Goal: Feedback & Contribution: Submit feedback/report problem

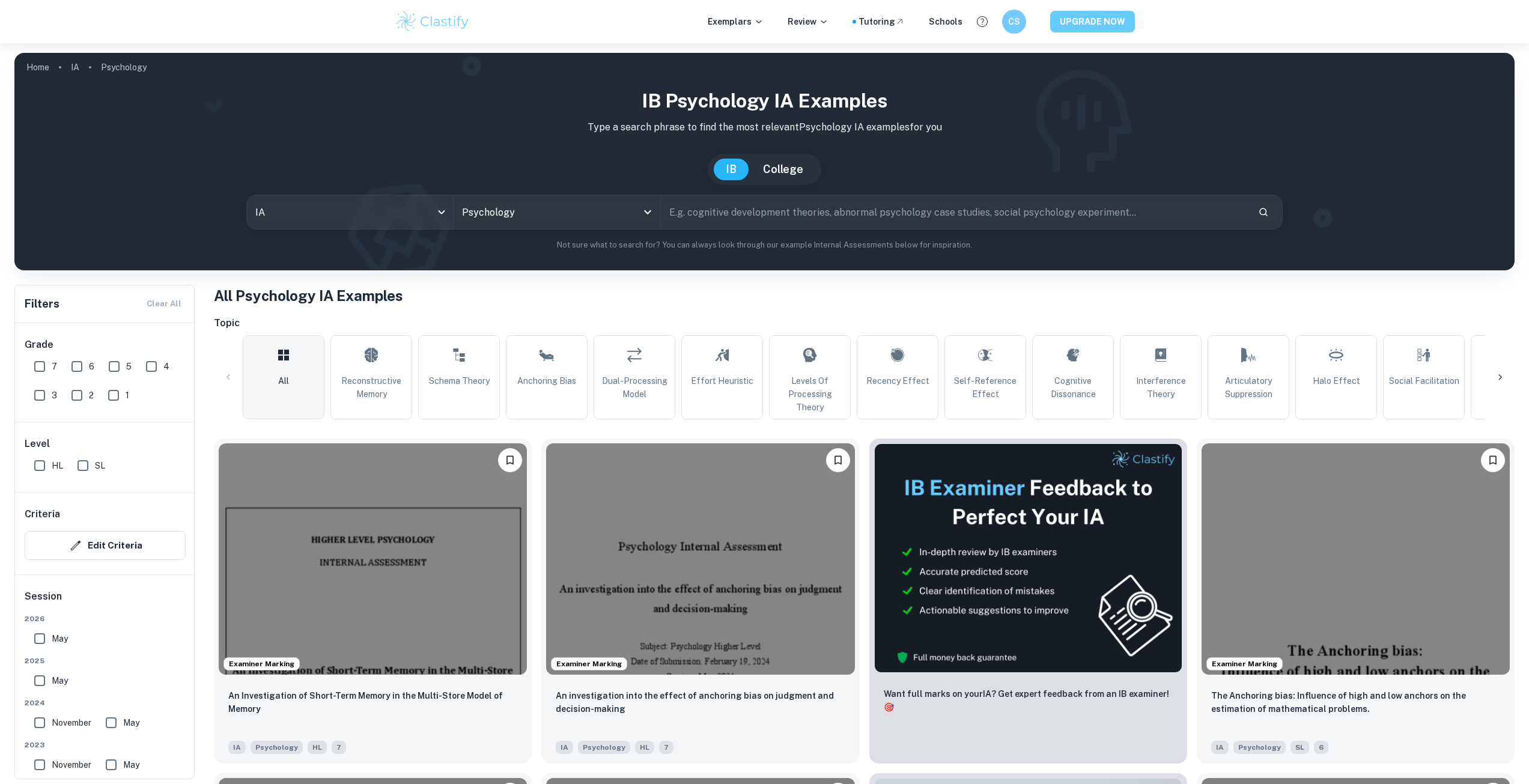
drag, startPoint x: 0, startPoint y: 0, endPoint x: 1079, endPoint y: 23, distance: 1079.2
click at [1079, 23] on button "UPGRADE NOW" at bounding box center [1093, 22] width 85 height 22
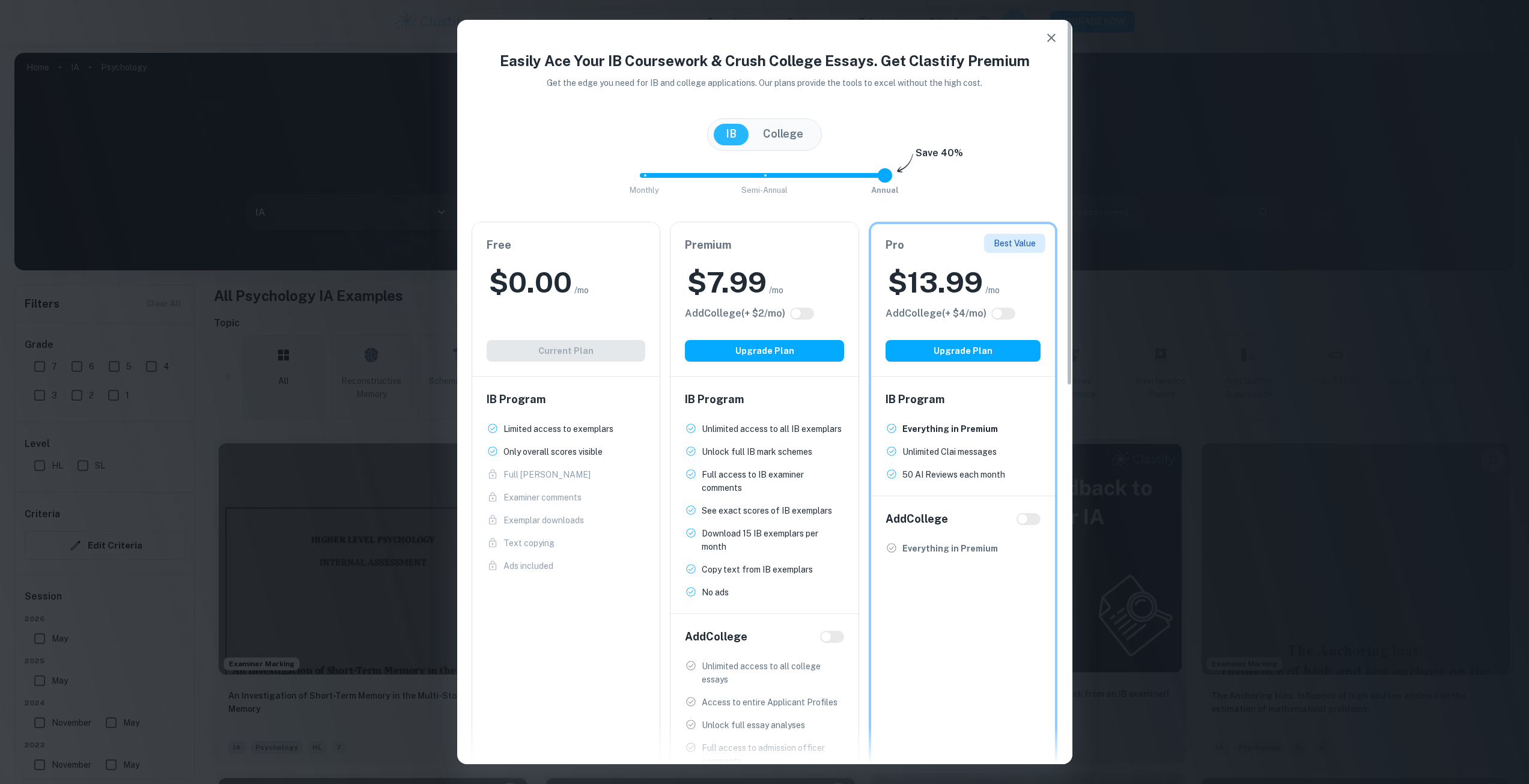
click at [1158, 301] on div "Easily Ace Your IB Coursework & Crush College Essays. Get Clastify Premium Get …" at bounding box center [764, 392] width 1529 height 784
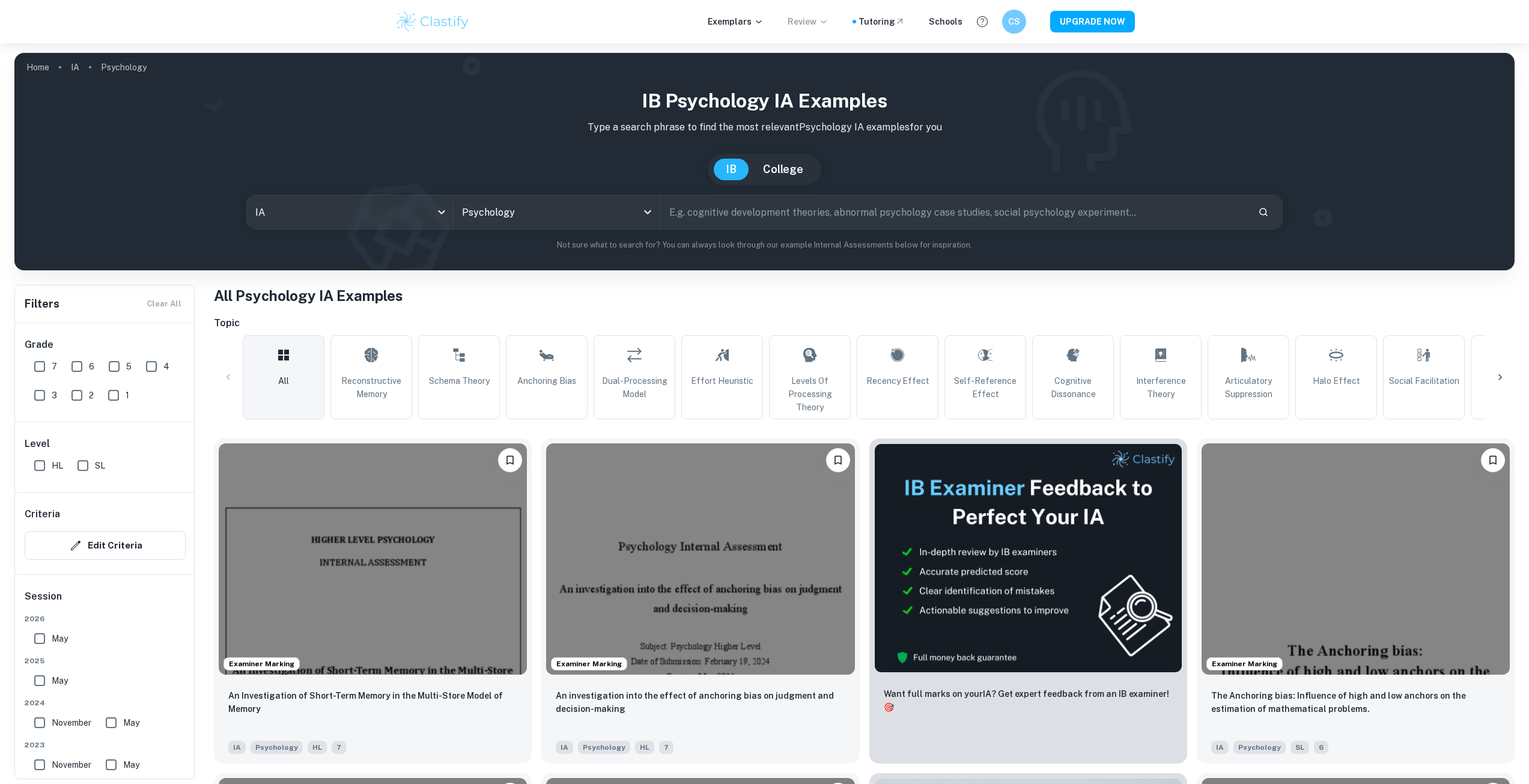
click at [807, 24] on p "Review" at bounding box center [808, 22] width 41 height 14
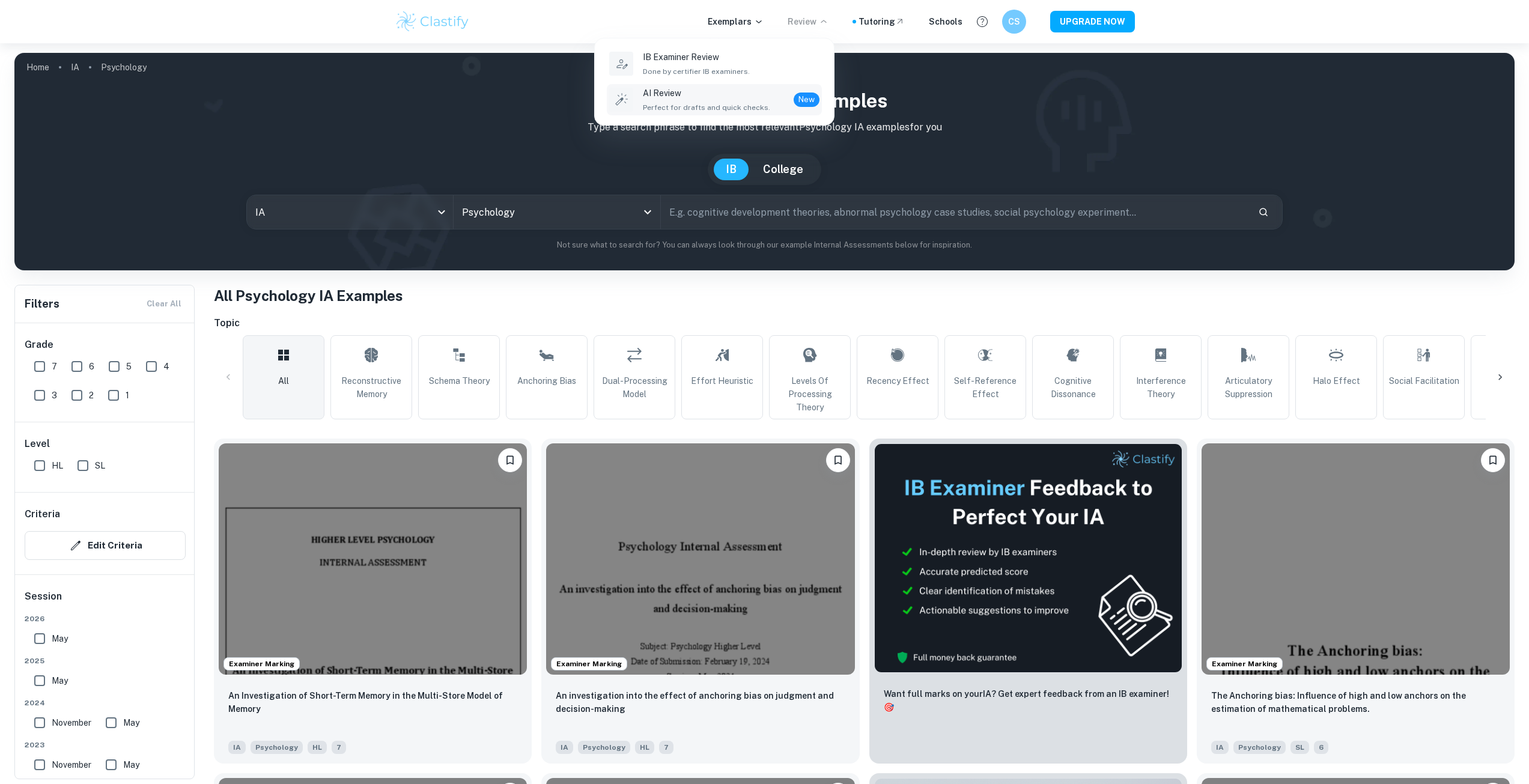
click at [694, 92] on p "AI Review" at bounding box center [707, 93] width 128 height 14
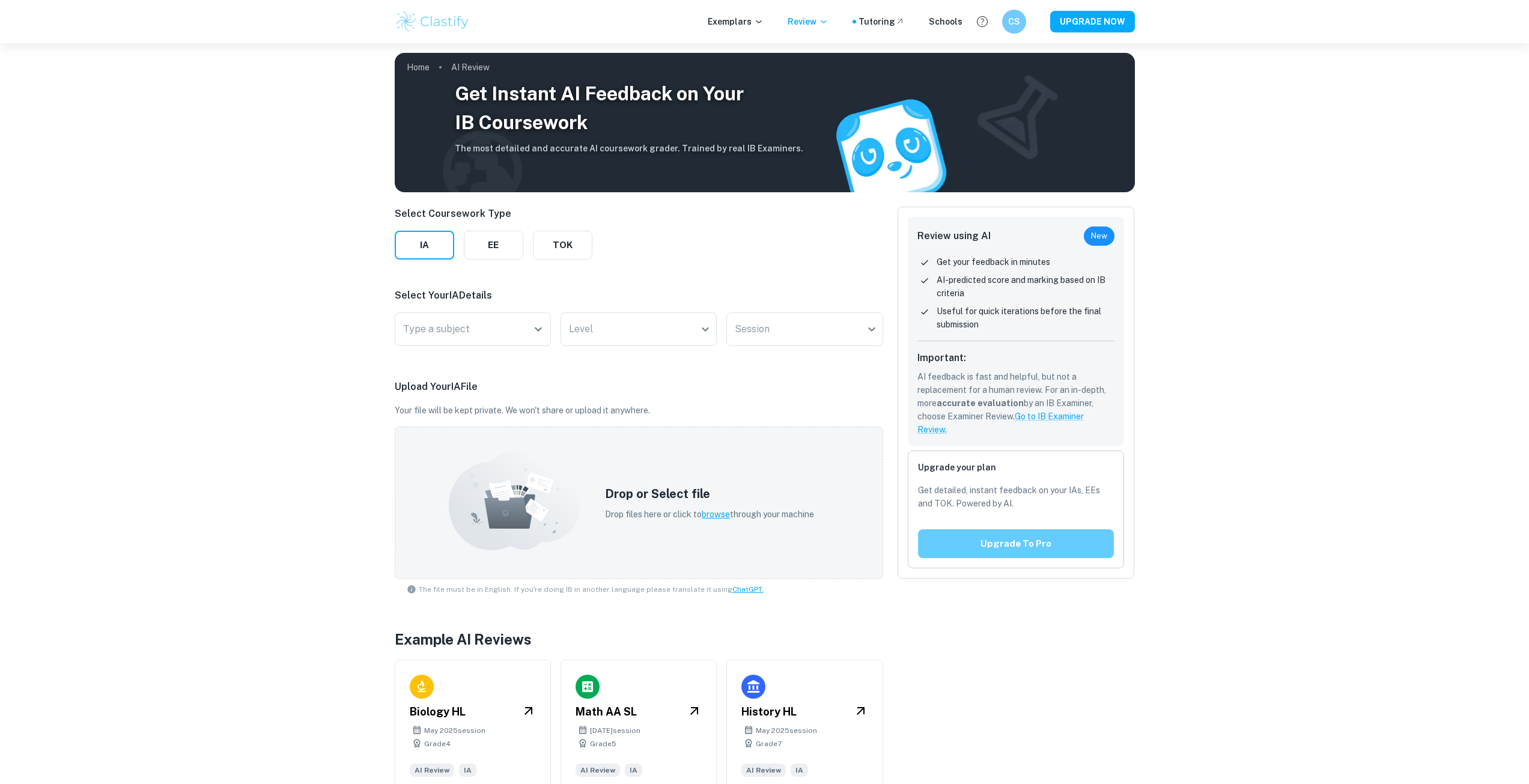
click at [1071, 544] on button "Upgrade to pro" at bounding box center [1016, 543] width 196 height 29
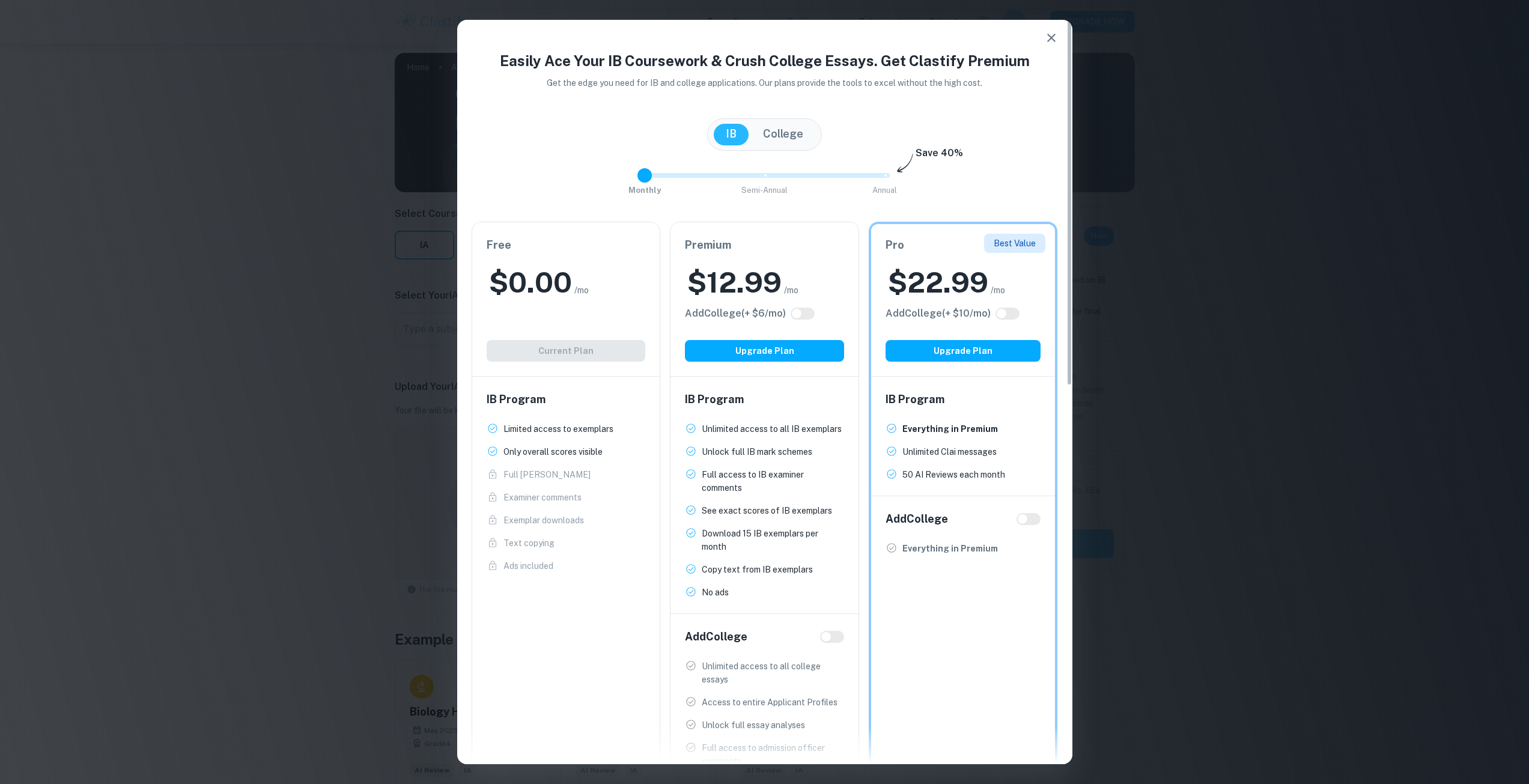
drag, startPoint x: 875, startPoint y: 175, endPoint x: 640, endPoint y: 175, distance: 235.0
click at [640, 175] on span at bounding box center [645, 175] width 14 height 14
type input "0"
drag, startPoint x: 662, startPoint y: 175, endPoint x: 657, endPoint y: 189, distance: 14.9
click at [657, 185] on span "Monthly Semi-Annual Annual" at bounding box center [765, 175] width 241 height 21
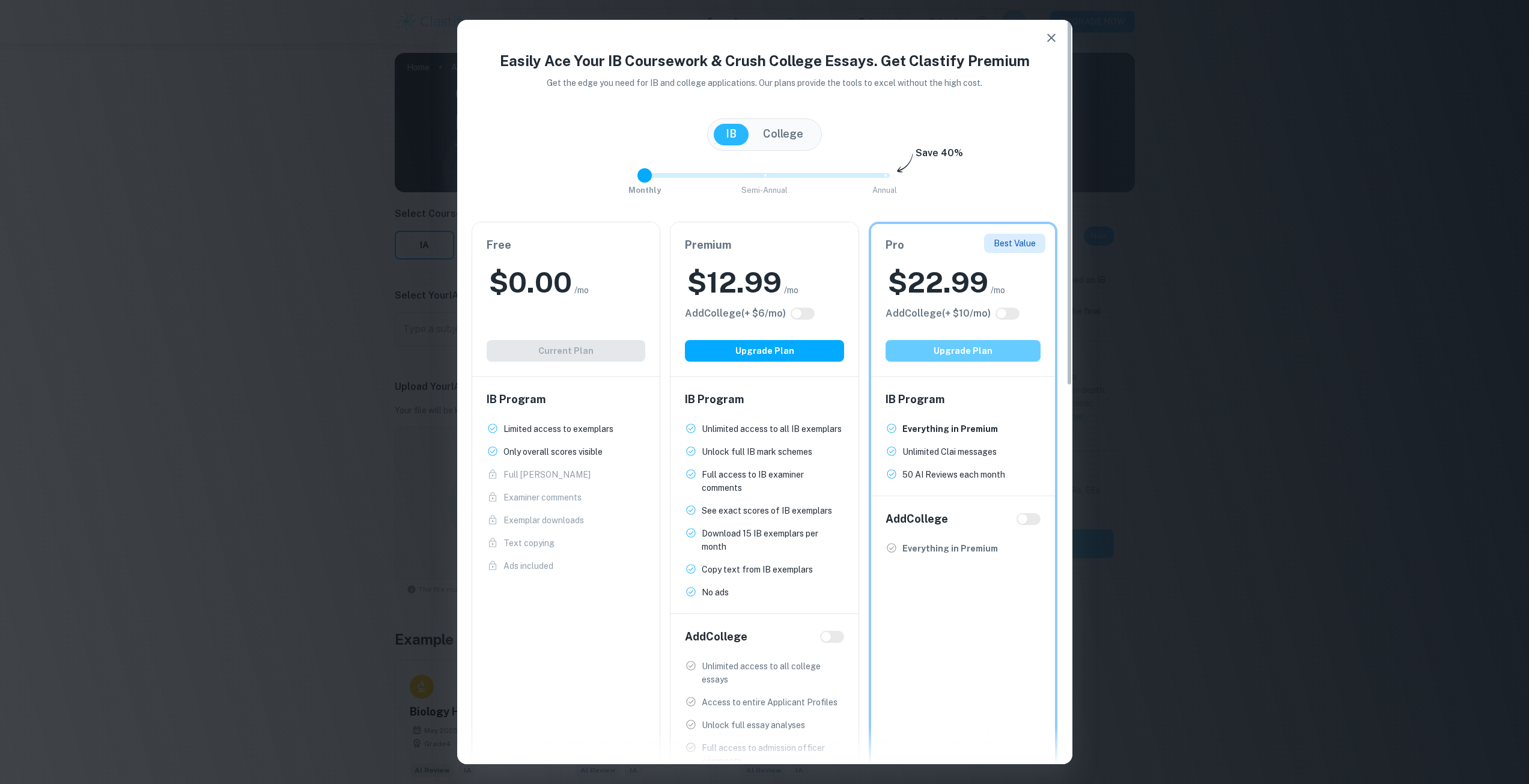
click at [979, 345] on button "Upgrade Plan" at bounding box center [964, 351] width 156 height 22
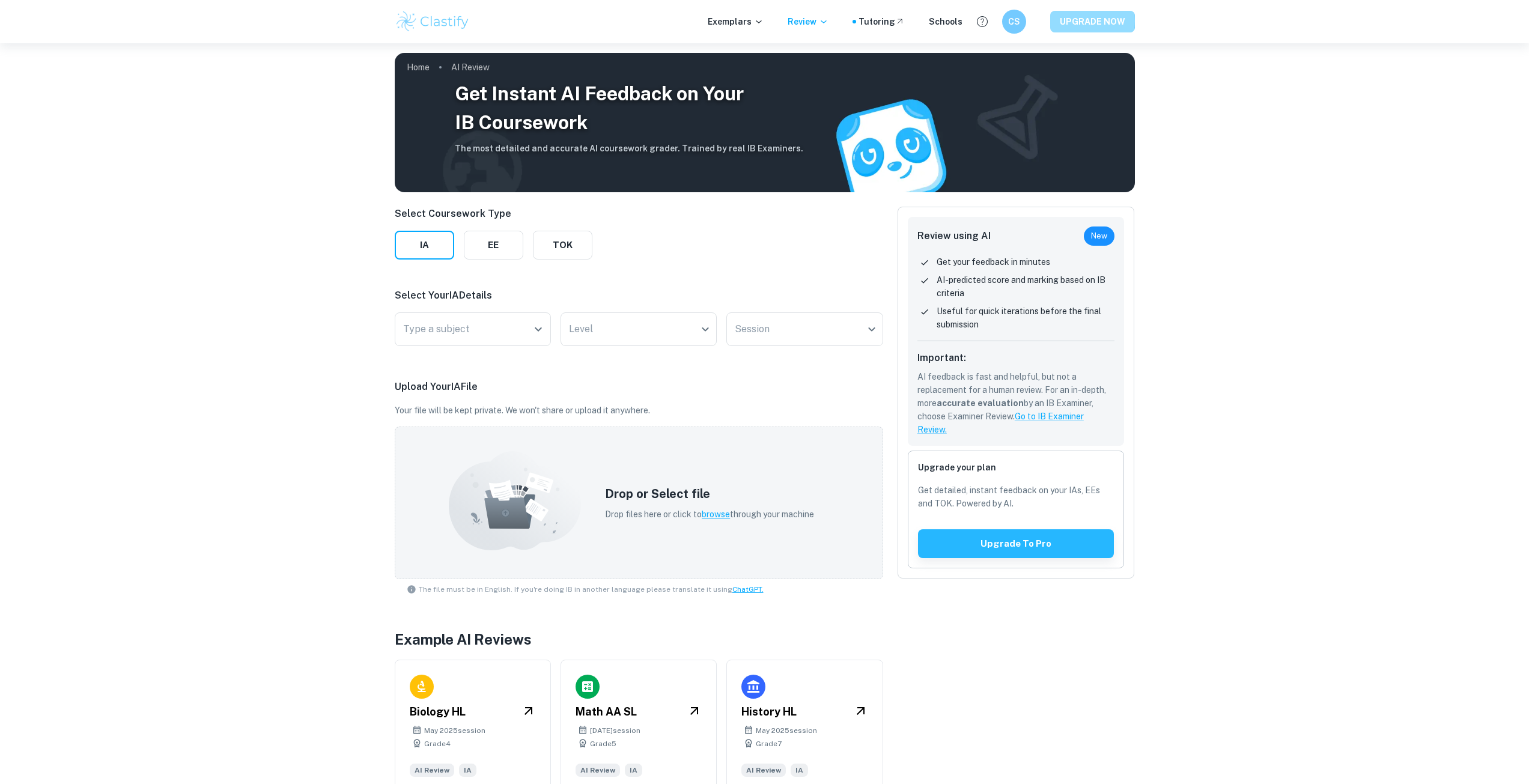
click at [1071, 21] on button "UPGRADE NOW" at bounding box center [1093, 22] width 85 height 22
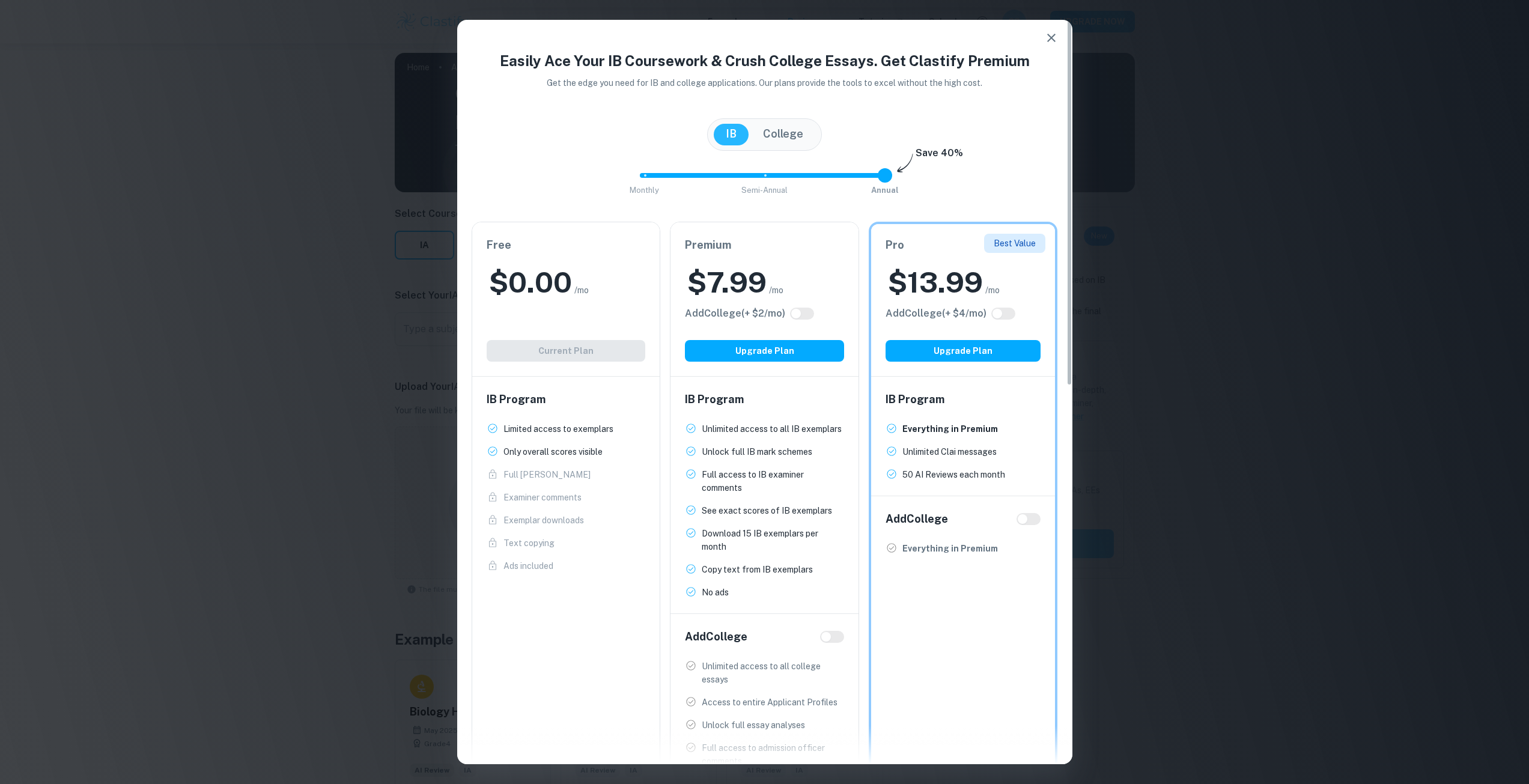
type input "0"
drag, startPoint x: 887, startPoint y: 175, endPoint x: 554, endPoint y: 175, distance: 333.0
click at [554, 175] on div "Monthly Semi-Annual Annual Save 40%" at bounding box center [764, 182] width 586 height 33
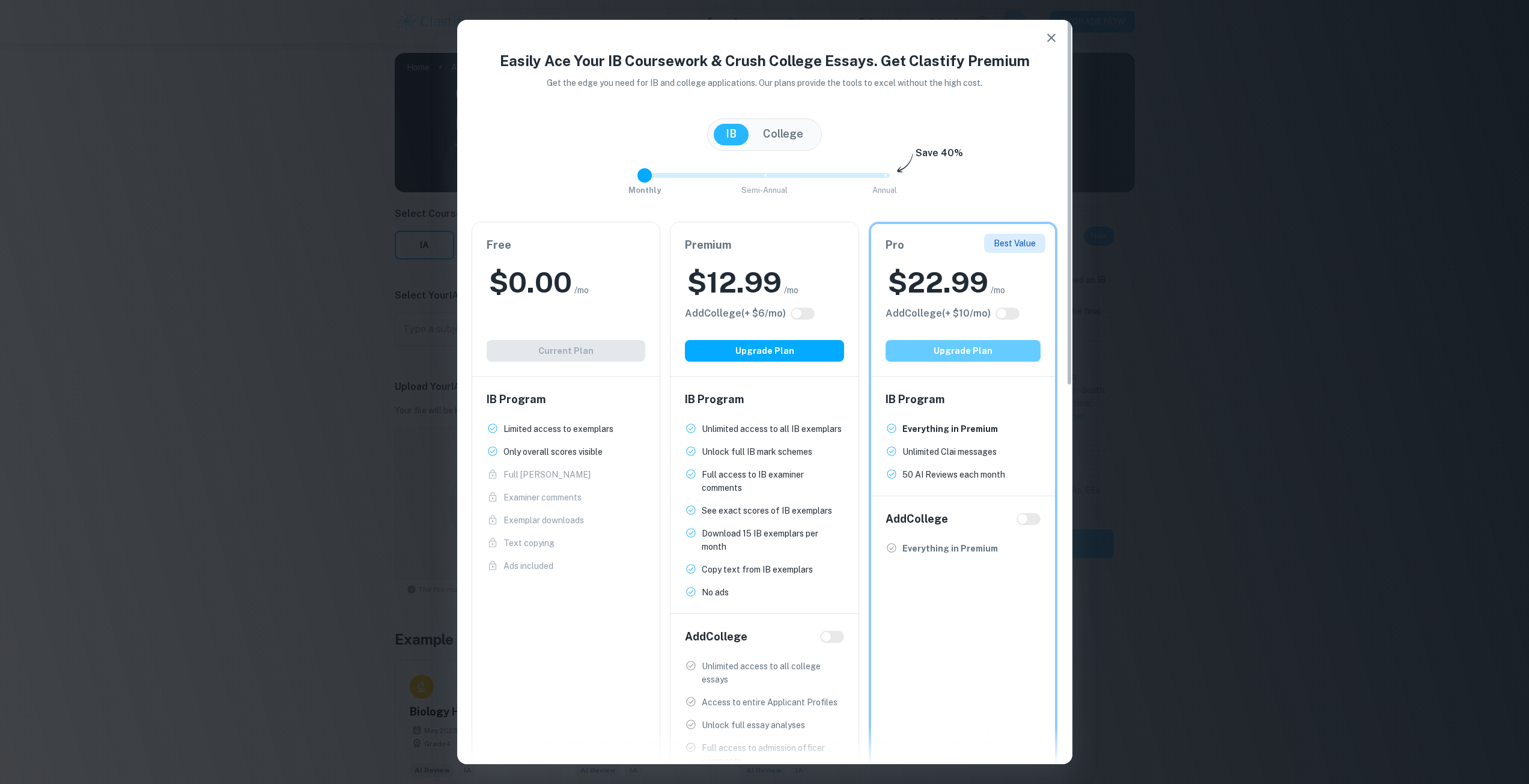
click at [949, 347] on button "Upgrade Plan" at bounding box center [964, 351] width 156 height 22
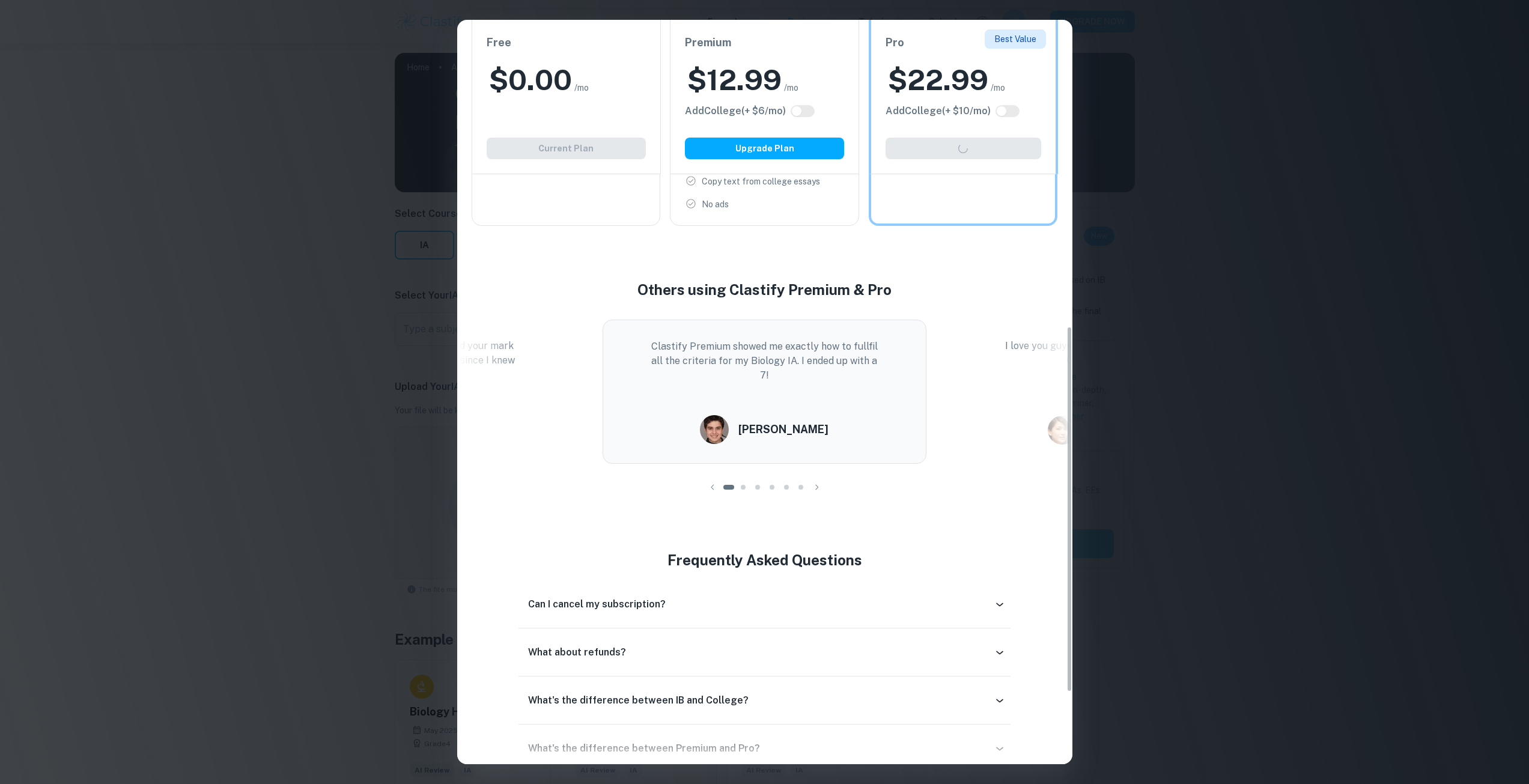
scroll to position [770, 0]
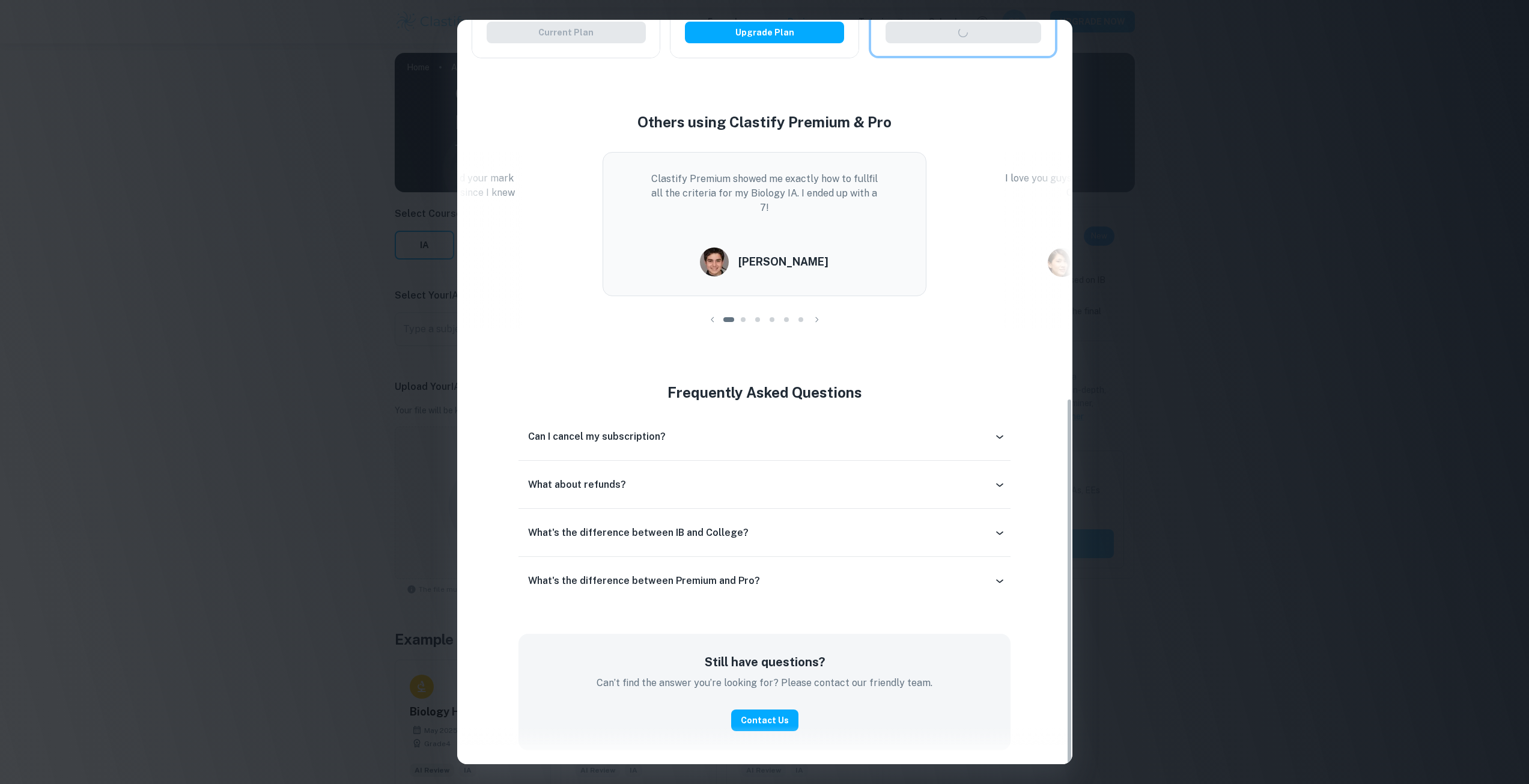
click at [823, 460] on div "What about refunds? If you've been charged but haven't used Clastify Premium (e…" at bounding box center [764, 484] width 492 height 48
click at [1004, 444] on div "Can I cancel my subscription?" at bounding box center [764, 437] width 492 height 29
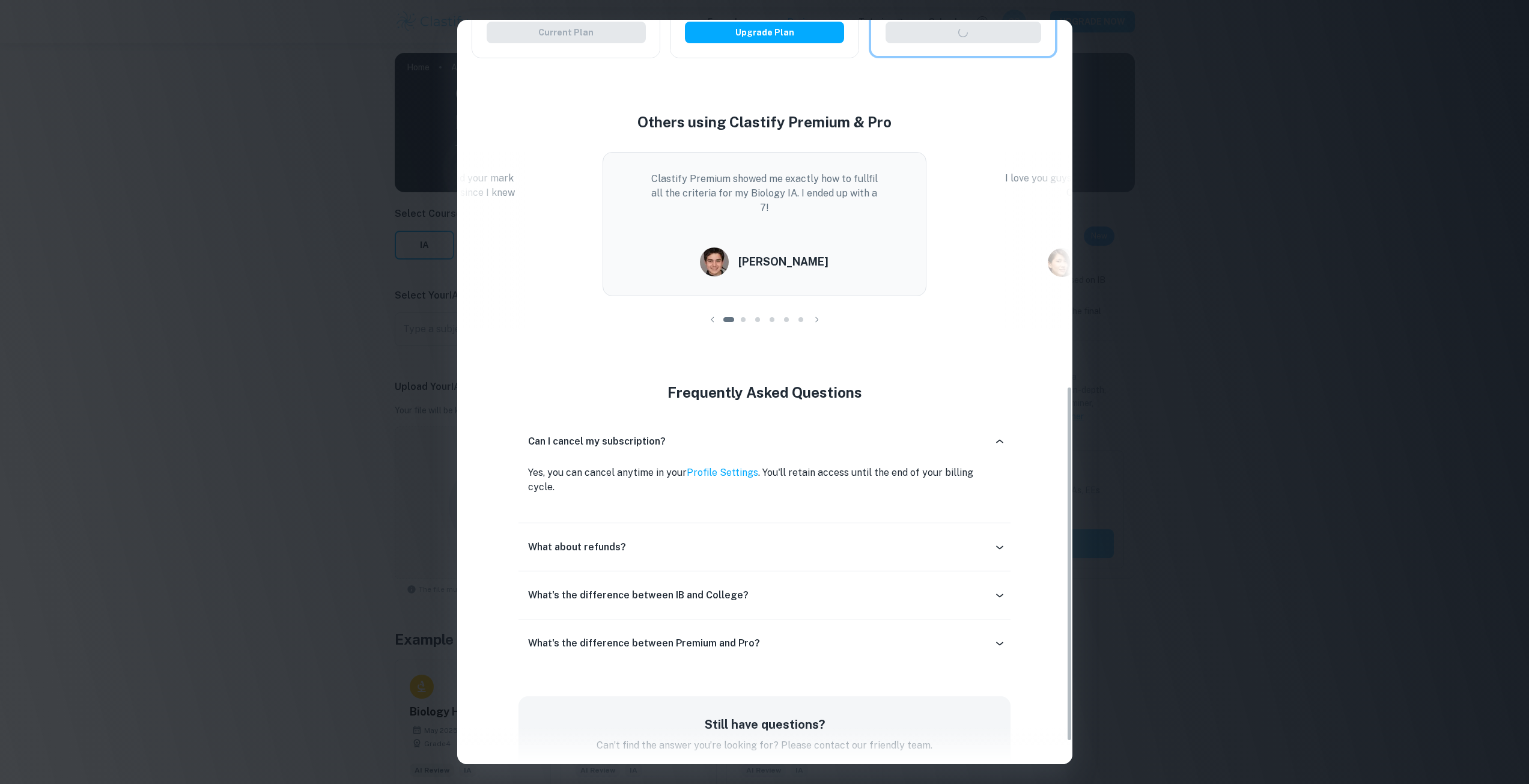
click at [1002, 541] on icon at bounding box center [999, 546] width 12 height 12
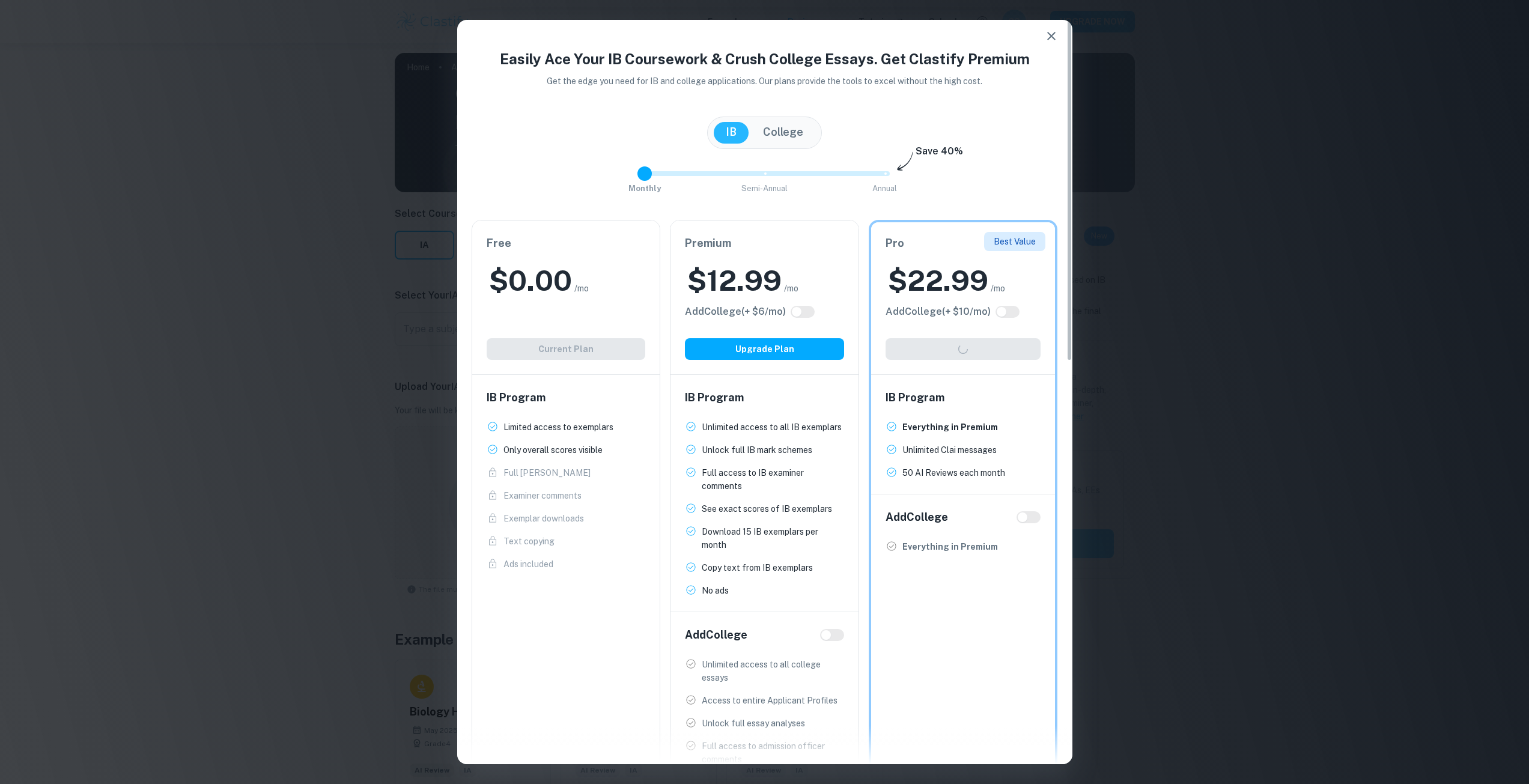
scroll to position [0, 0]
click at [1057, 38] on icon "button" at bounding box center [1051, 38] width 14 height 14
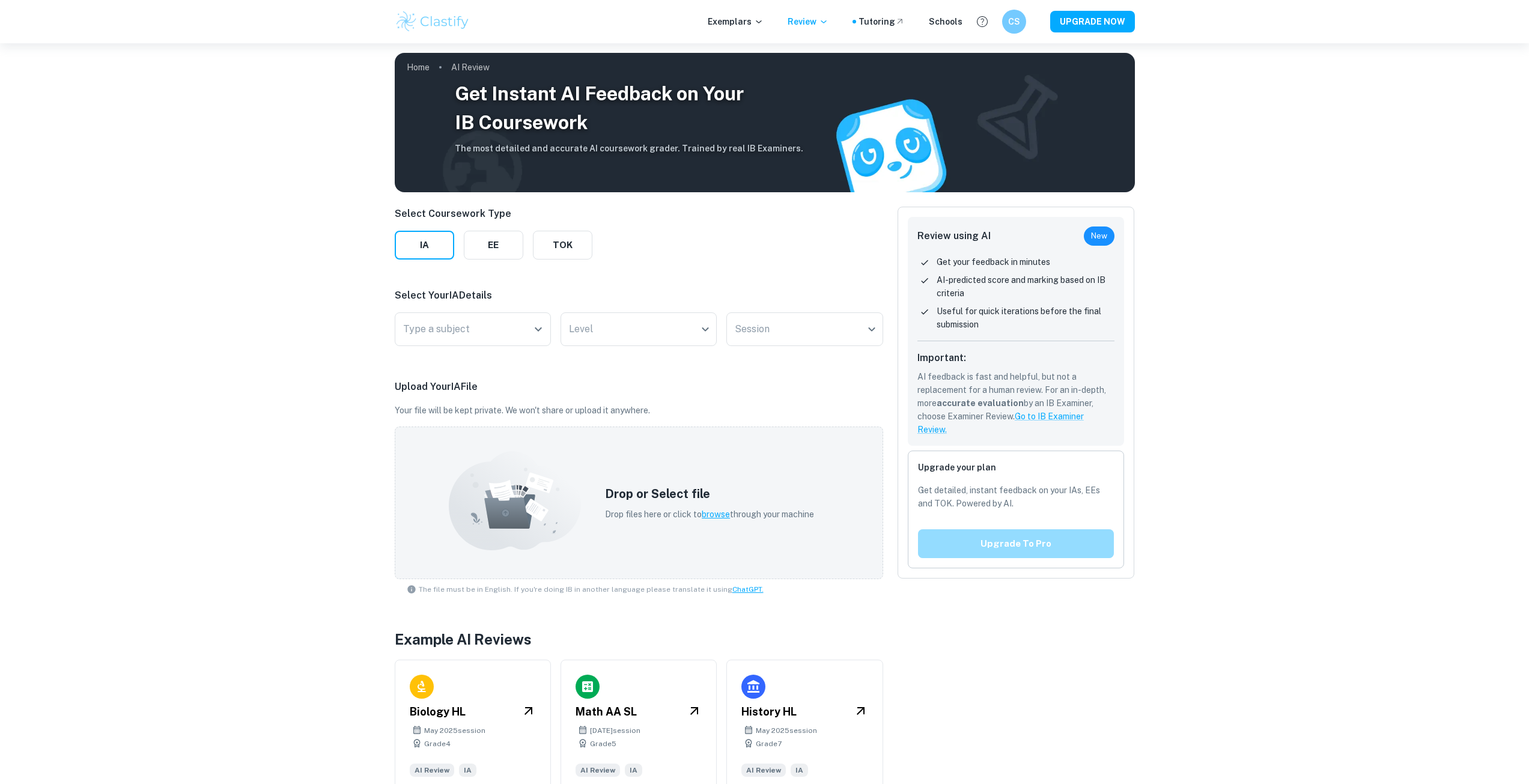
click at [1081, 550] on button "Upgrade to pro" at bounding box center [1016, 543] width 196 height 29
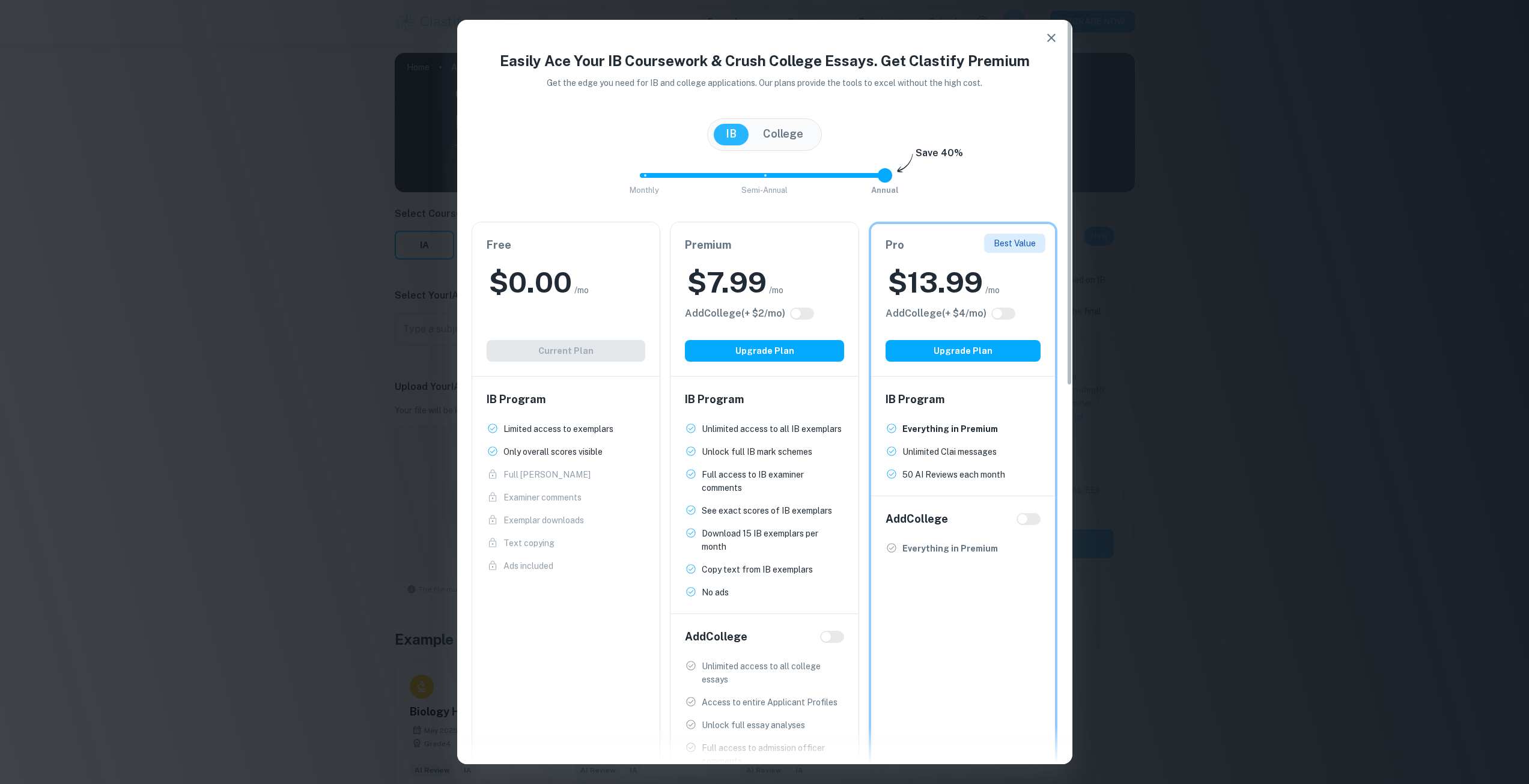
type input "0"
drag, startPoint x: 882, startPoint y: 180, endPoint x: 501, endPoint y: 204, distance: 381.8
click at [501, 204] on div "Easily Ace Your IB Coursework & Crush College Essays. Get Clastify Premium Get …" at bounding box center [764, 439] width 615 height 779
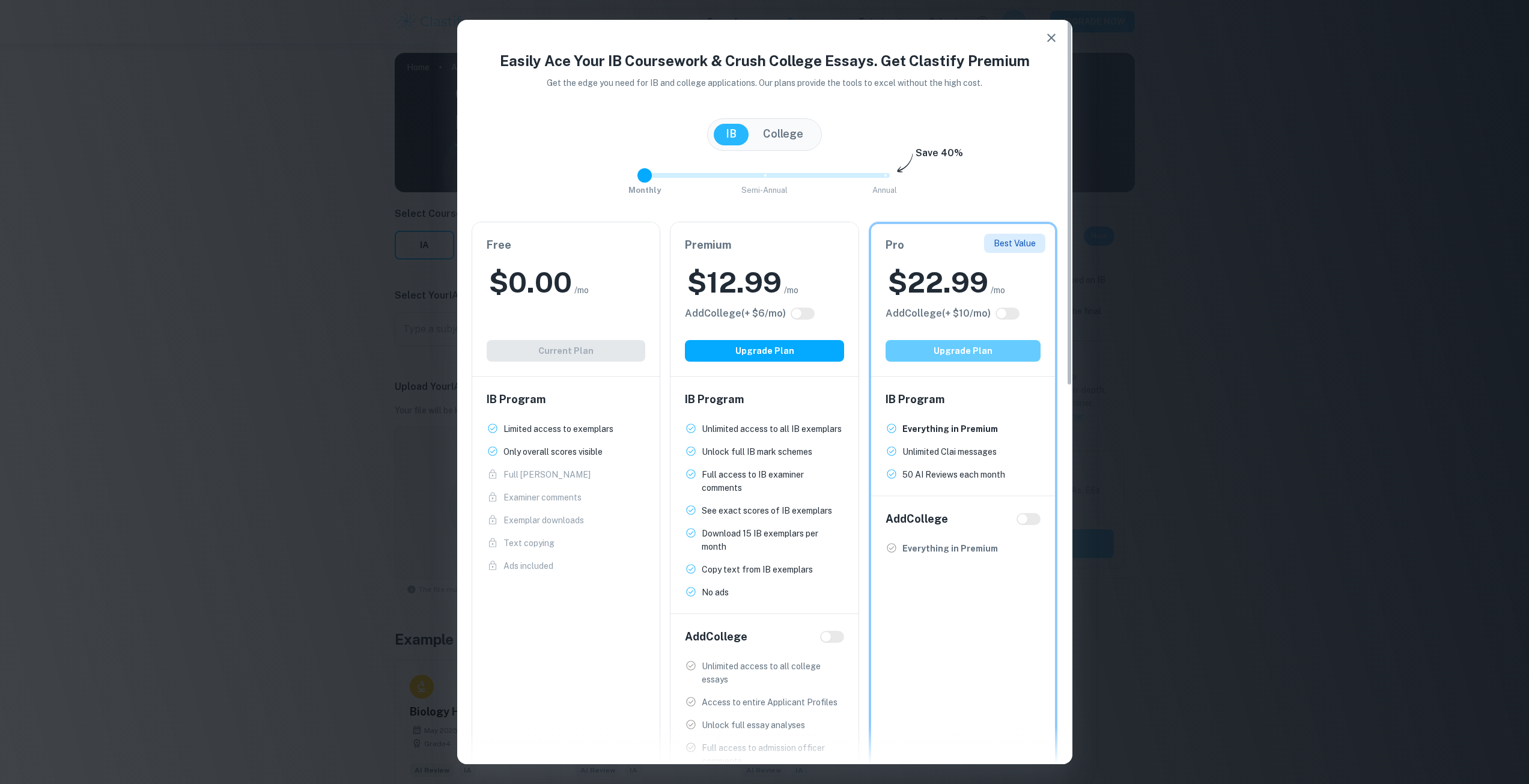
click at [1001, 353] on button "Upgrade Plan" at bounding box center [964, 351] width 156 height 22
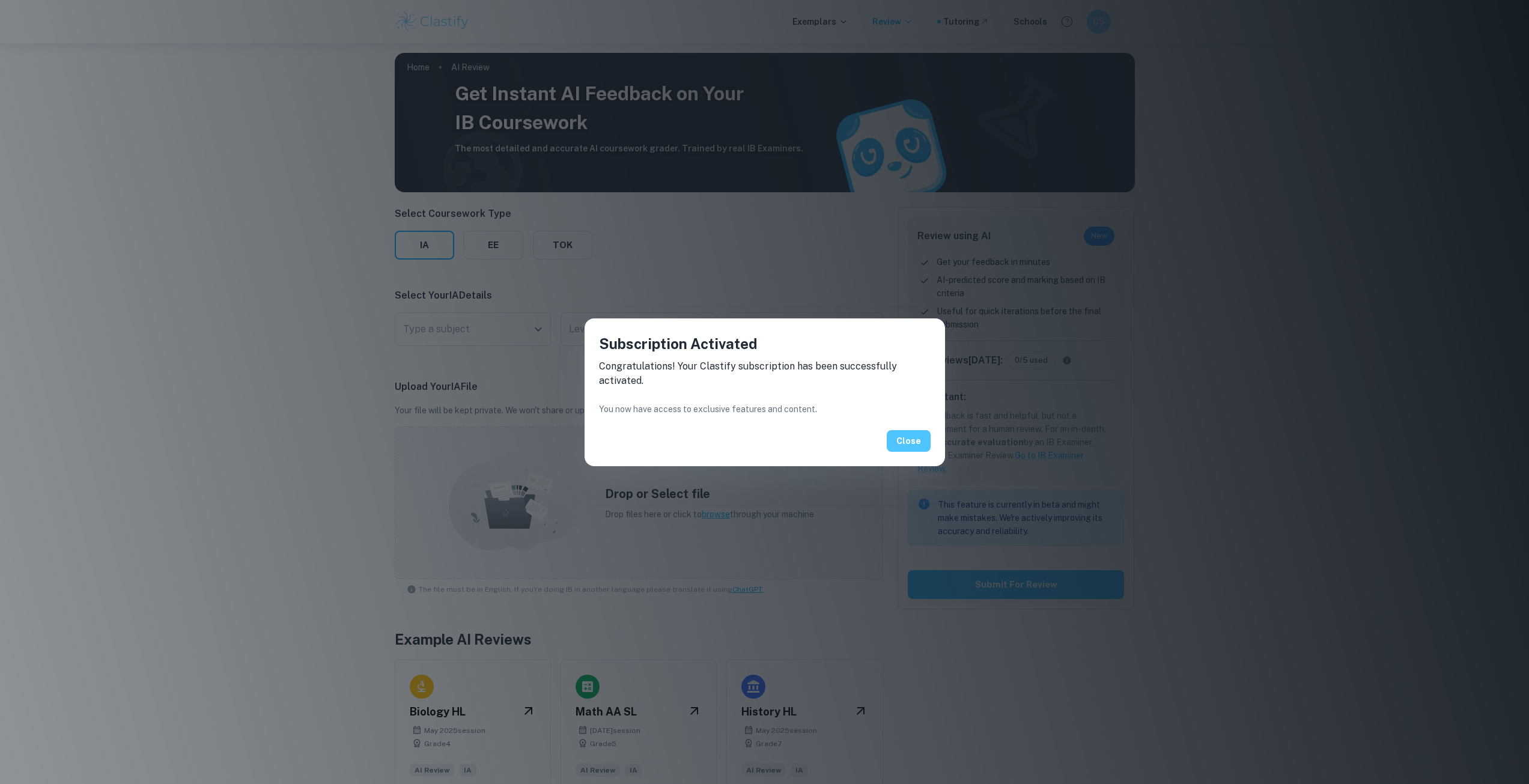
click at [923, 435] on button "Close" at bounding box center [908, 440] width 43 height 22
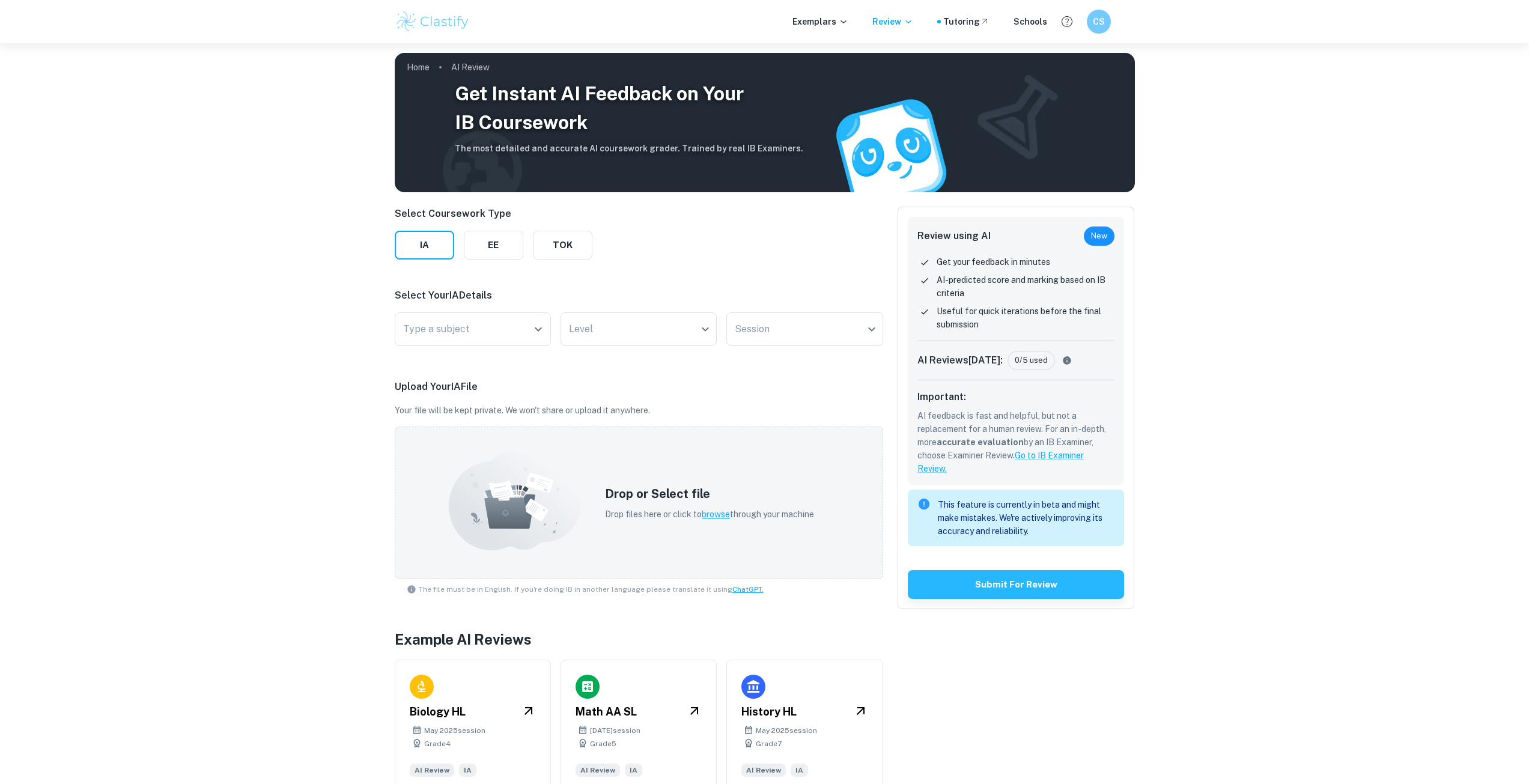
click at [205, 441] on div "Get Instant AI Feedback on Your IB Coursework The most detailed and accurate AI…" at bounding box center [764, 424] width 1529 height 762
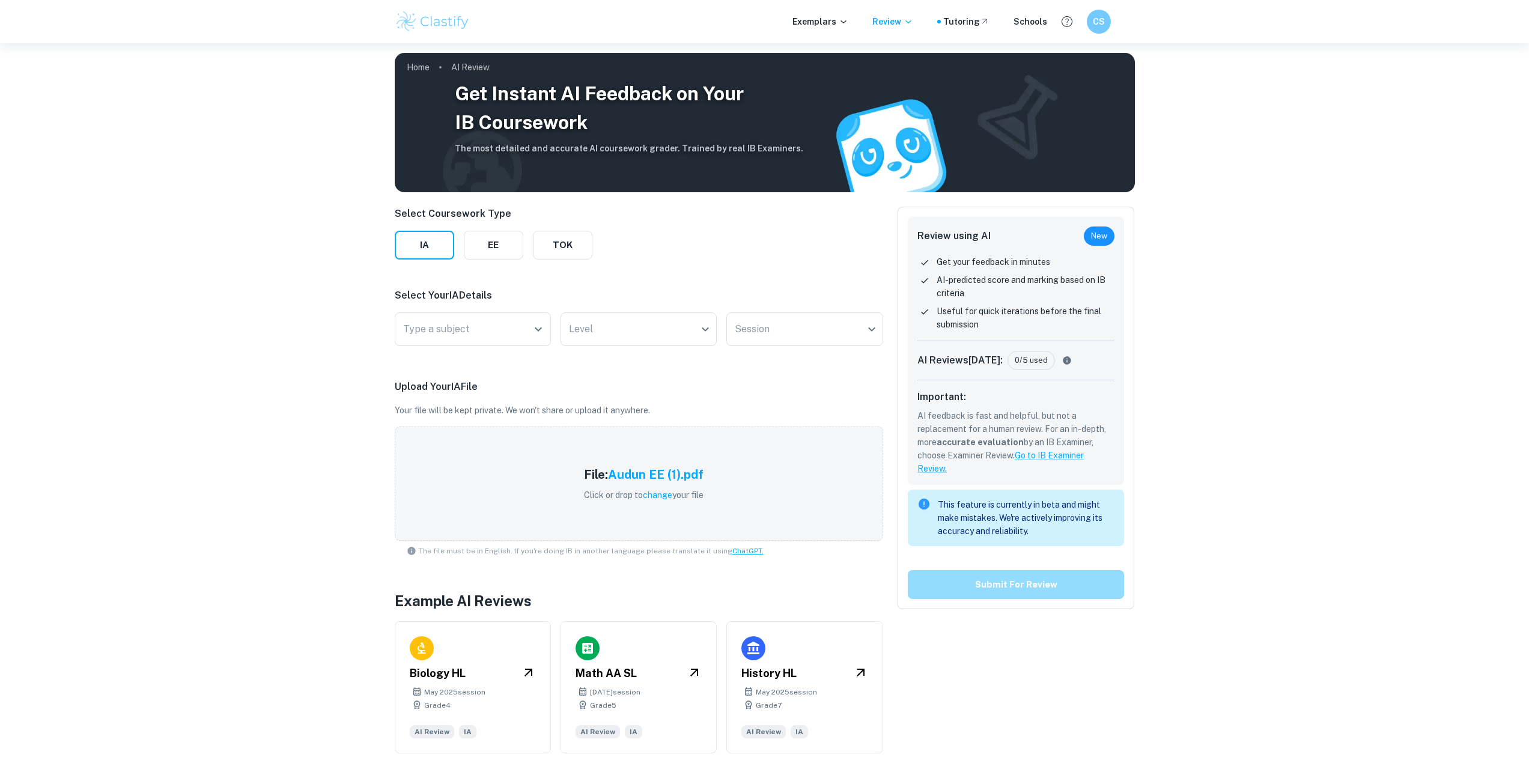
click at [961, 576] on button "Submit for review" at bounding box center [1016, 584] width 217 height 29
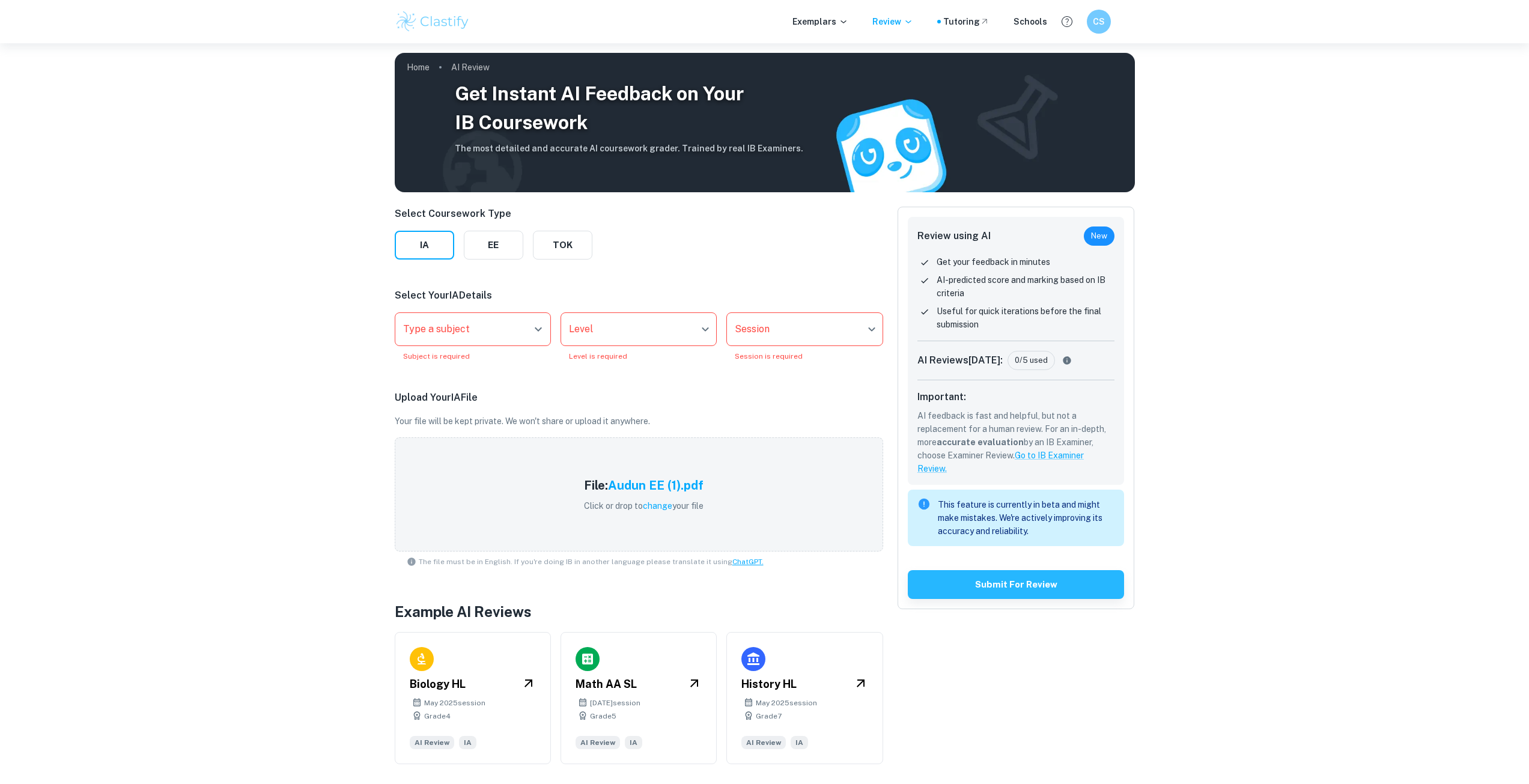
click at [488, 316] on div "Type a subject" at bounding box center [472, 328] width 157 height 33
click at [470, 438] on li "Physics" at bounding box center [515, 442] width 231 height 28
type input "Physics"
click at [648, 345] on div "Level ​ Level Level is required" at bounding box center [639, 336] width 157 height 49
click at [649, 329] on body "We value your privacy We use cookies to enhance your browsing experience, serve…" at bounding box center [764, 435] width 1529 height 784
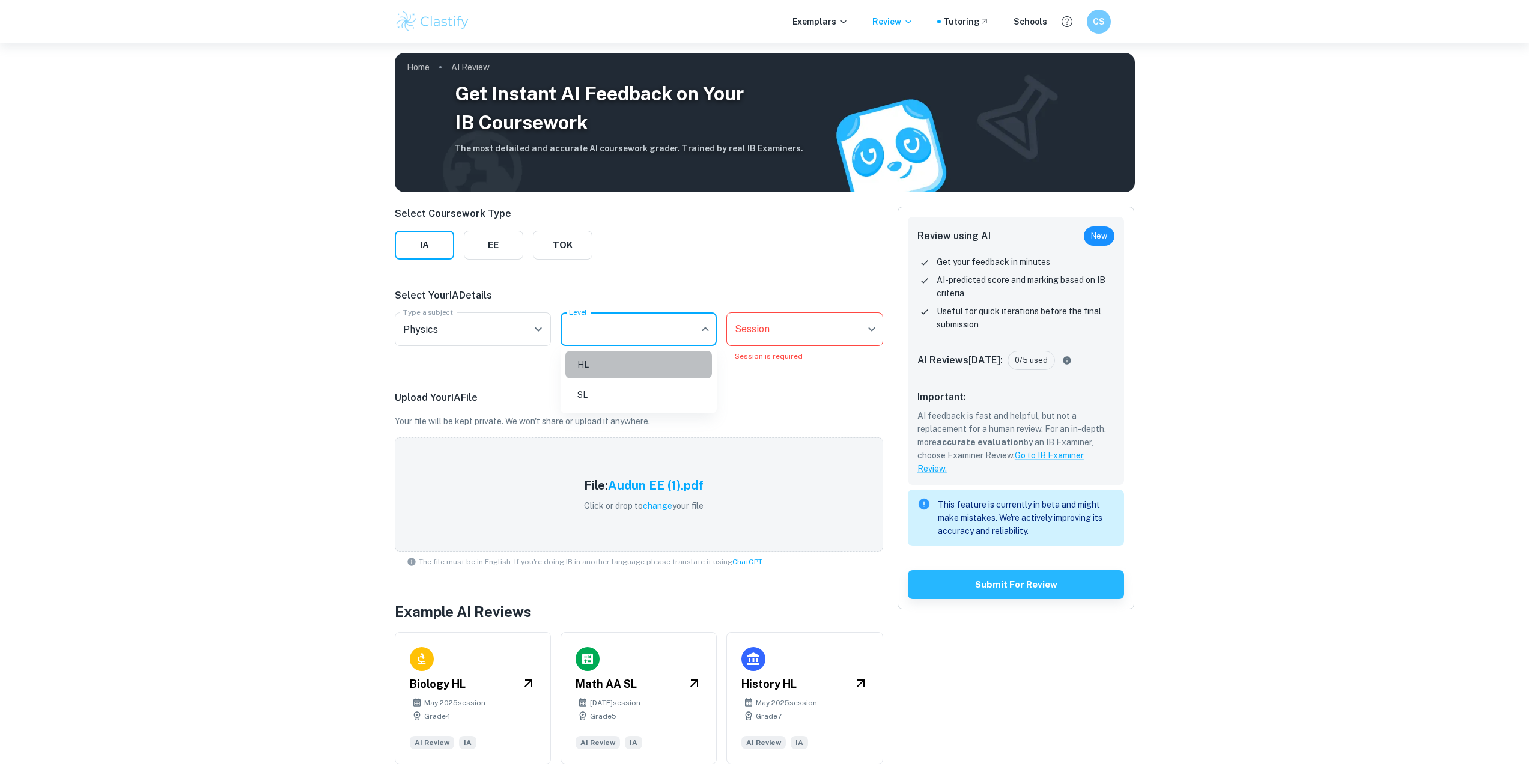
click at [631, 366] on li "HL" at bounding box center [639, 364] width 147 height 28
type input "HL"
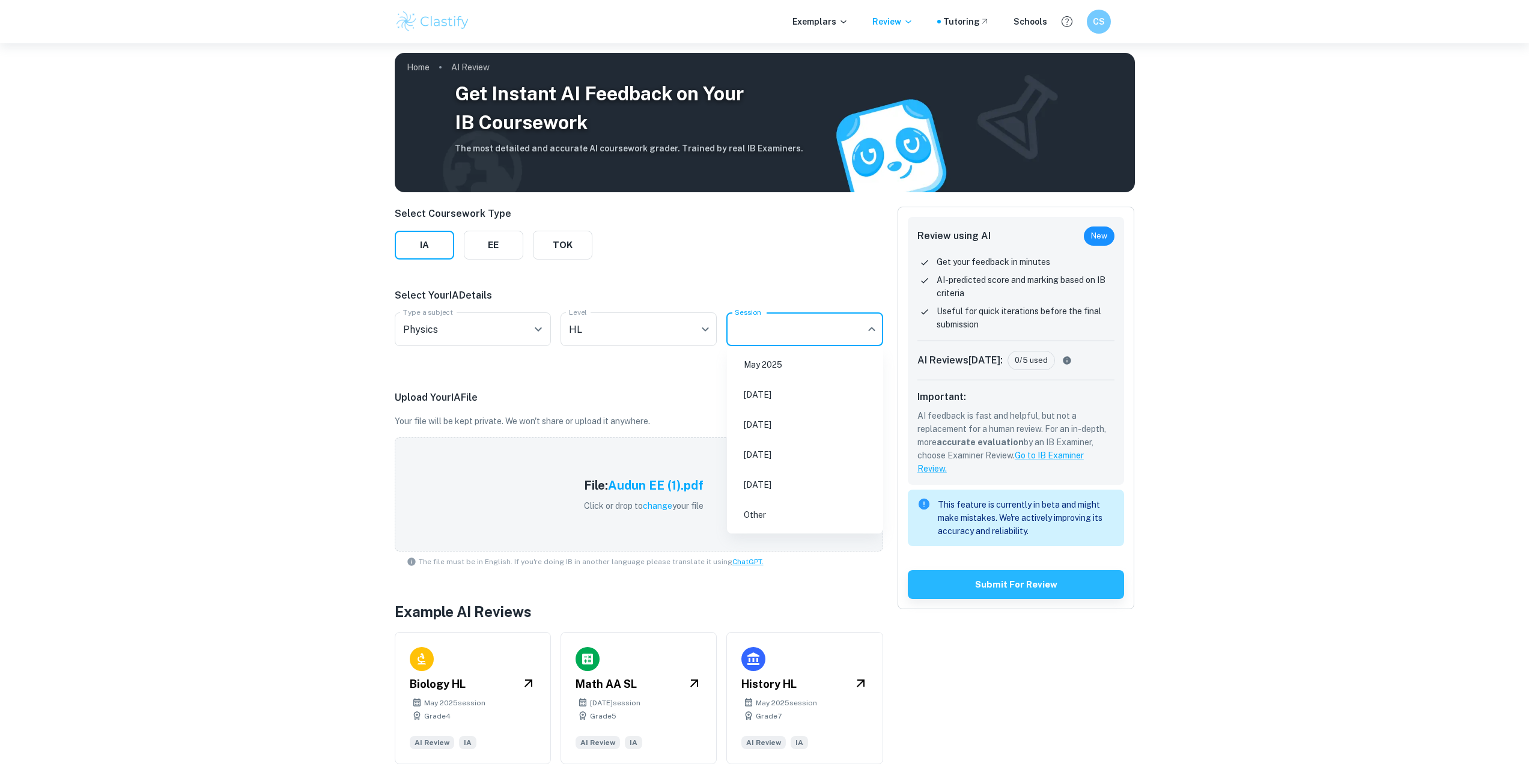
click at [794, 332] on body "We value your privacy We use cookies to enhance your browsing experience, serve…" at bounding box center [764, 435] width 1529 height 784
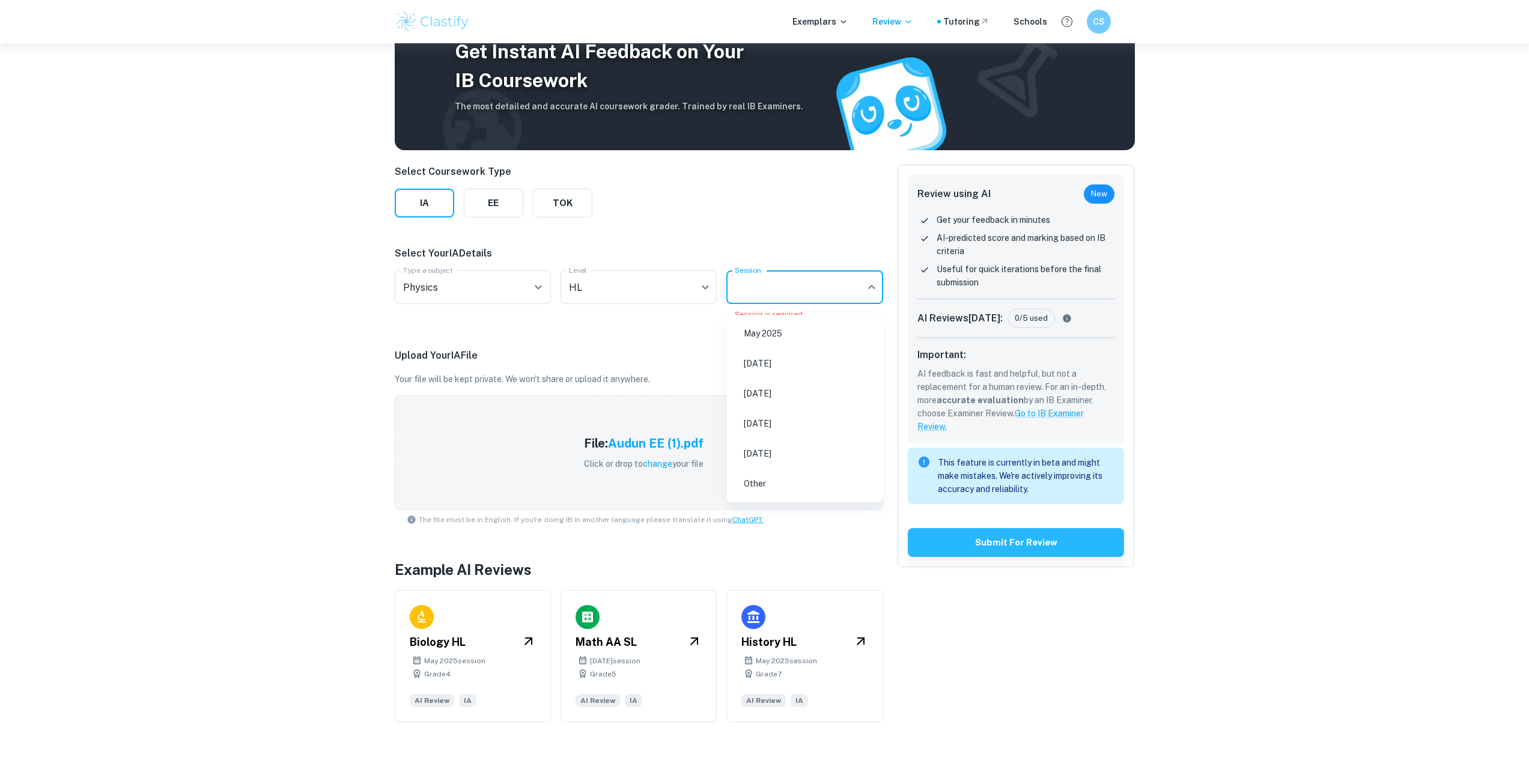
scroll to position [43, 0]
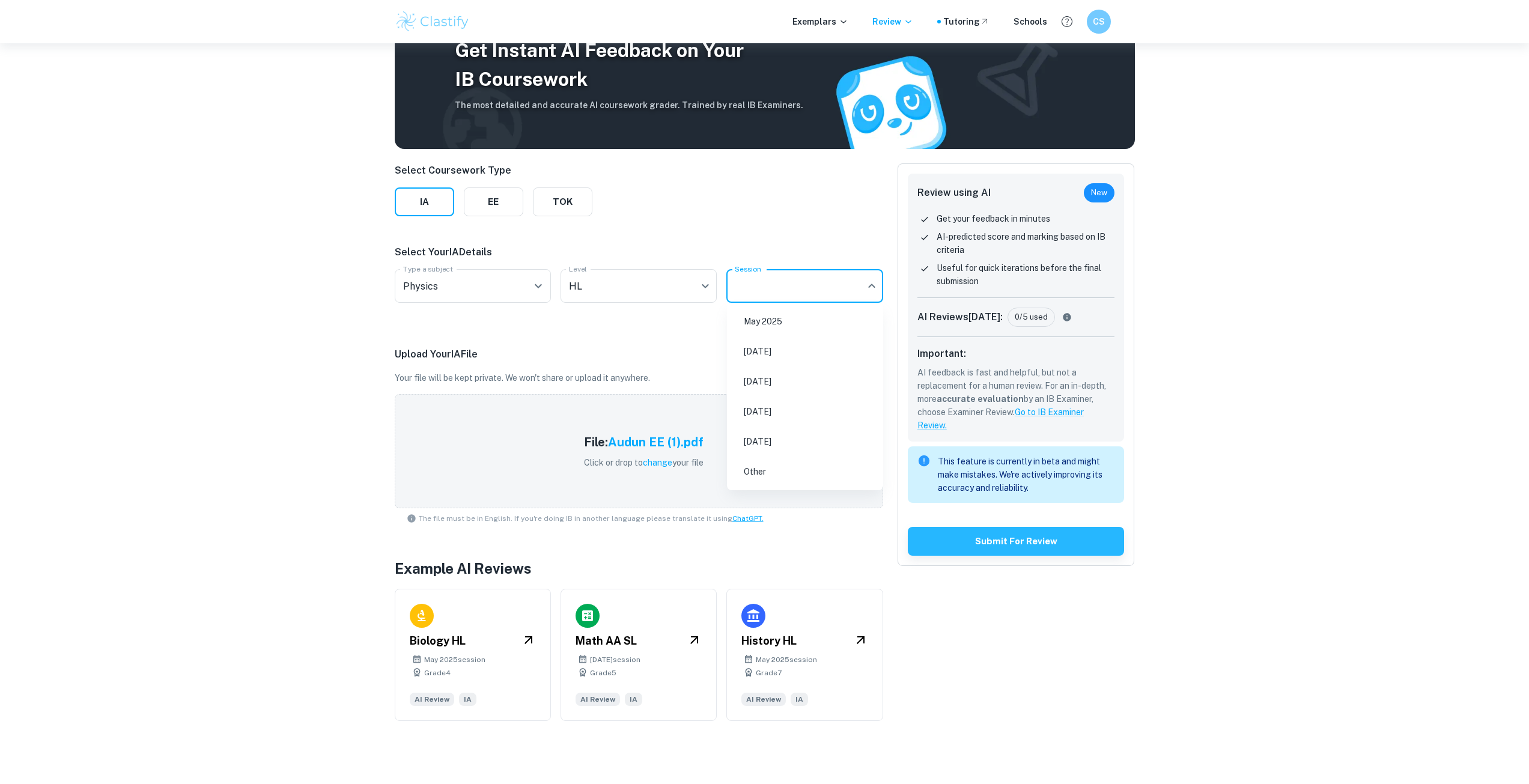
click at [797, 384] on li "May 2026" at bounding box center [805, 381] width 147 height 28
type input "M26"
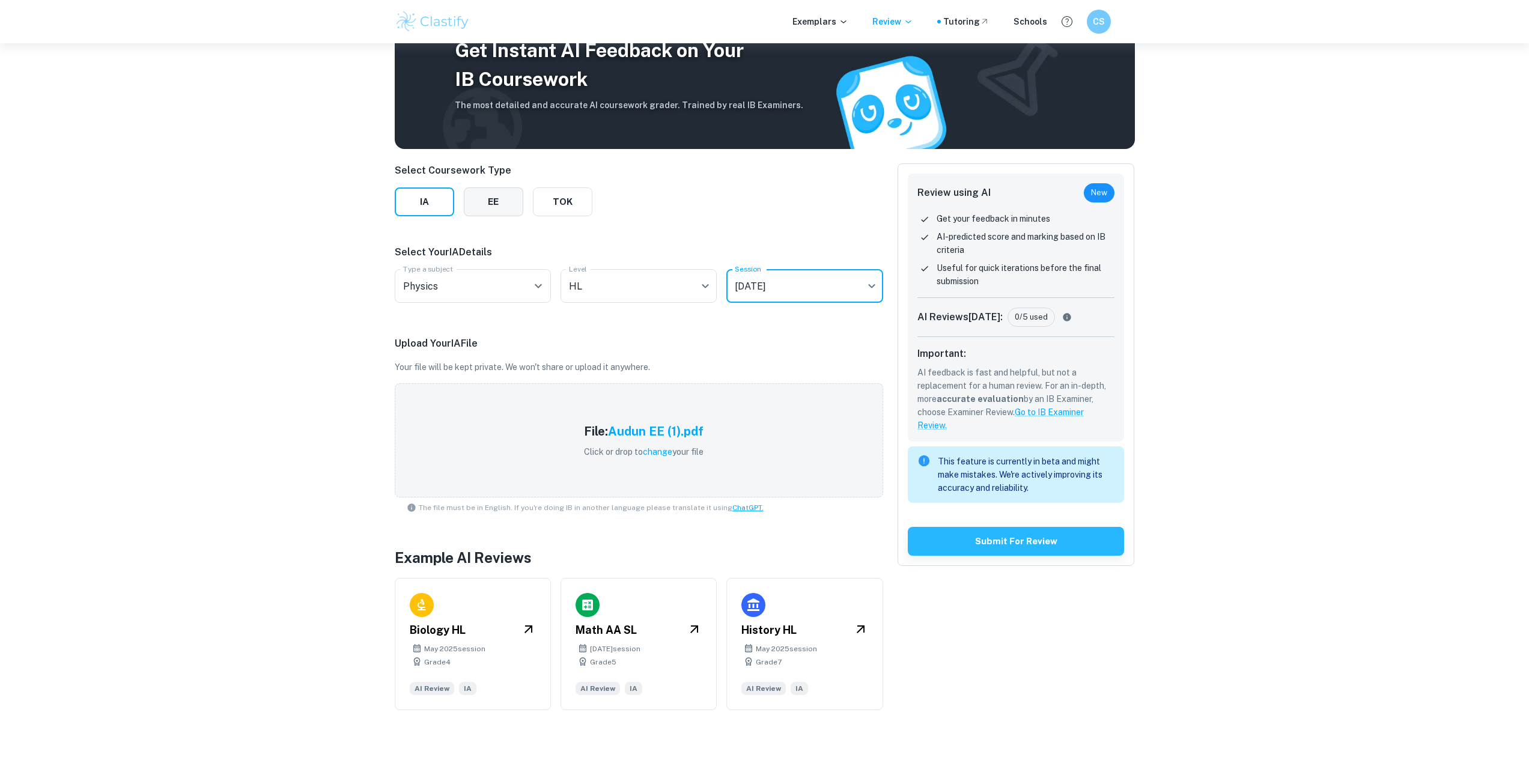
click at [498, 202] on button "EE" at bounding box center [494, 202] width 60 height 29
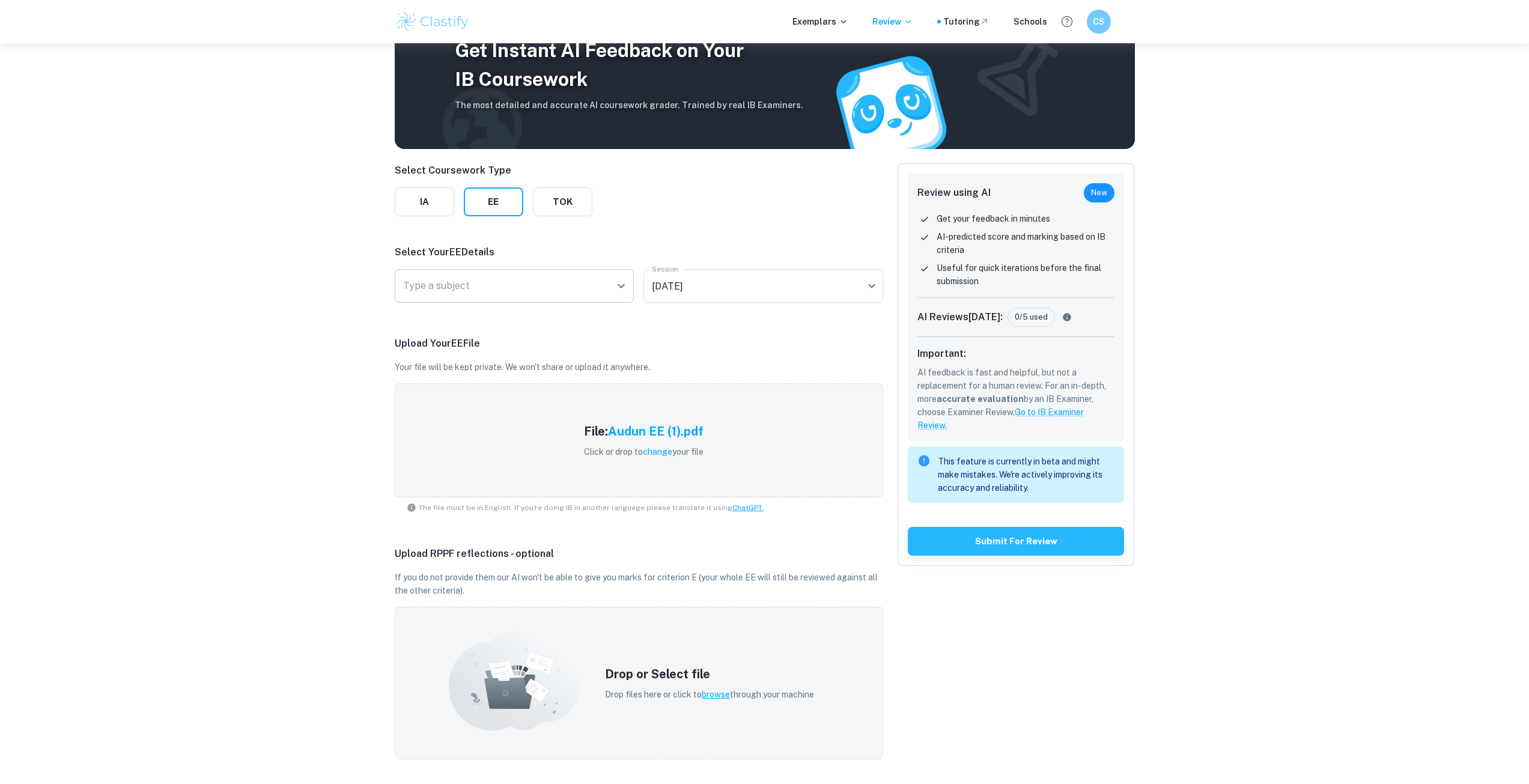
click at [503, 275] on input "Type a subject" at bounding box center [505, 285] width 211 height 23
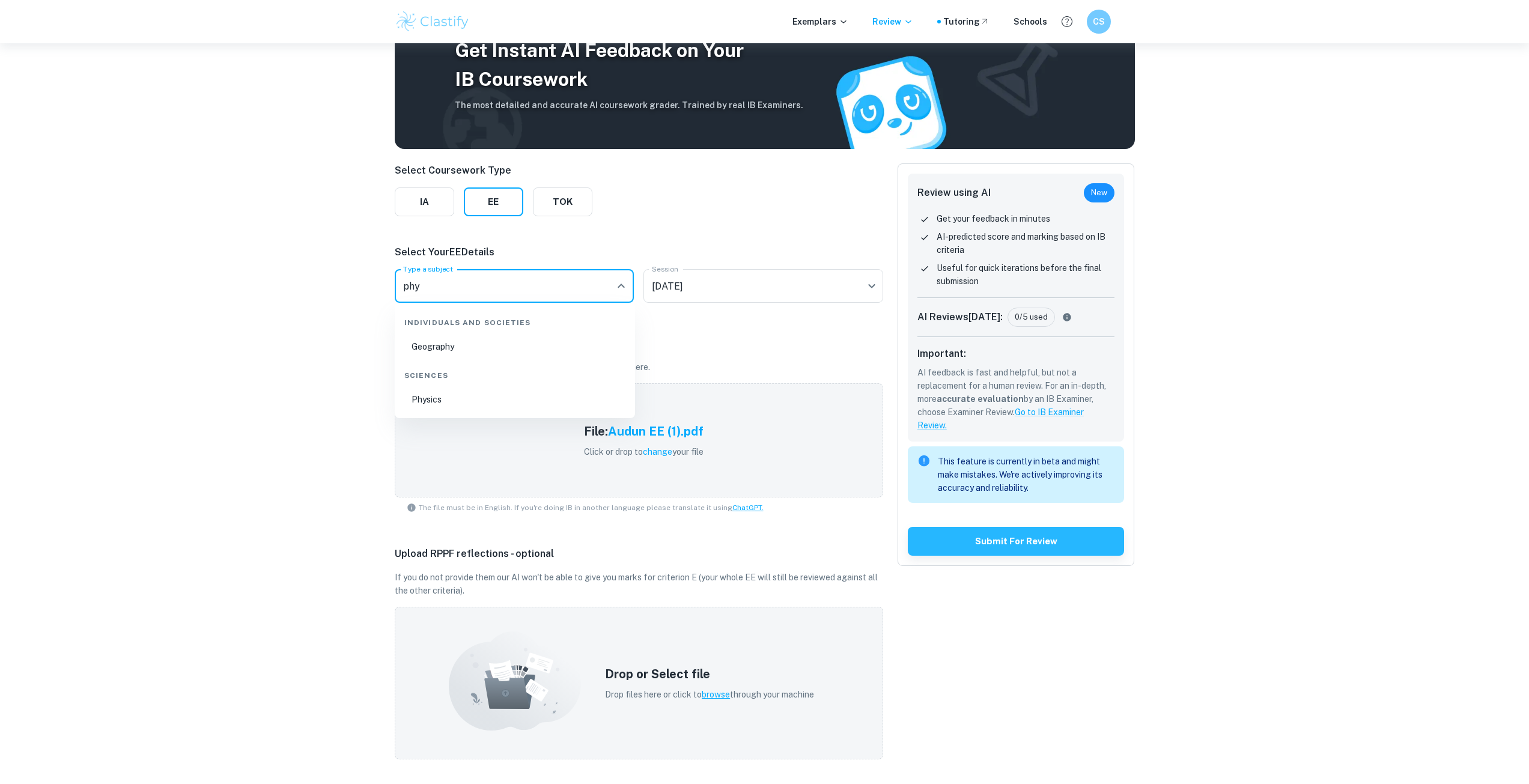
click at [461, 398] on li "Physics" at bounding box center [515, 399] width 231 height 28
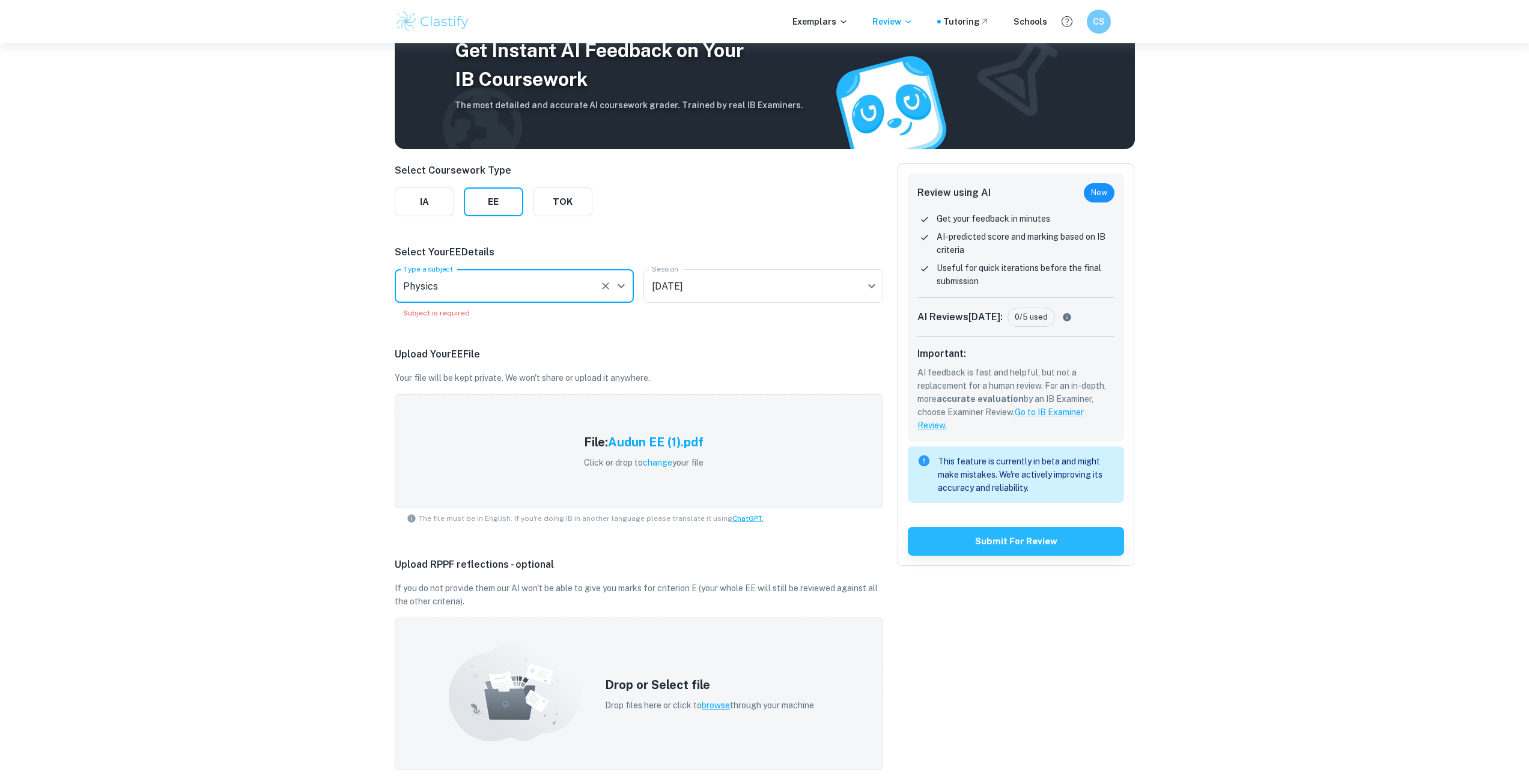
type input "Physics"
click at [519, 326] on div "Select Coursework Type IA EE TOK Select Your EE Details Type a subject Physics …" at bounding box center [639, 562] width 489 height 798
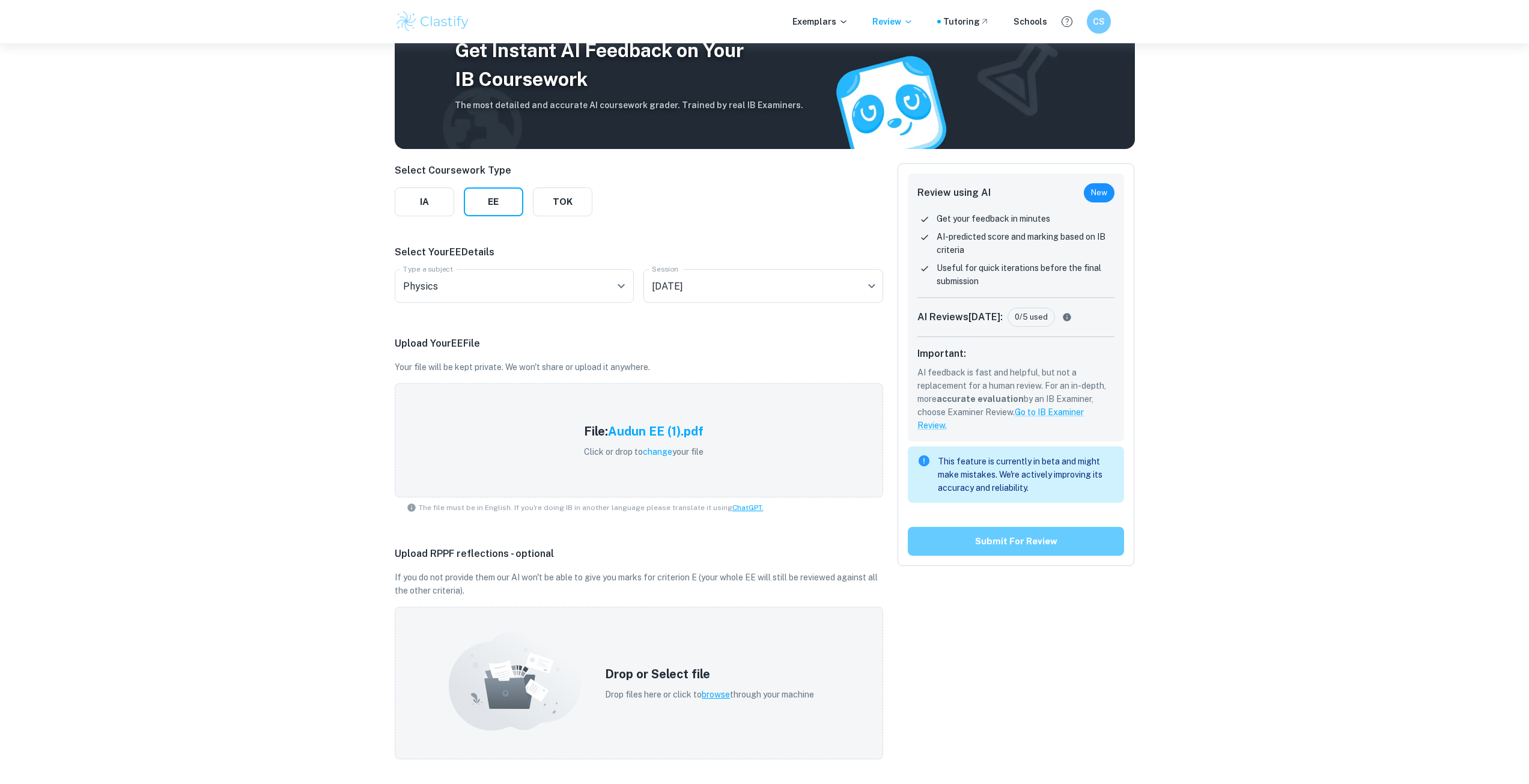
click at [979, 539] on button "Submit for review" at bounding box center [1016, 541] width 217 height 29
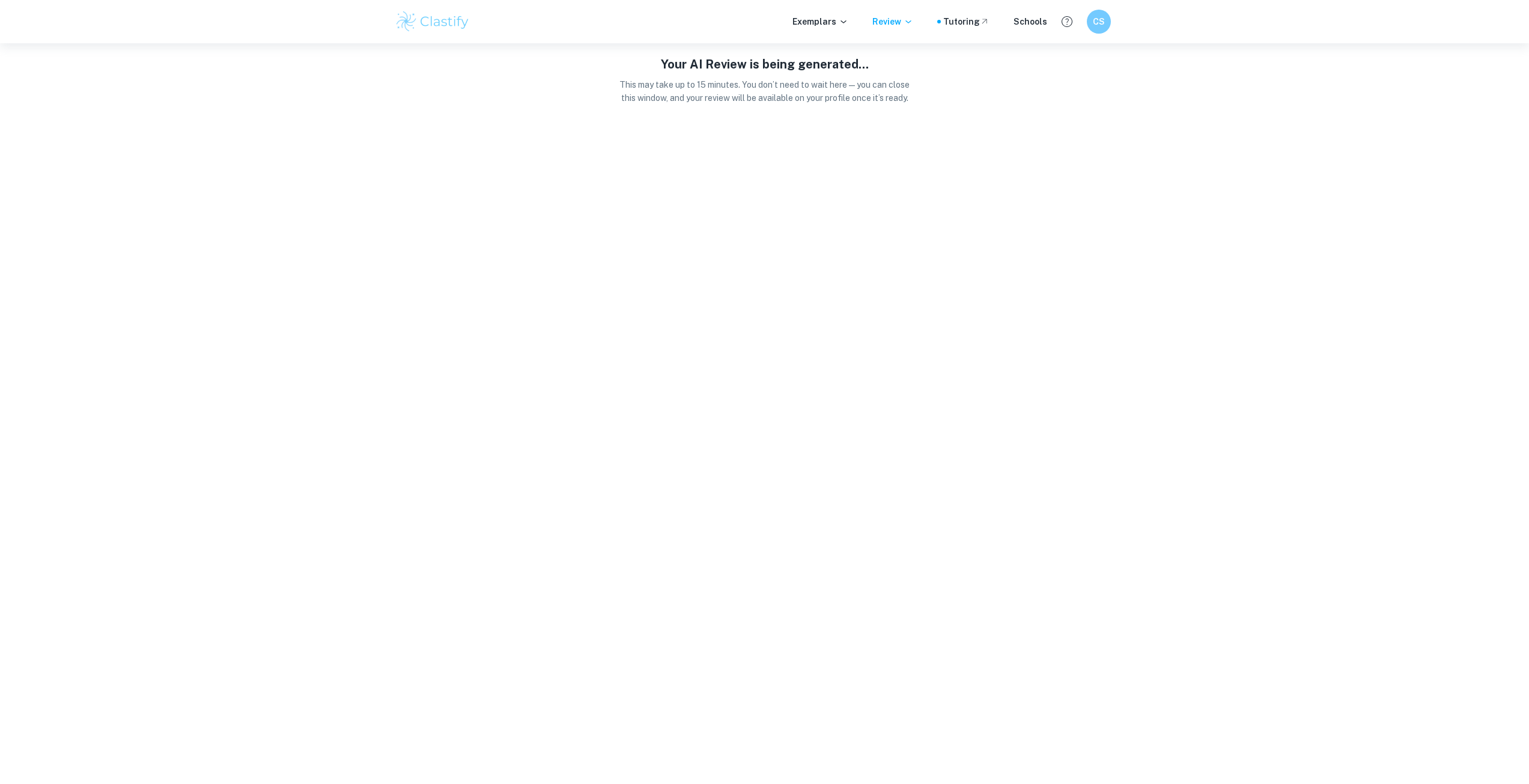
scroll to position [0, 0]
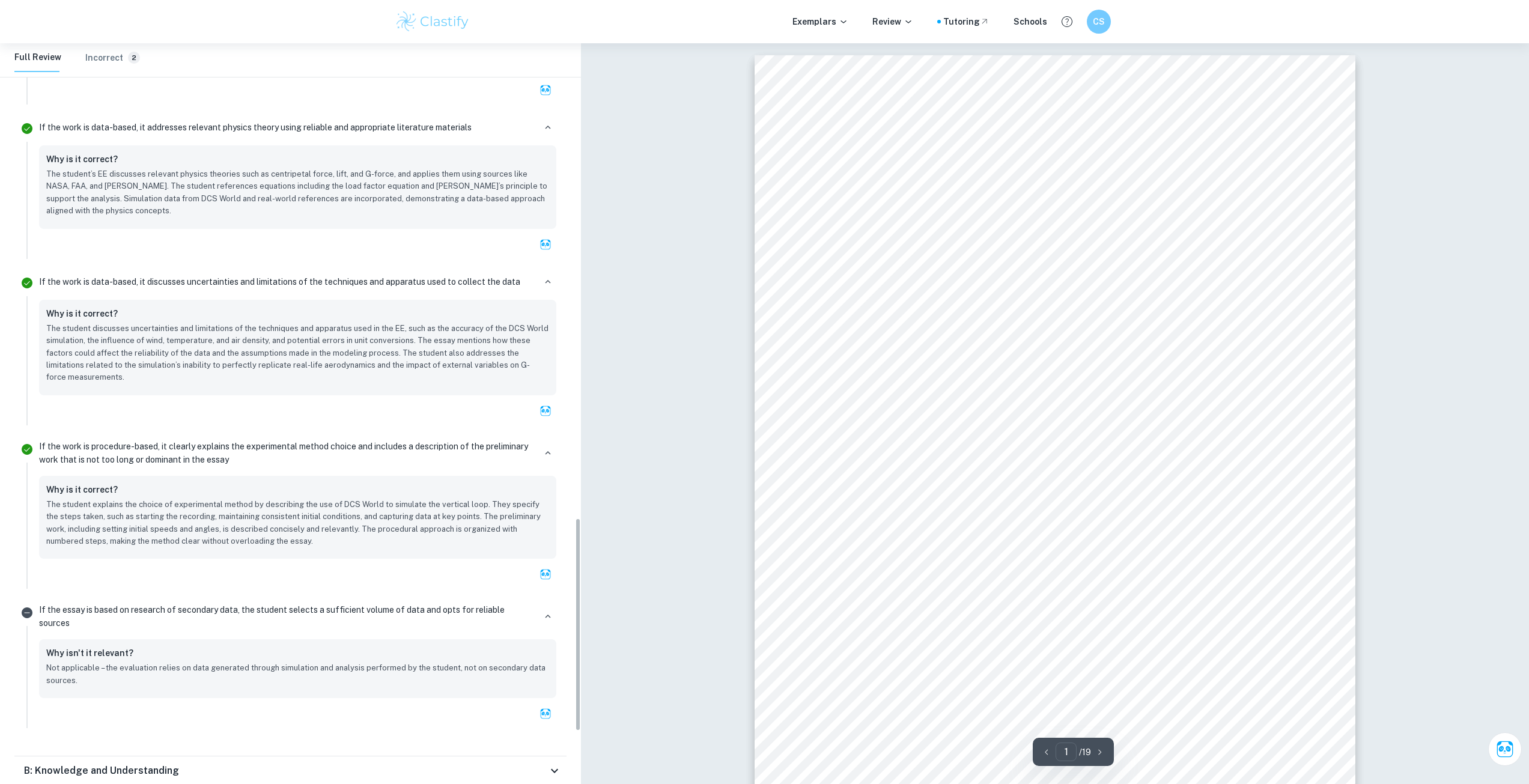
scroll to position [1682, 0]
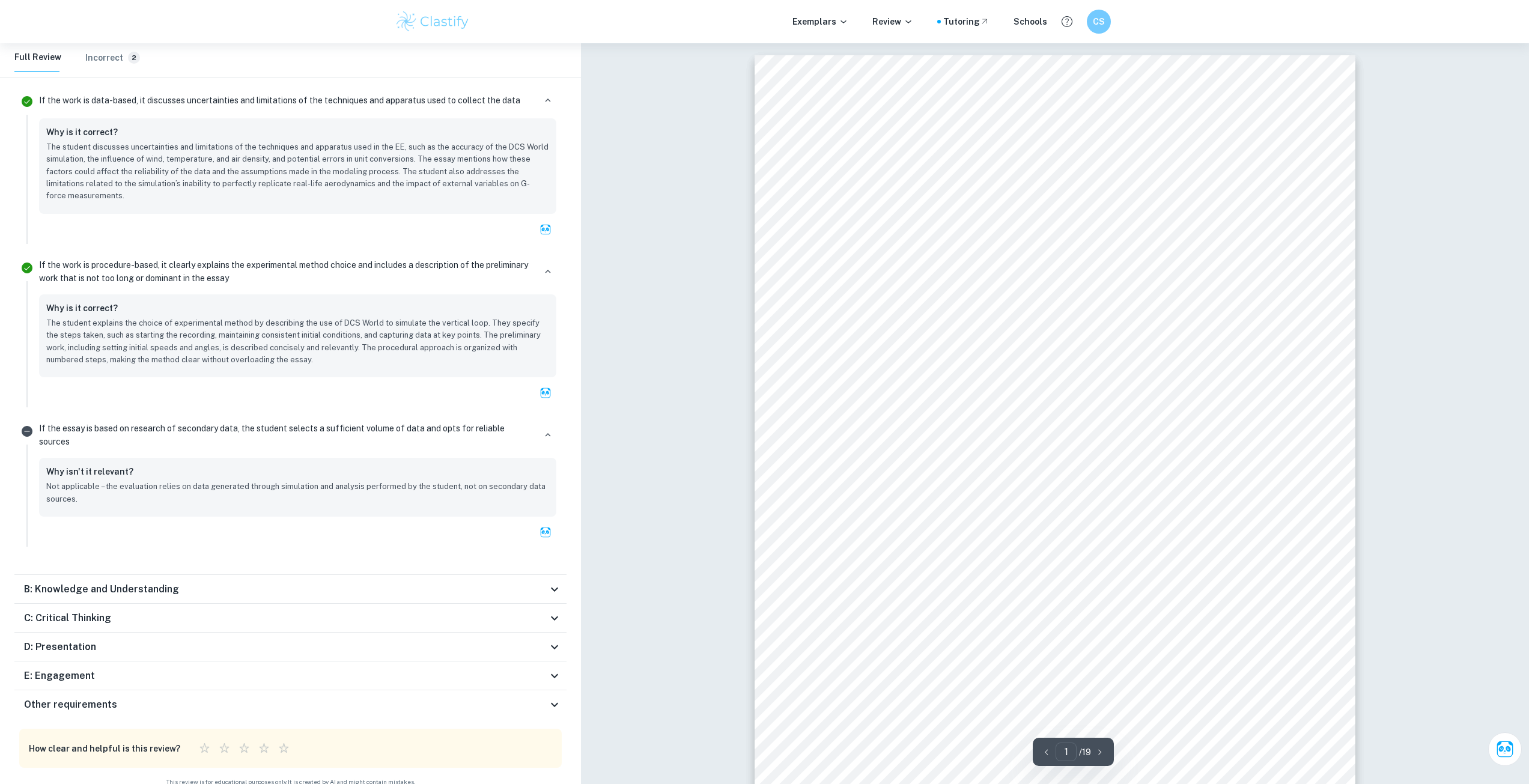
click at [191, 574] on div "B: Knowledge and Understanding" at bounding box center [290, 589] width 552 height 29
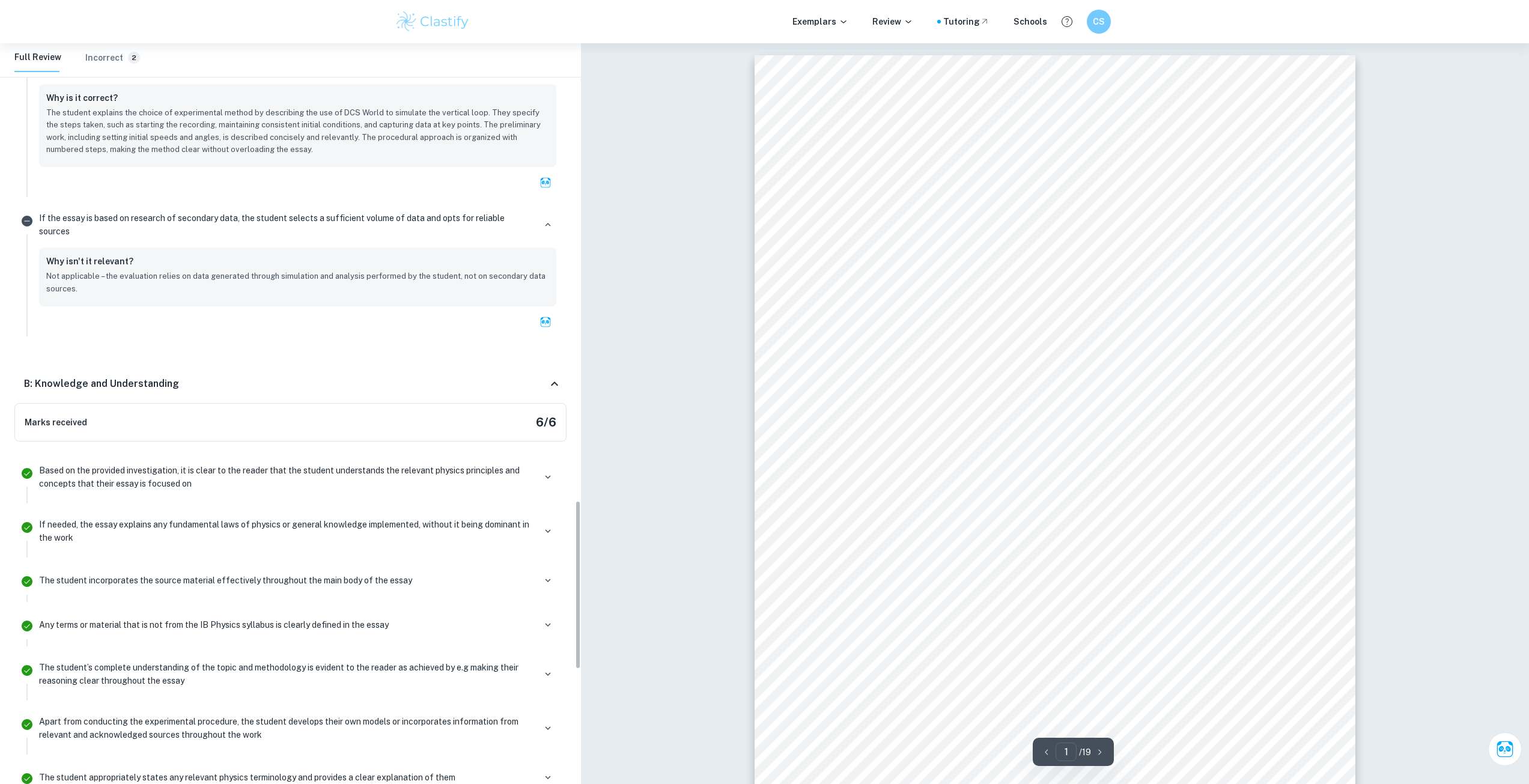
scroll to position [2080, 0]
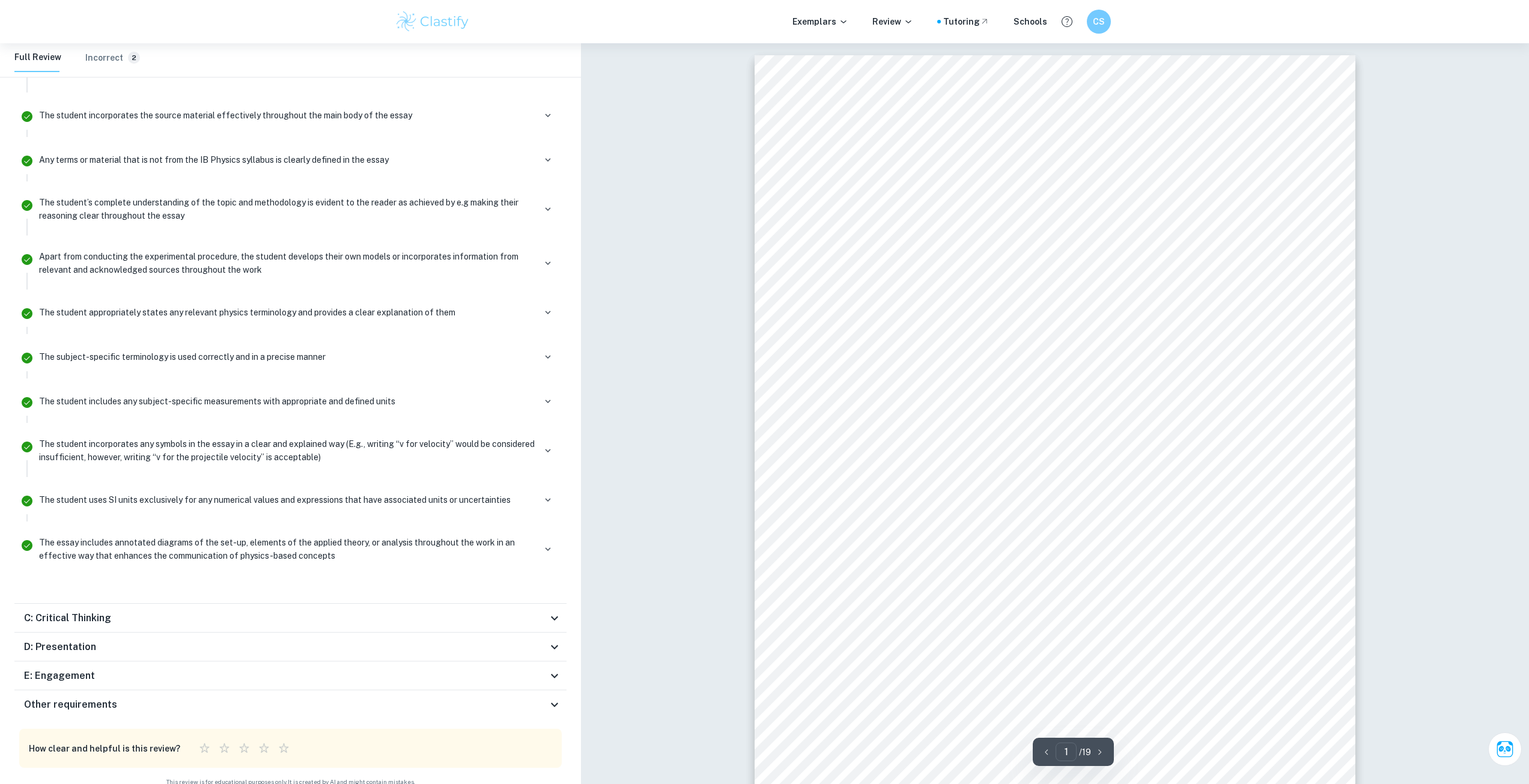
click at [138, 610] on div "C: Critical Thinking" at bounding box center [286, 618] width 523 height 14
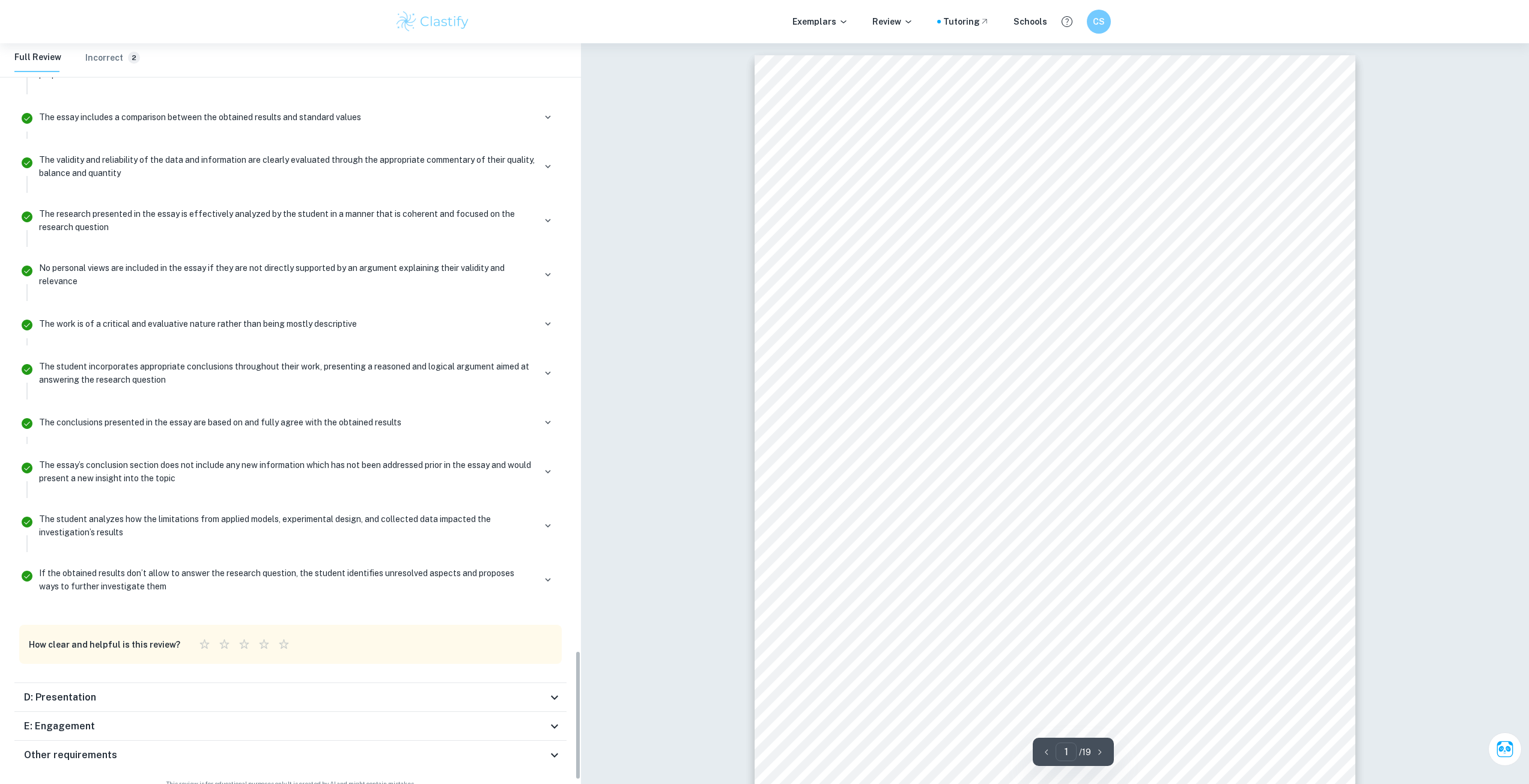
scroll to position [3500, 0]
click at [131, 564] on p "If the obtained results don’t allow to answer the research question, the studen…" at bounding box center [287, 577] width 496 height 26
click at [252, 681] on div "D: Presentation" at bounding box center [290, 695] width 552 height 29
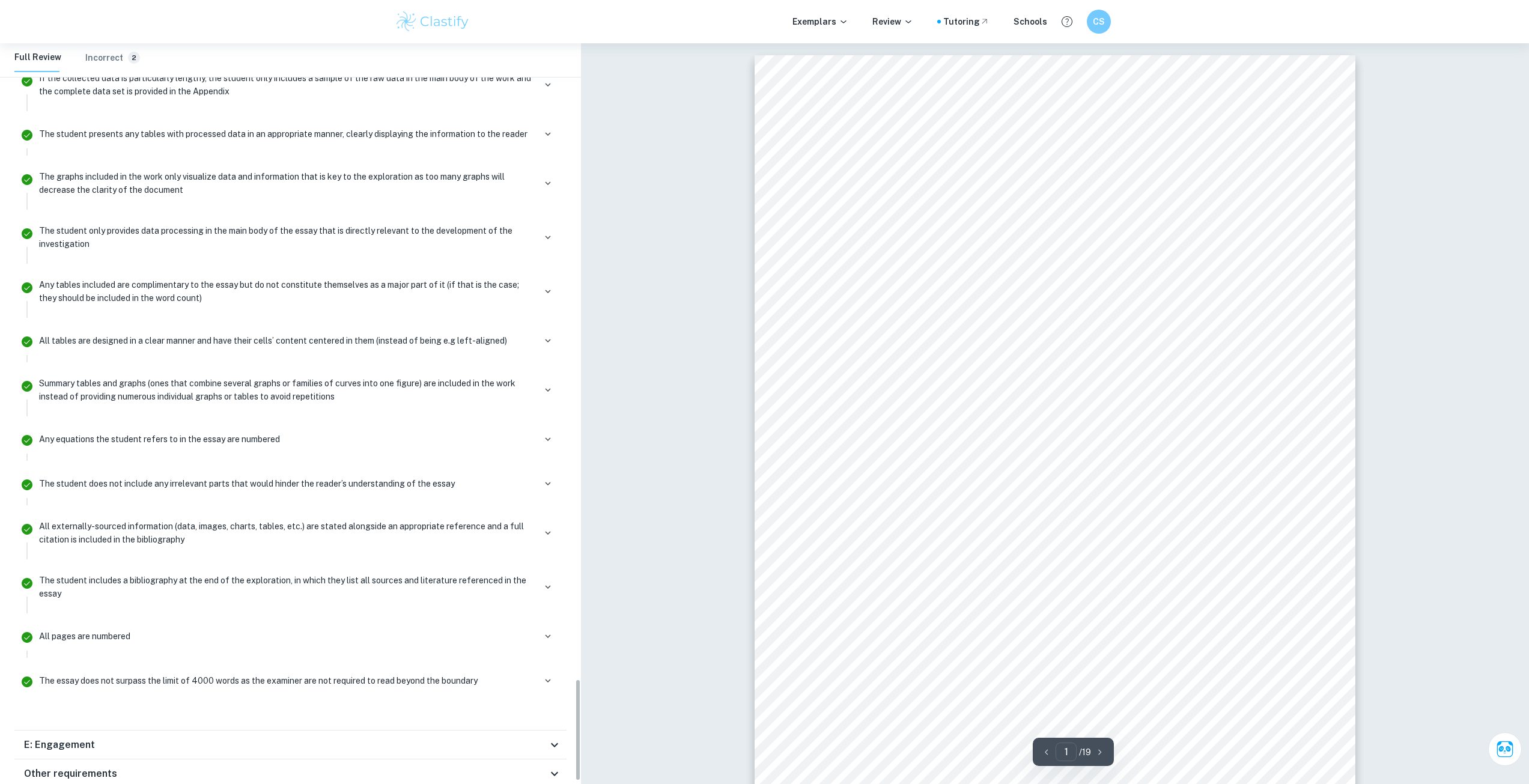
scroll to position [4626, 0]
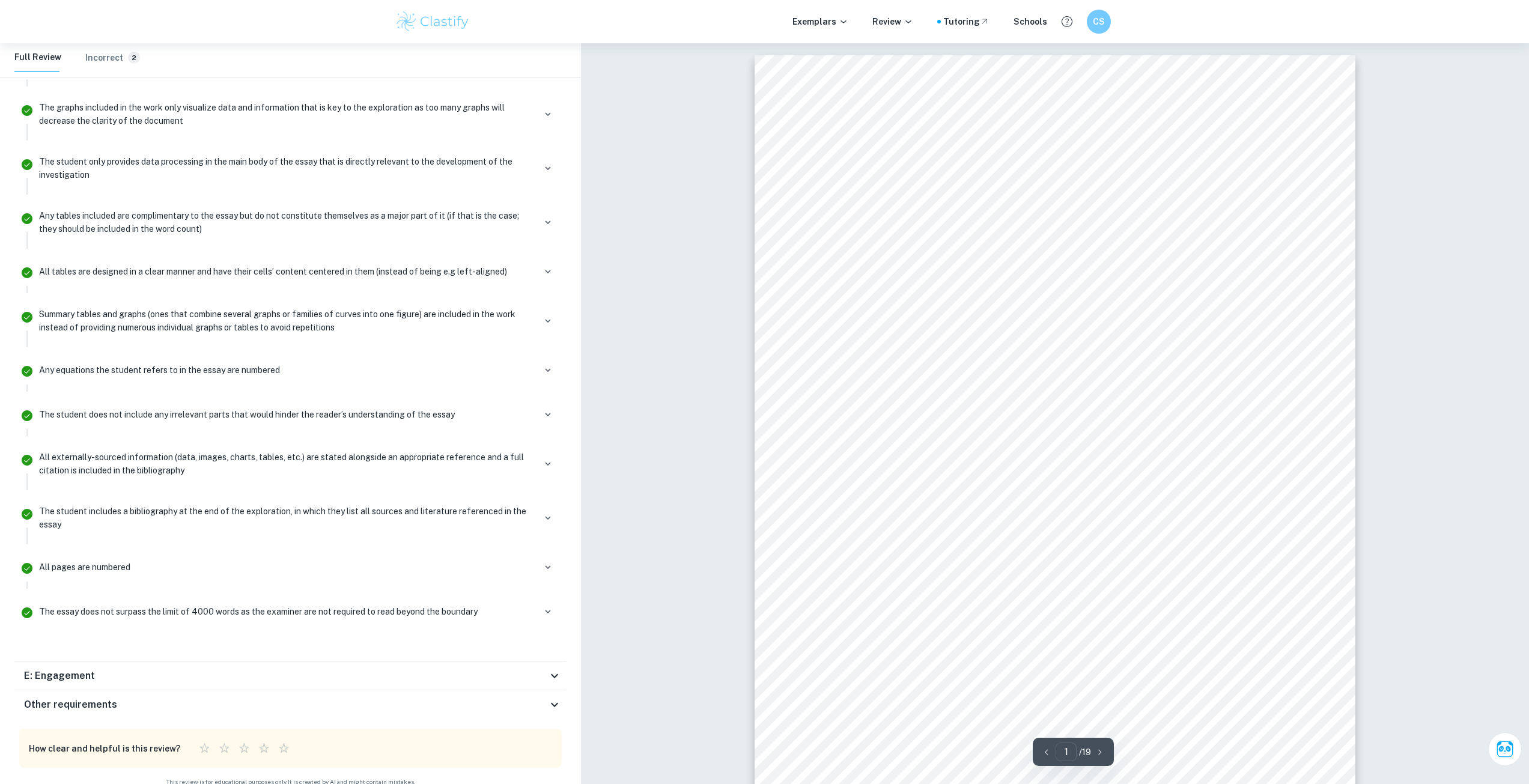
click at [151, 661] on div "E: Engagement" at bounding box center [290, 675] width 552 height 29
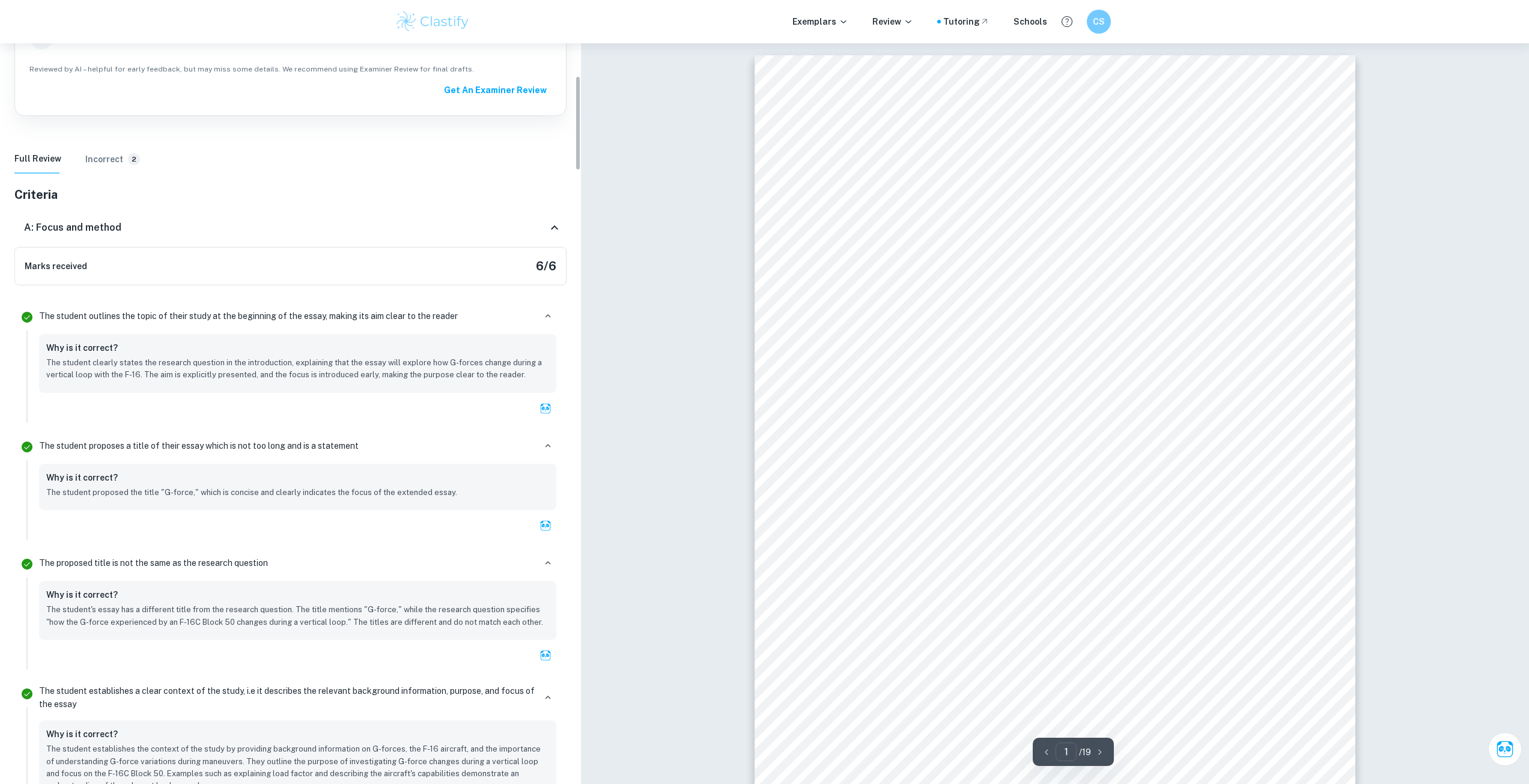
scroll to position [81, 0]
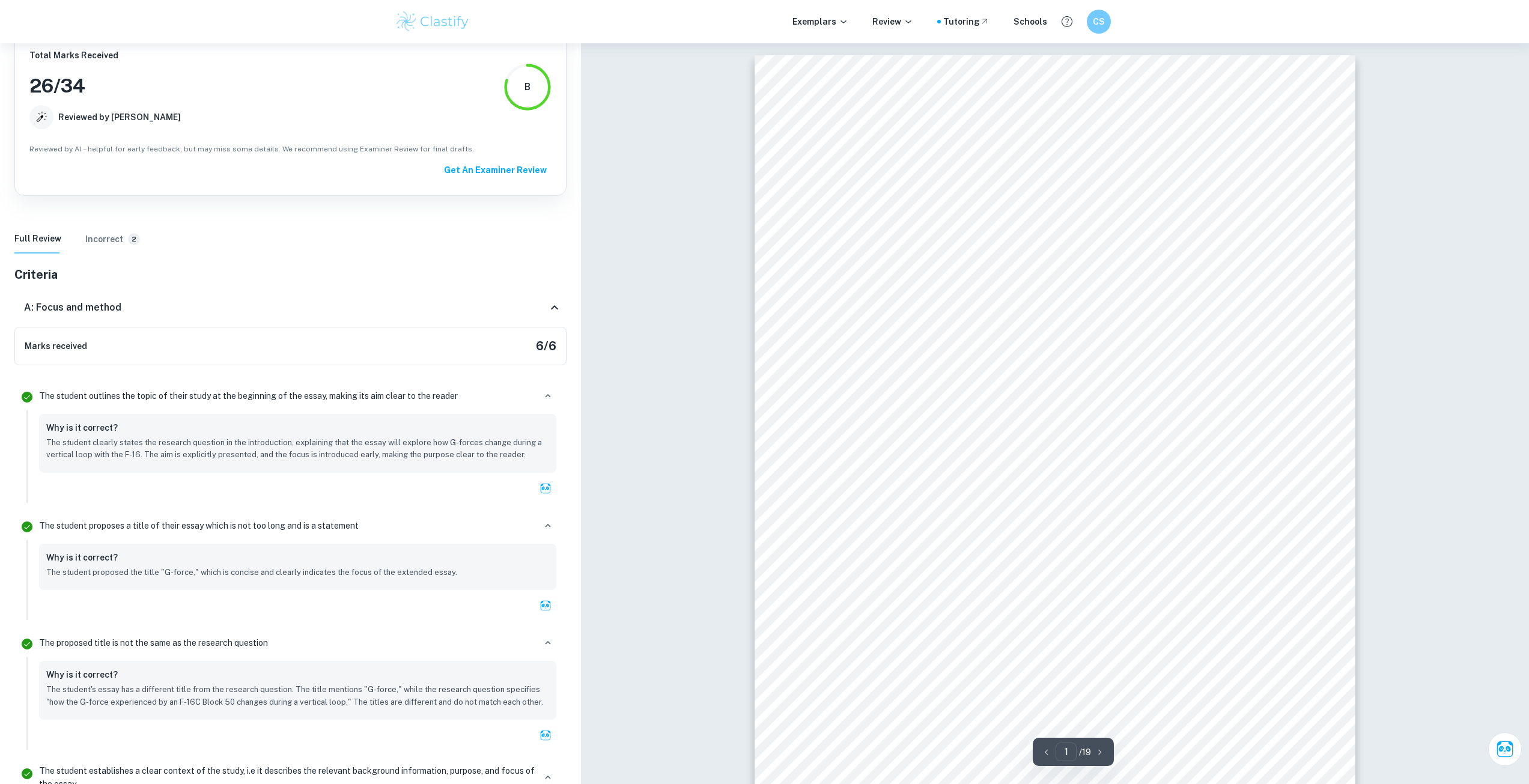
click at [107, 236] on h6 "Incorrect" at bounding box center [104, 239] width 38 height 14
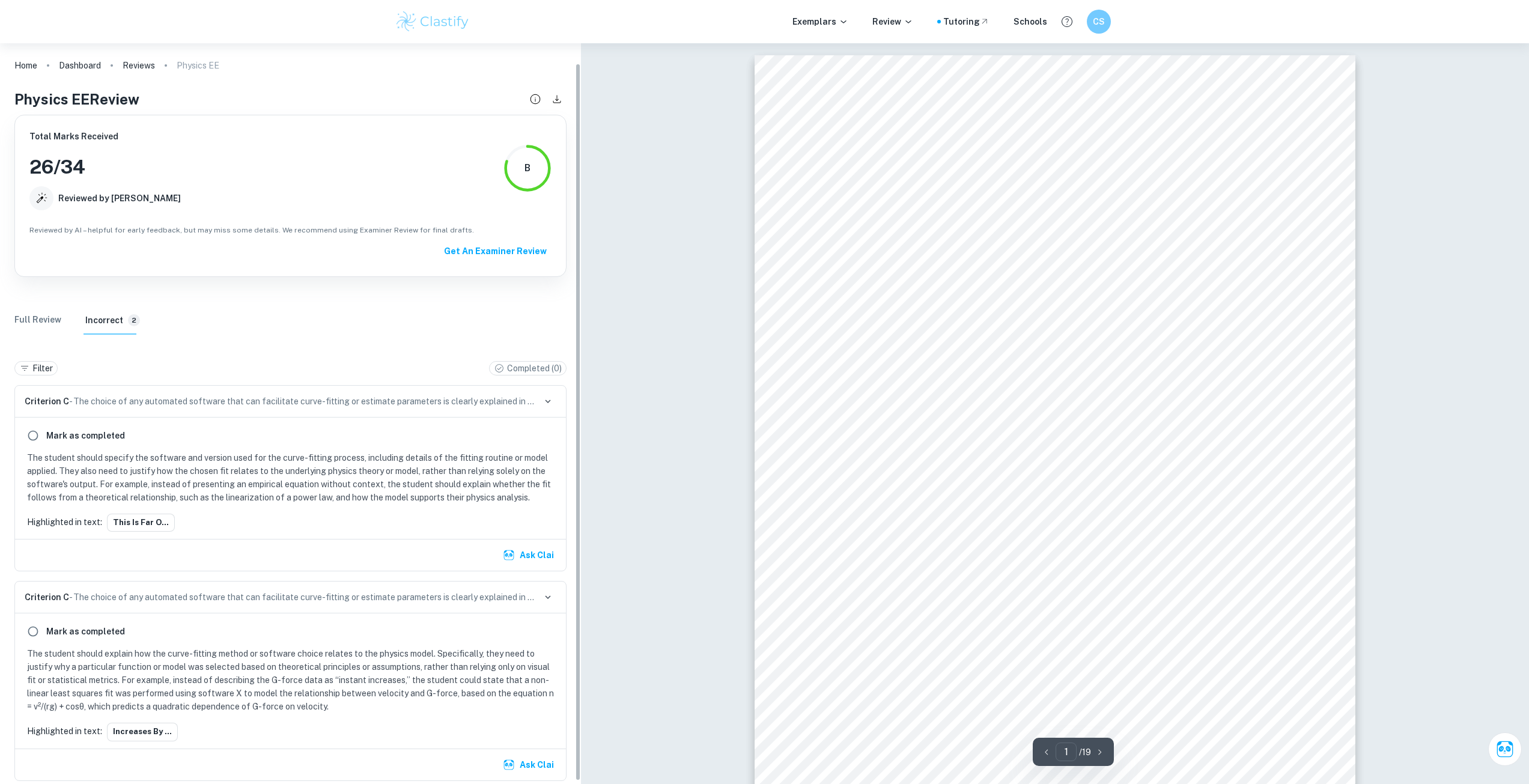
scroll to position [0, 0]
click at [909, 19] on icon at bounding box center [908, 22] width 10 height 10
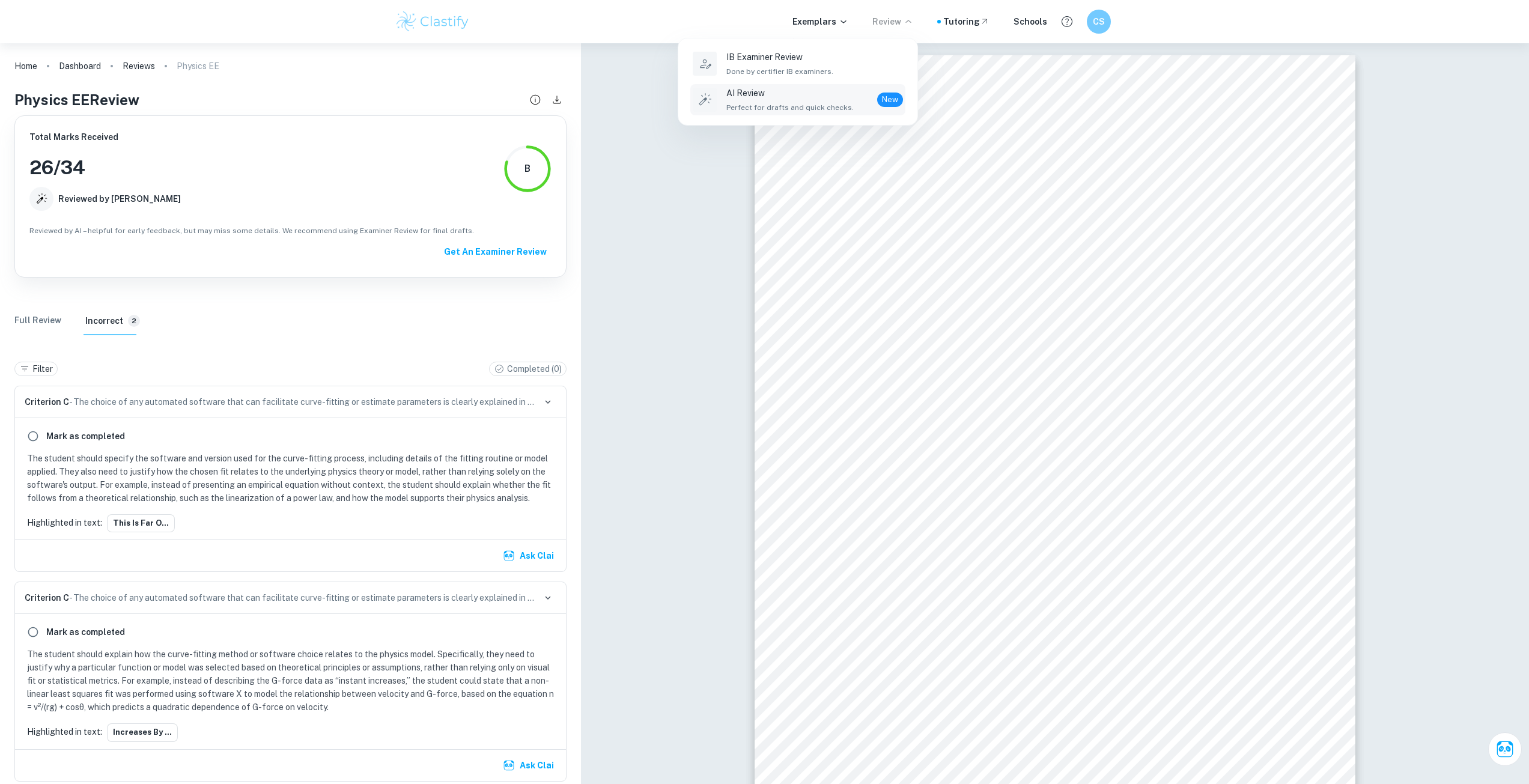
click at [802, 90] on p "AI Review" at bounding box center [790, 93] width 128 height 14
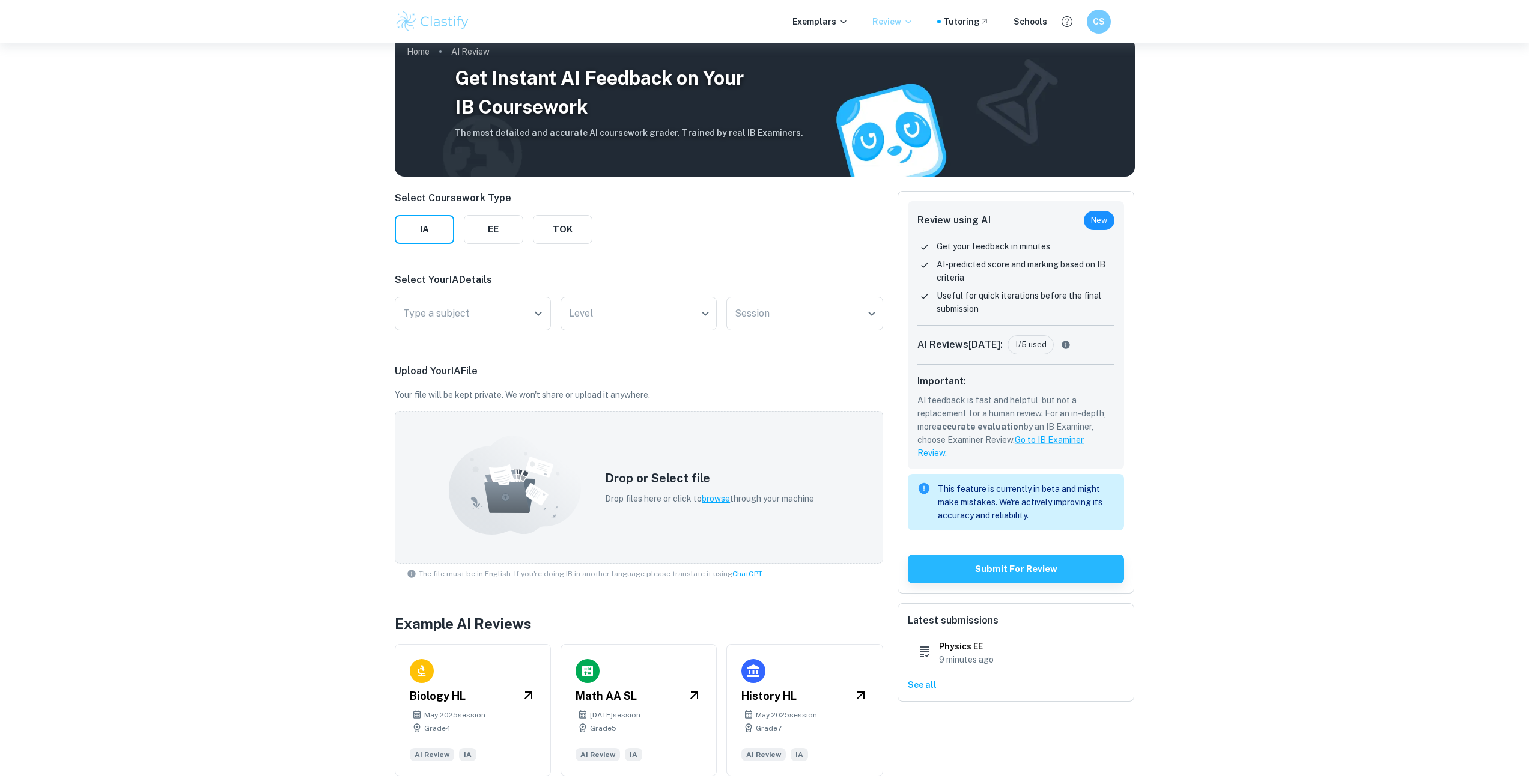
scroll to position [43, 0]
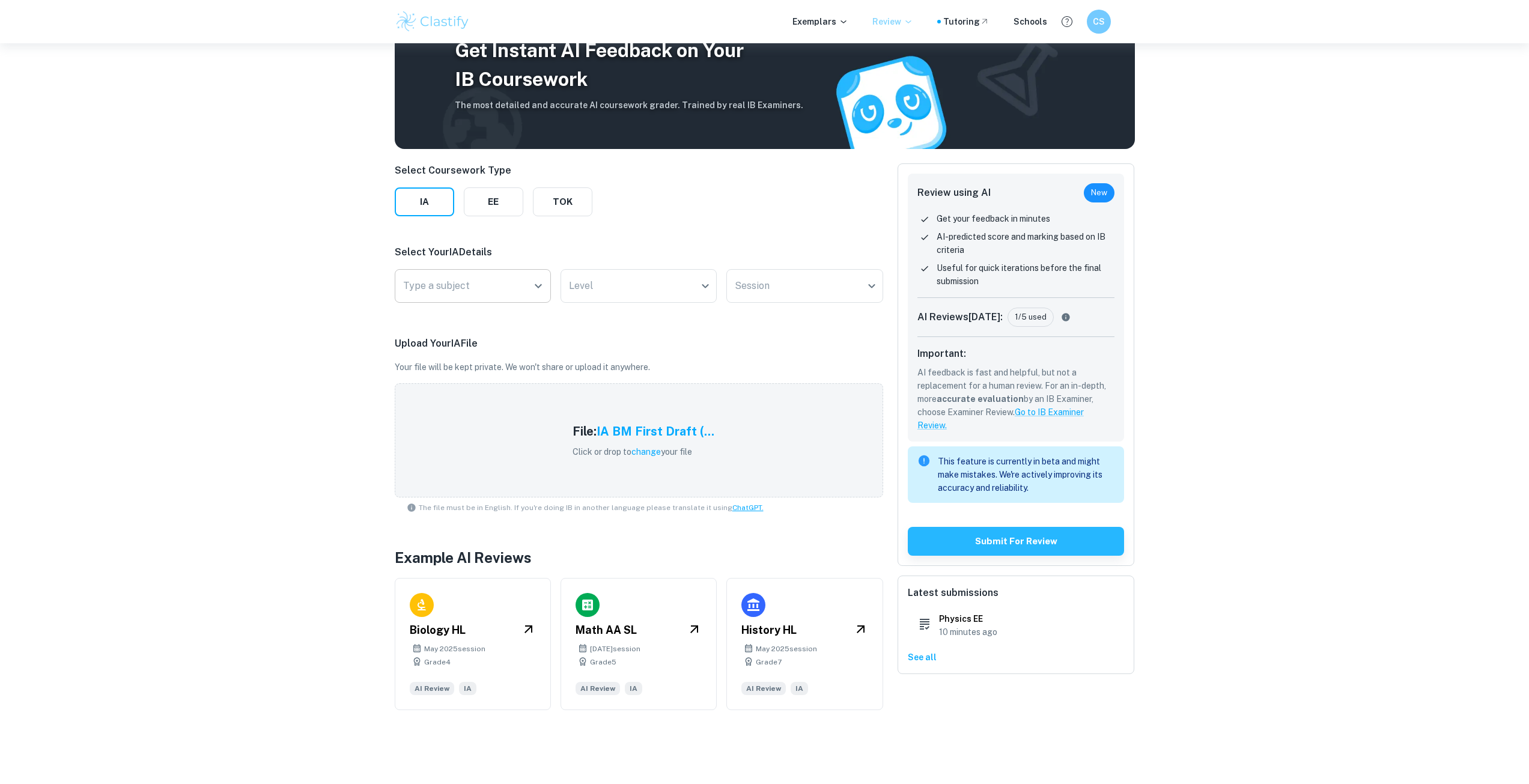
click at [461, 278] on input "Type a subject" at bounding box center [463, 285] width 128 height 23
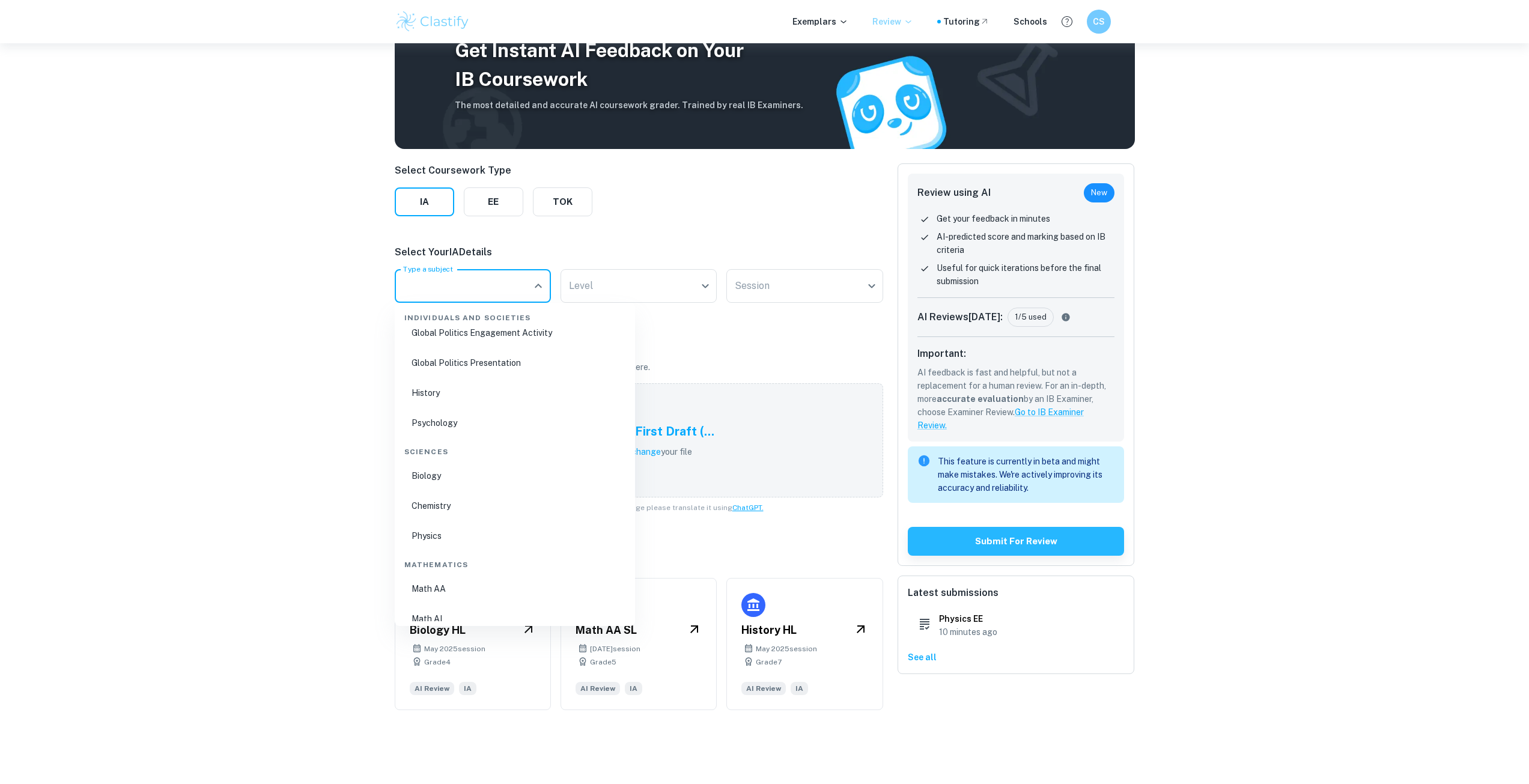
scroll to position [191, 0]
click at [479, 587] on li "Physics" at bounding box center [515, 591] width 231 height 28
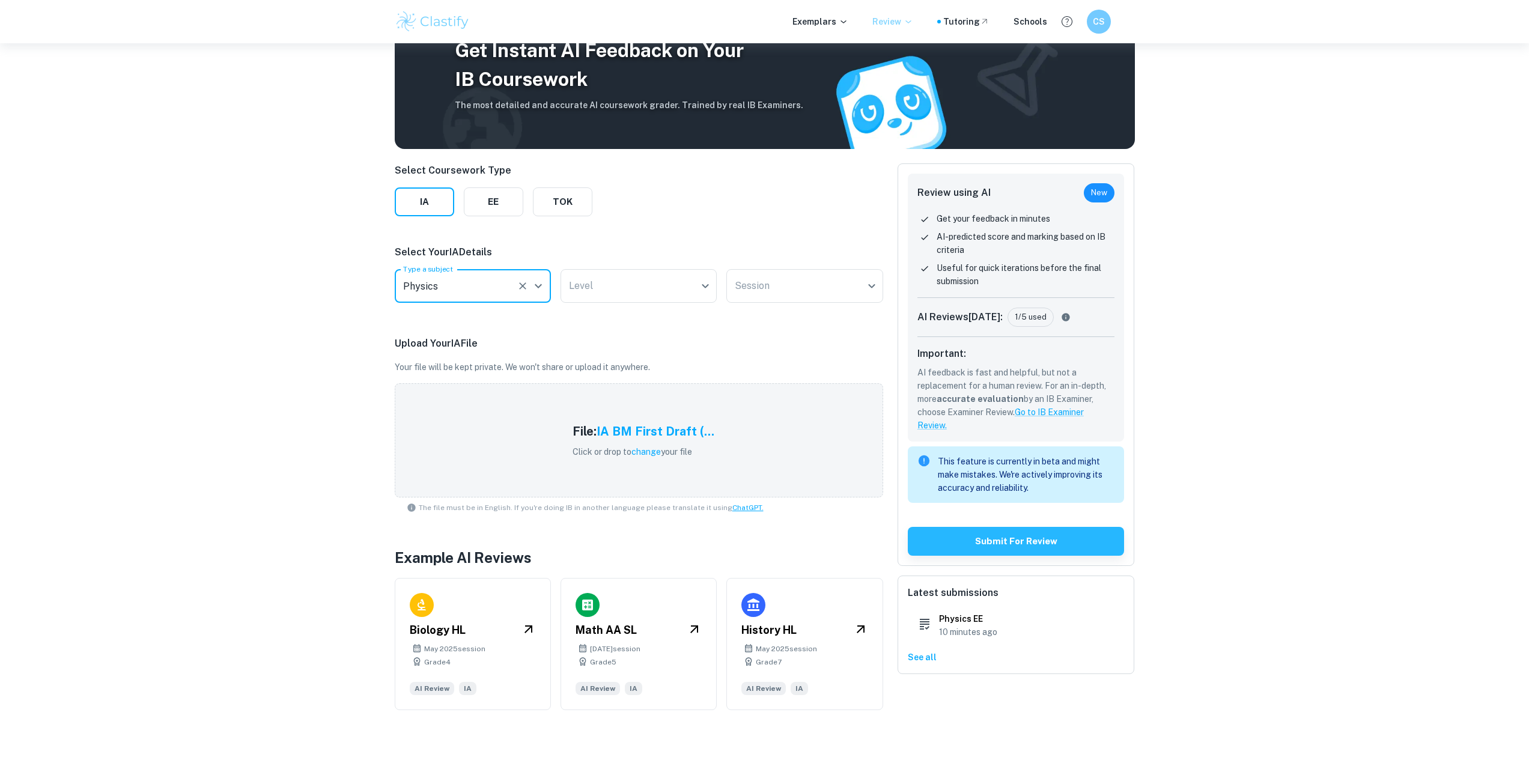
click at [484, 281] on input "Physics" at bounding box center [456, 285] width 112 height 23
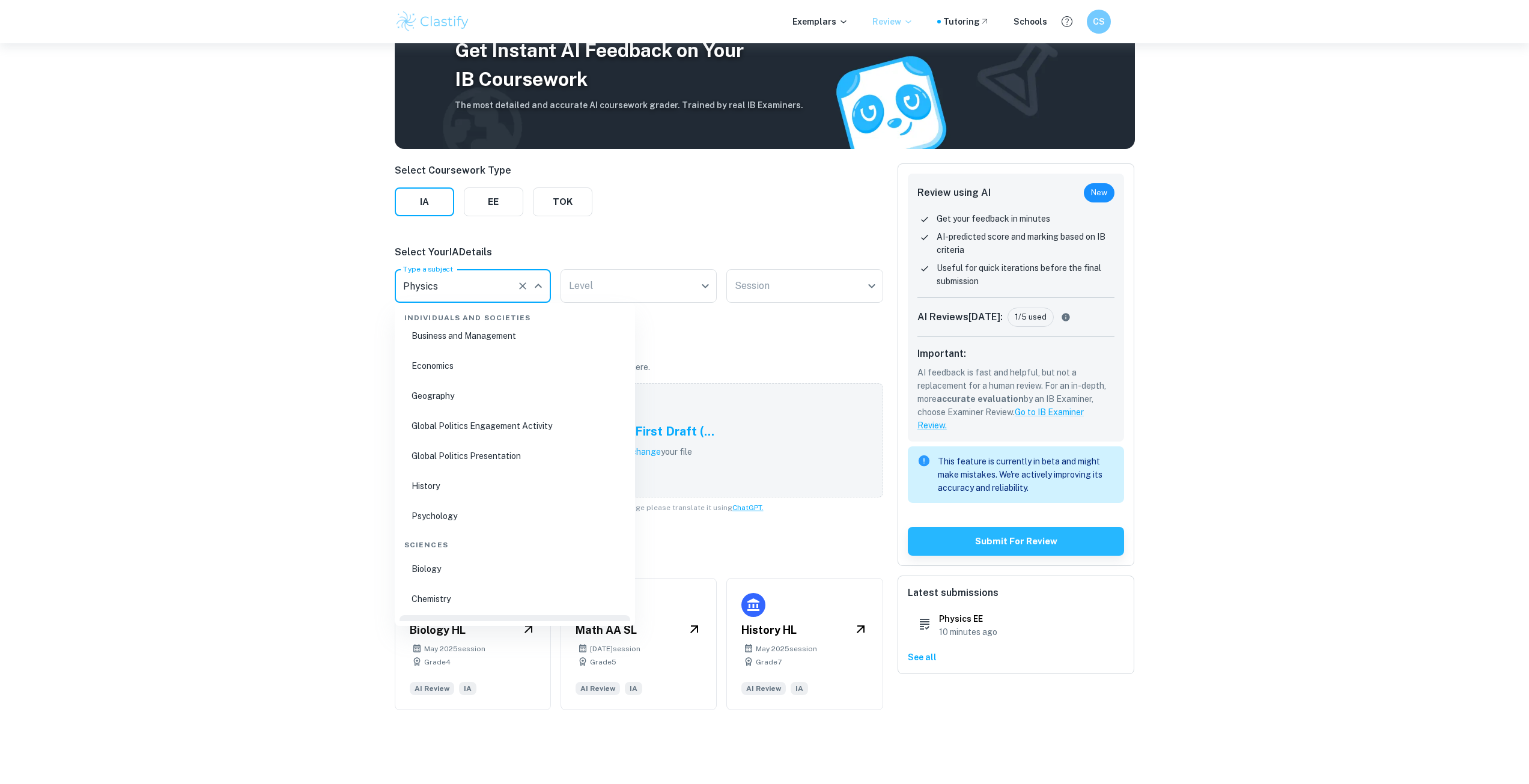
scroll to position [55, 0]
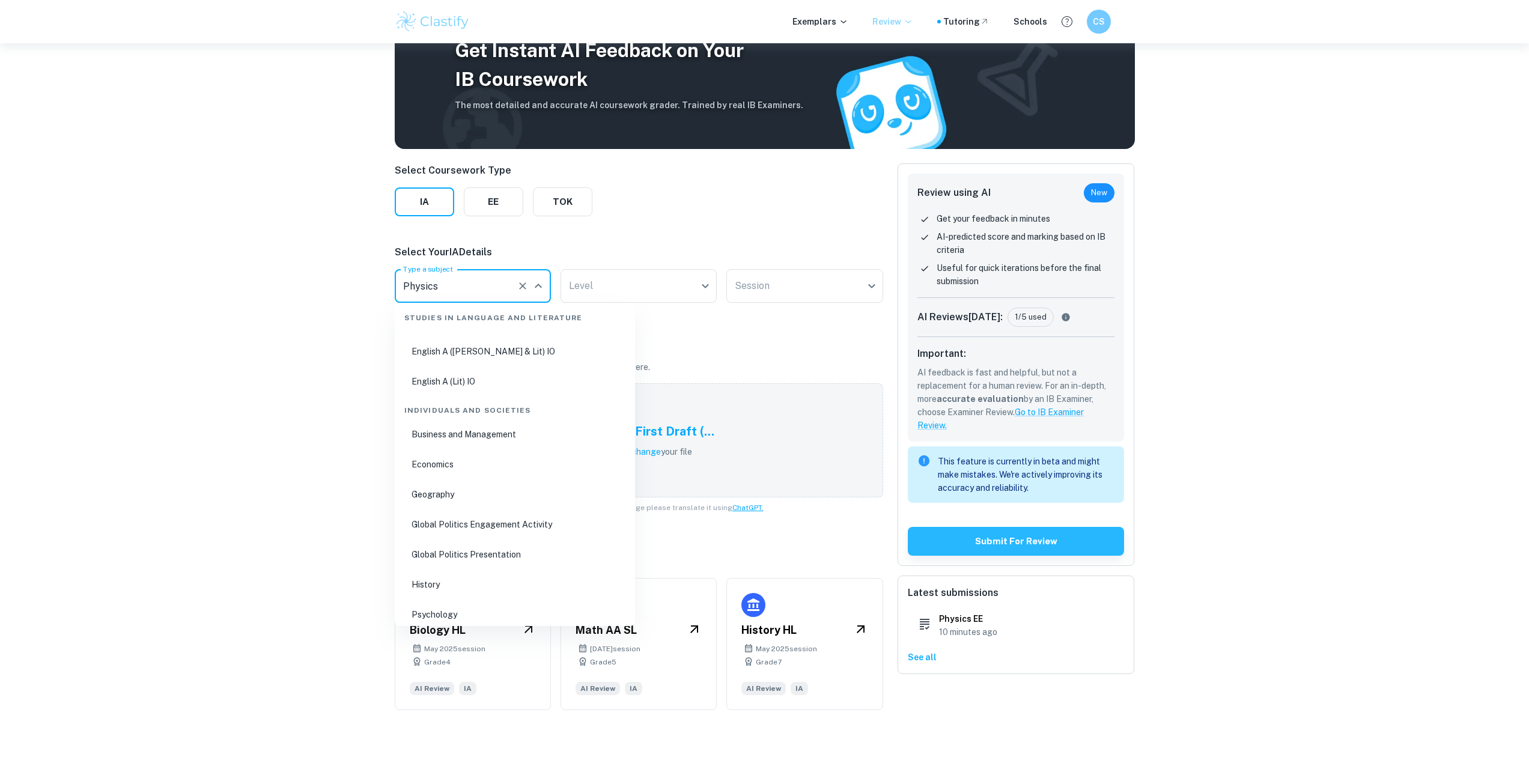
click at [509, 436] on li "Business and Management" at bounding box center [515, 434] width 231 height 28
type input "Business and Management"
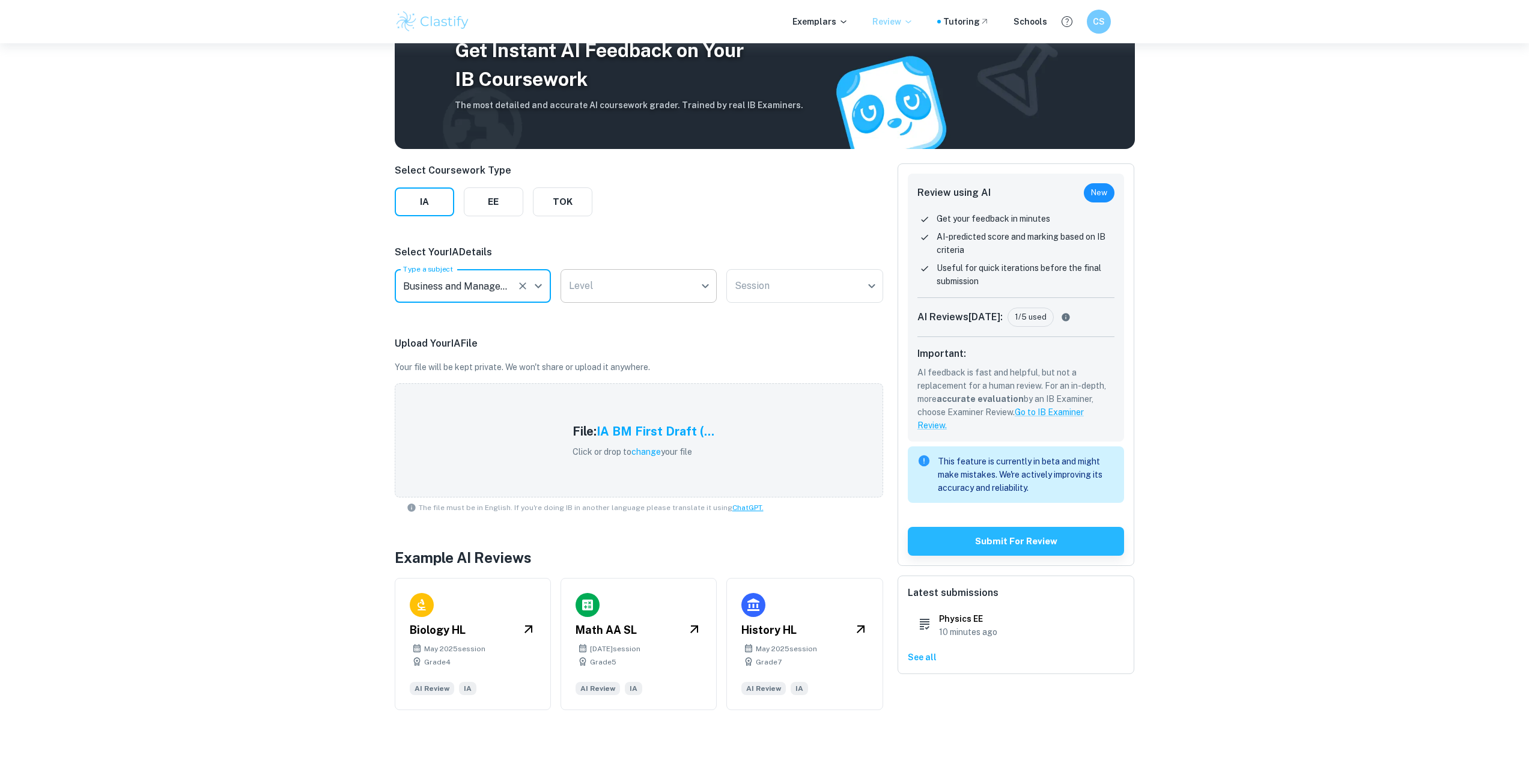
click at [635, 288] on body "We value your privacy We use cookies to enhance your browsing experience, serve…" at bounding box center [764, 392] width 1529 height 784
click at [617, 346] on li "SL" at bounding box center [639, 351] width 147 height 28
type input "SL"
click at [795, 284] on body "We value your privacy We use cookies to enhance your browsing experience, serve…" at bounding box center [764, 392] width 1529 height 784
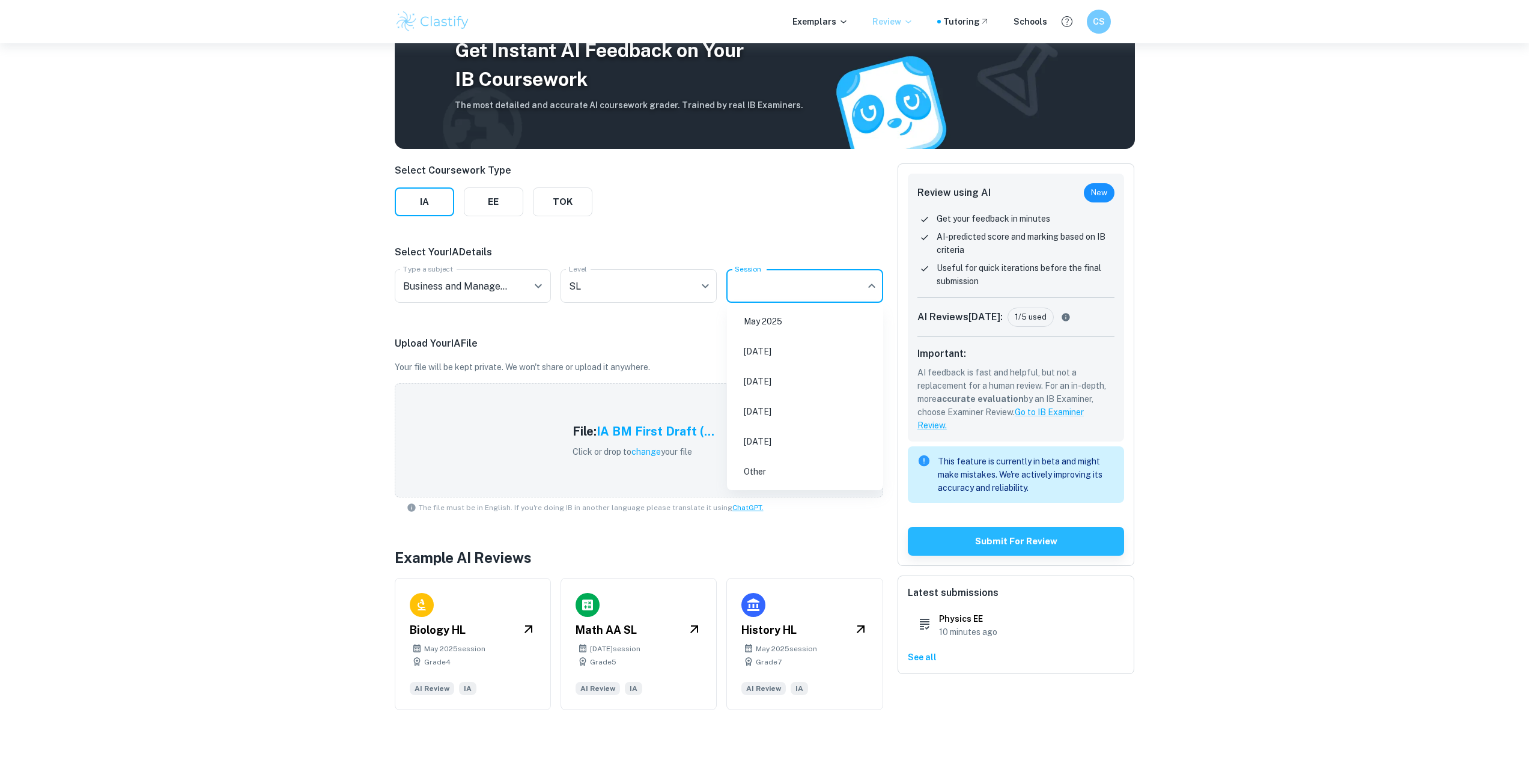
click at [781, 377] on li "May 2026" at bounding box center [805, 381] width 147 height 28
type input "M26"
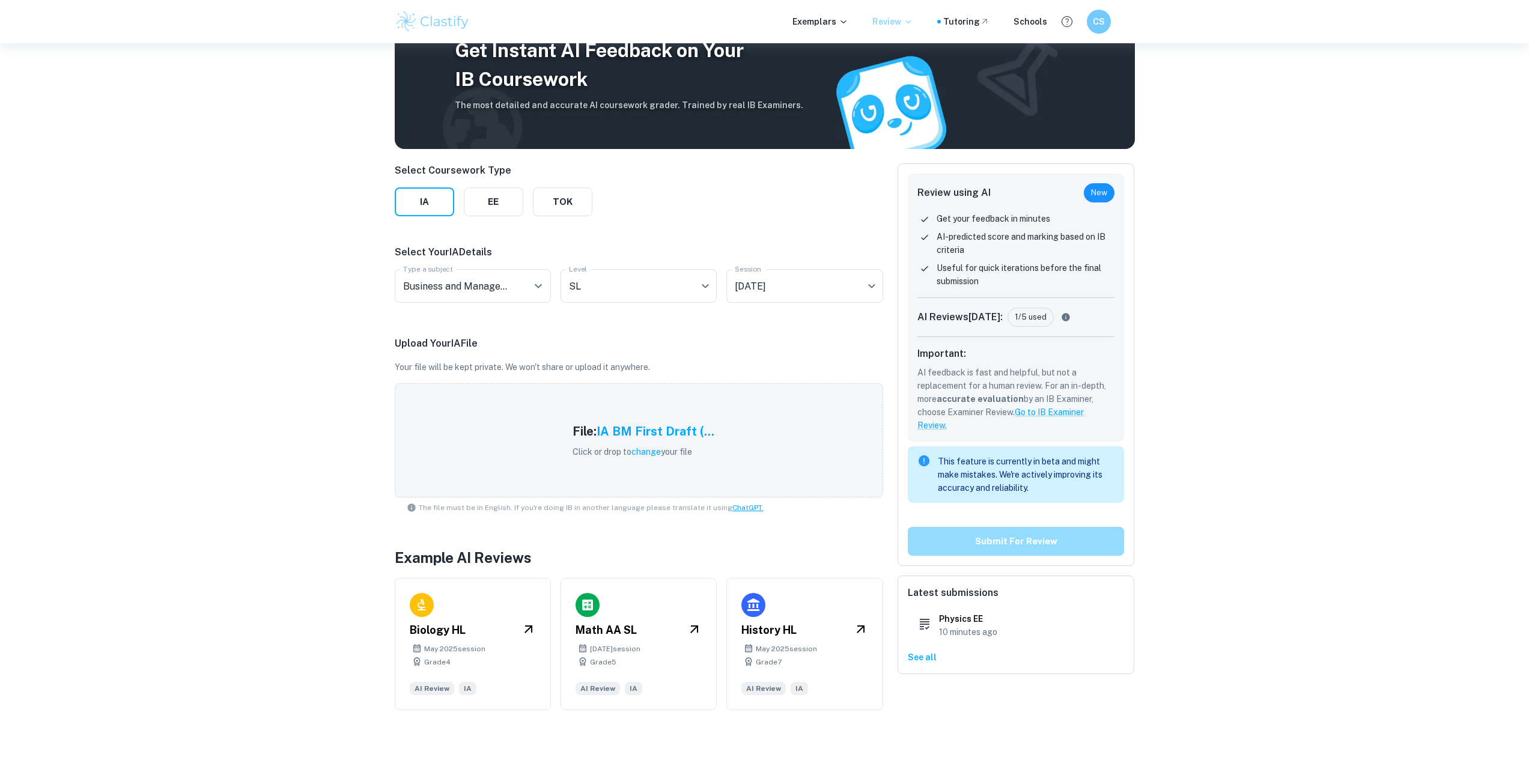
click at [969, 536] on button "Submit for review" at bounding box center [1016, 541] width 217 height 29
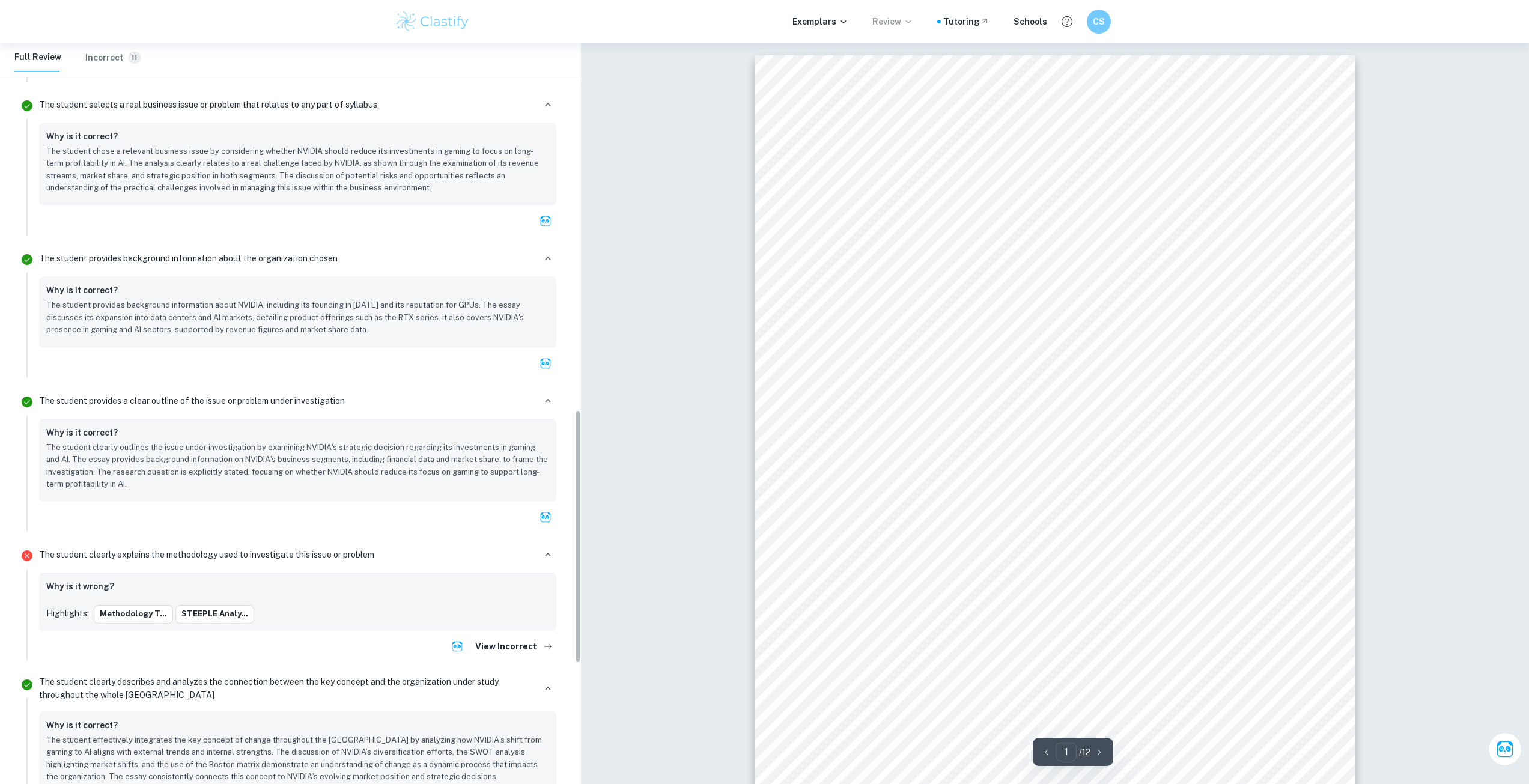
scroll to position [1382, 0]
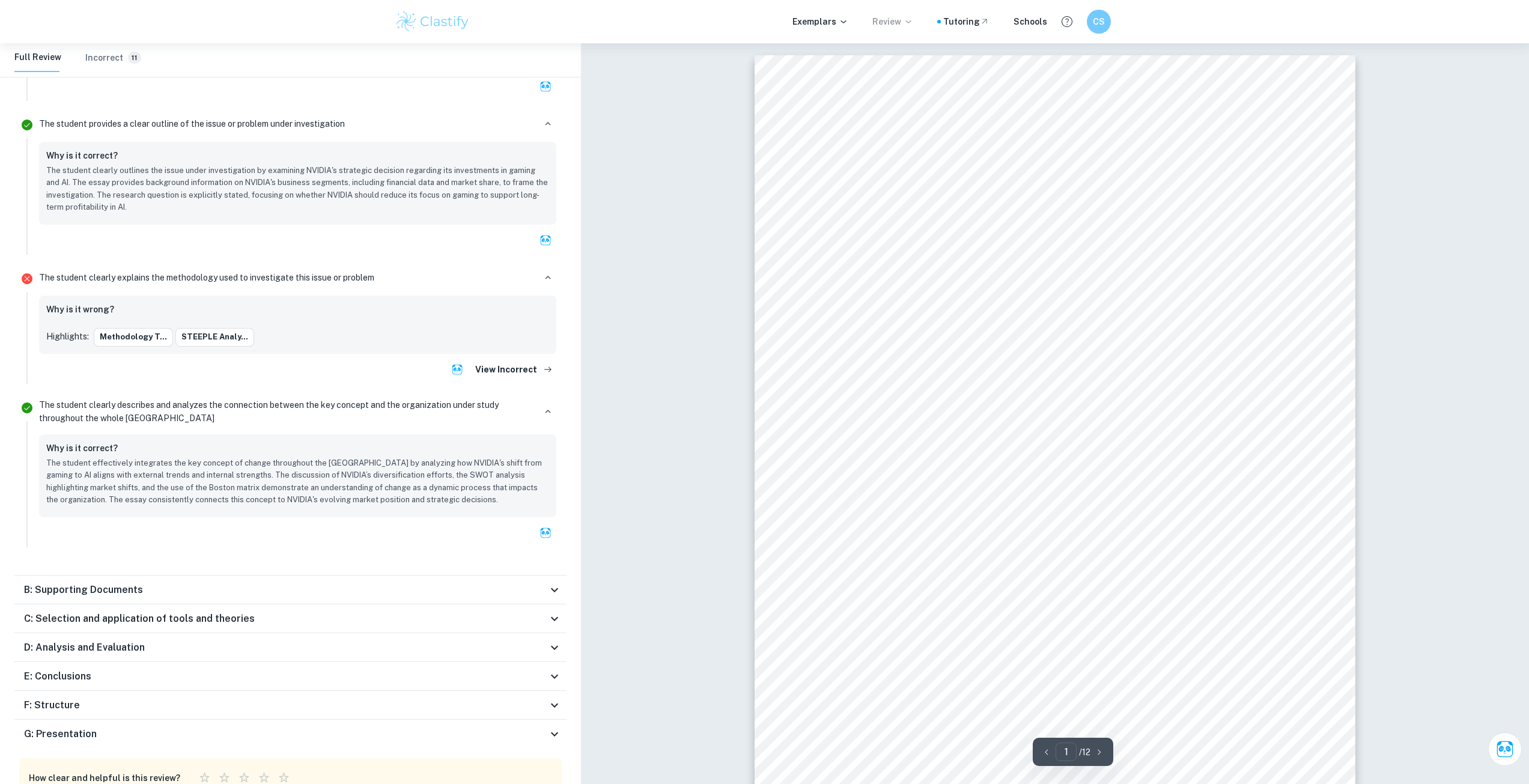
click at [126, 588] on h6 "B: Supporting Documents" at bounding box center [83, 590] width 119 height 14
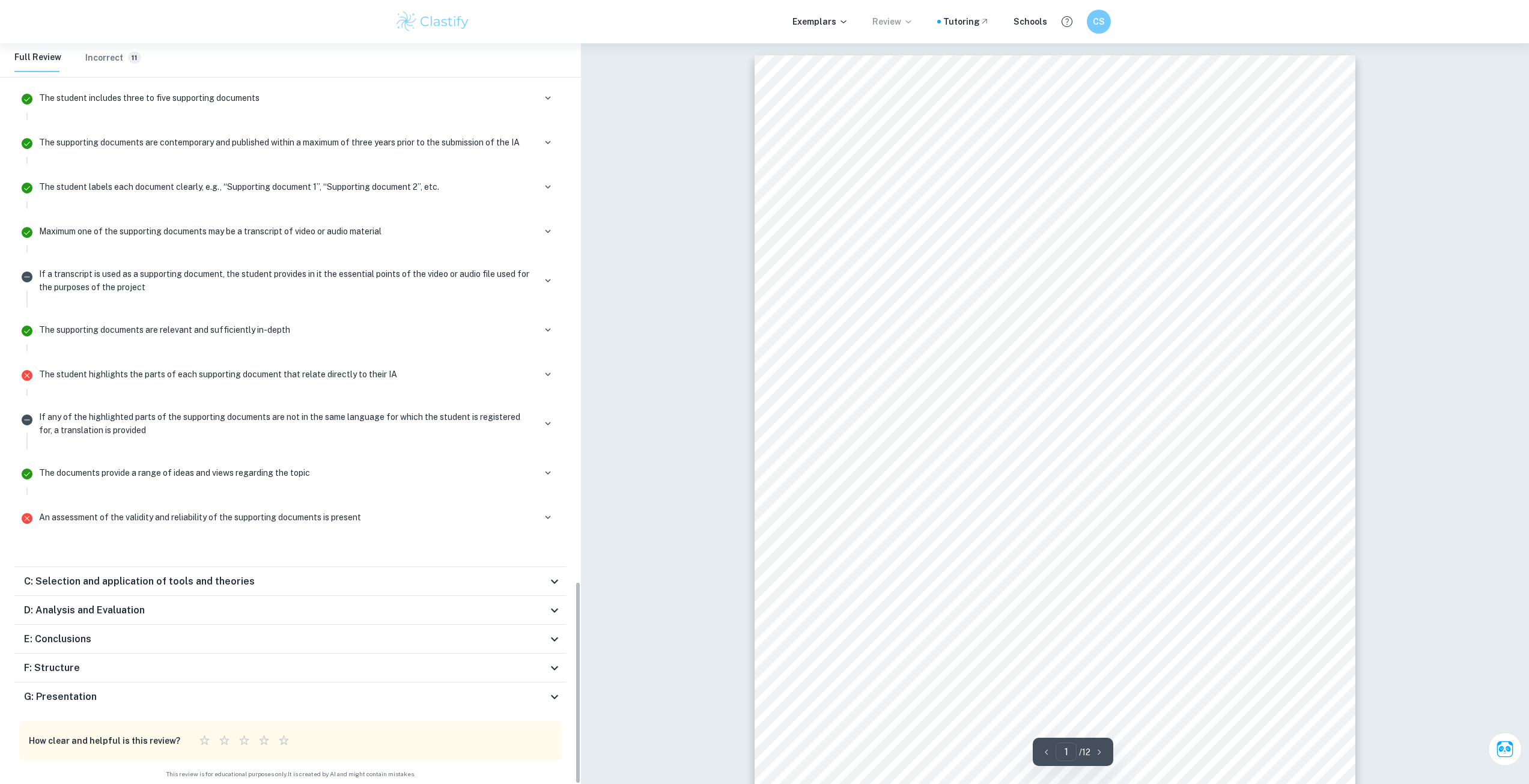
scroll to position [1969, 0]
click at [110, 589] on div "C: Selection and application of tools and theories" at bounding box center [290, 580] width 552 height 29
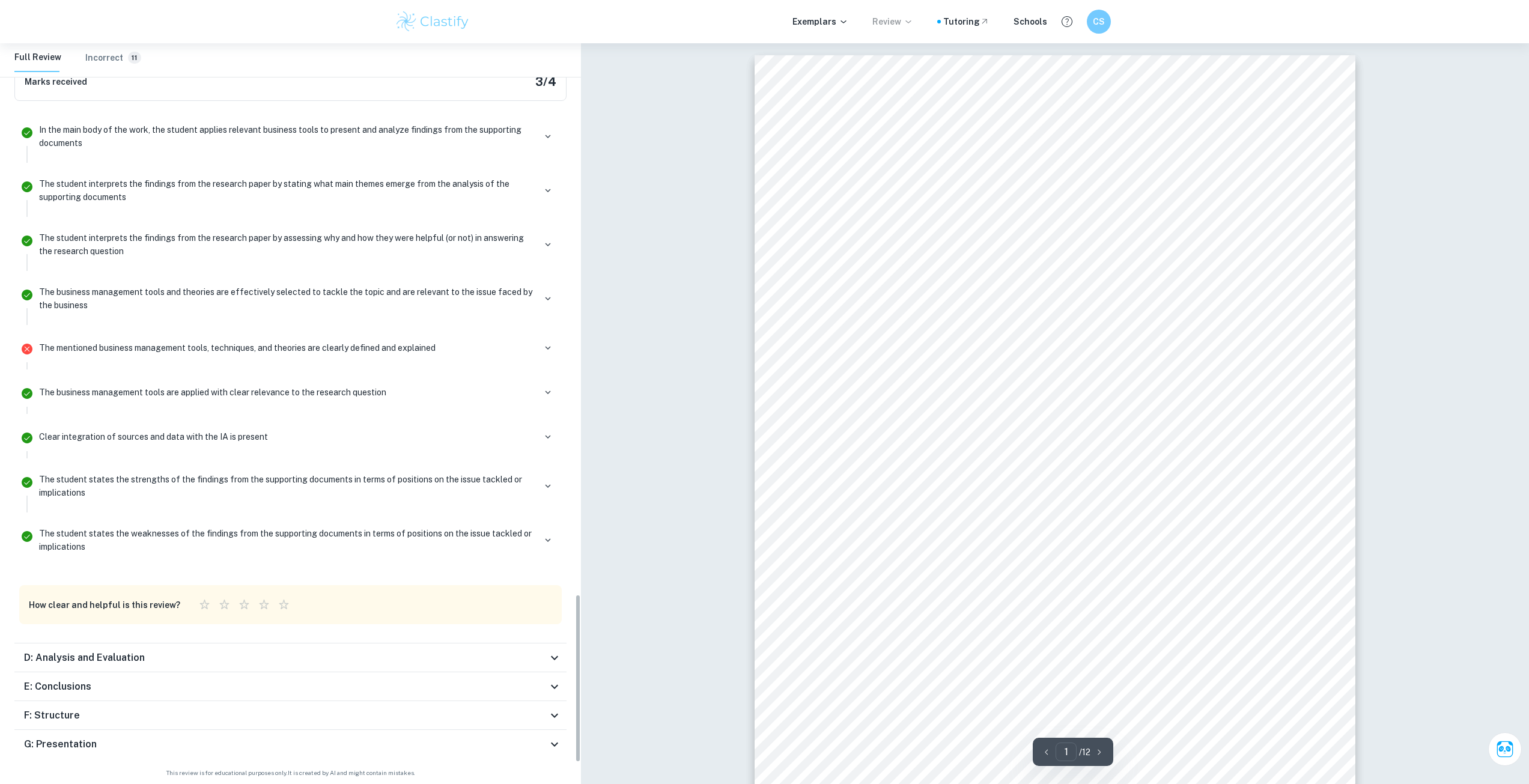
scroll to position [2510, 0]
click at [135, 656] on h6 "D: Analysis and Evaluation" at bounding box center [84, 656] width 120 height 14
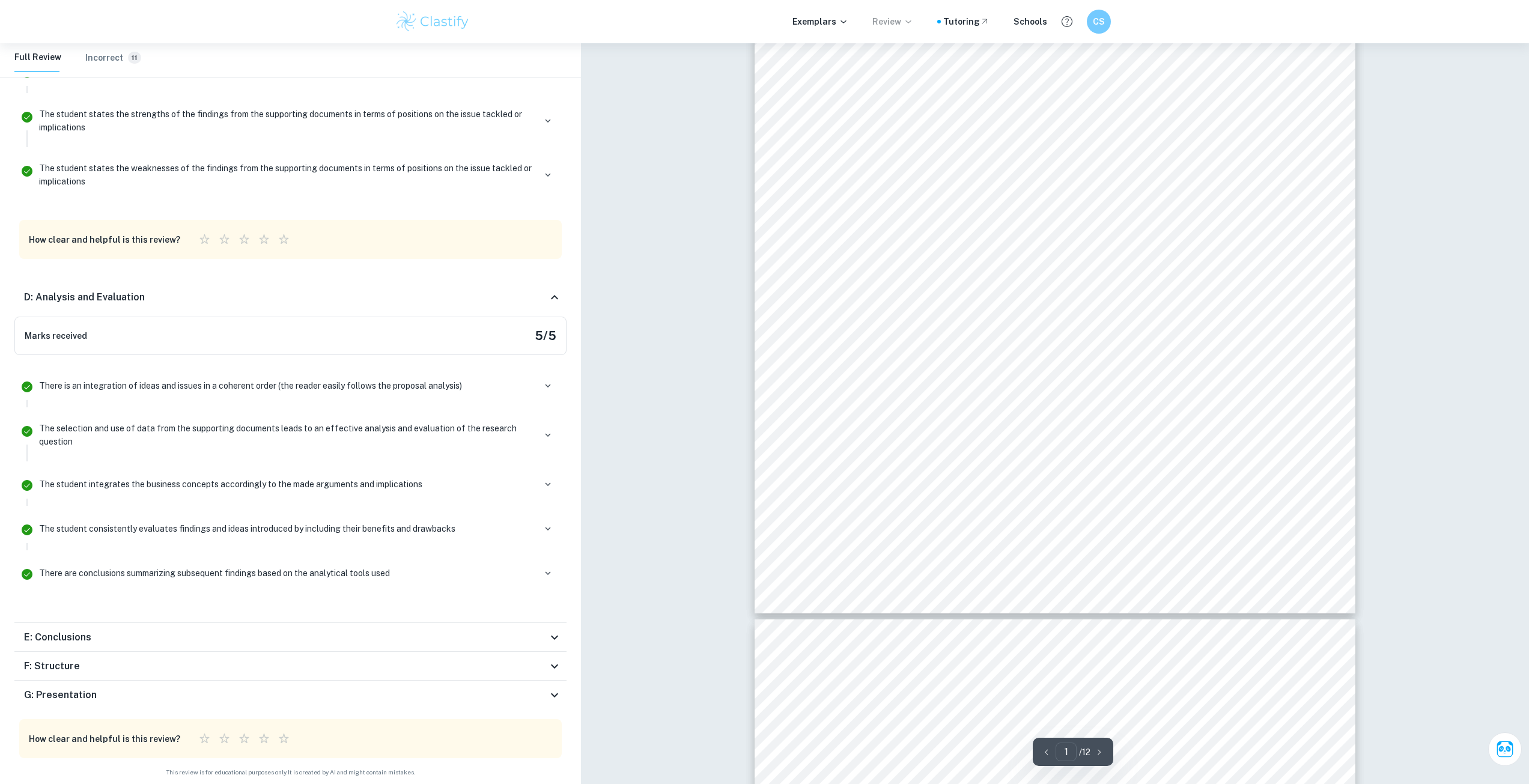
scroll to position [300, 0]
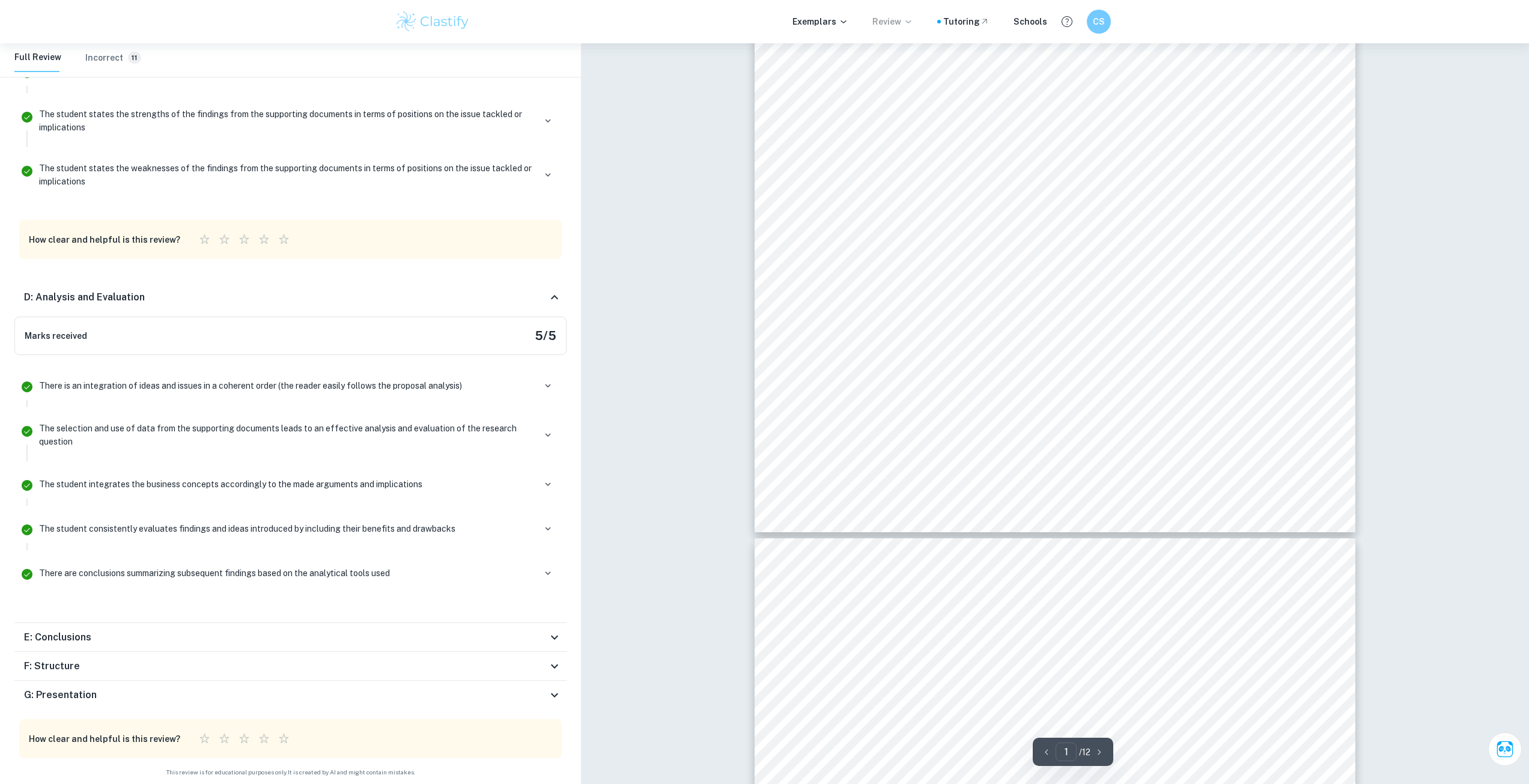
click at [92, 642] on div "E: Conclusions" at bounding box center [286, 638] width 523 height 14
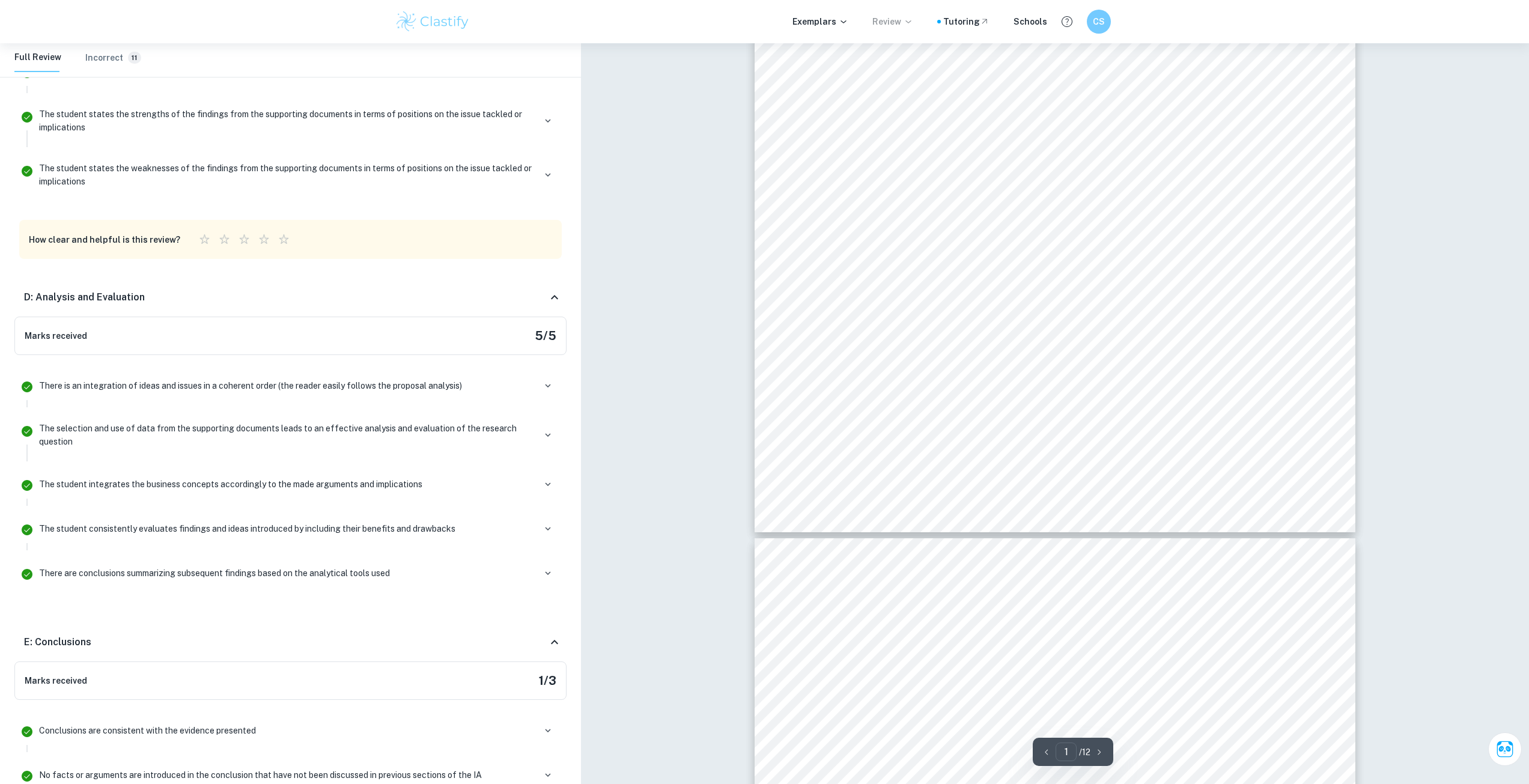
scroll to position [3180, 0]
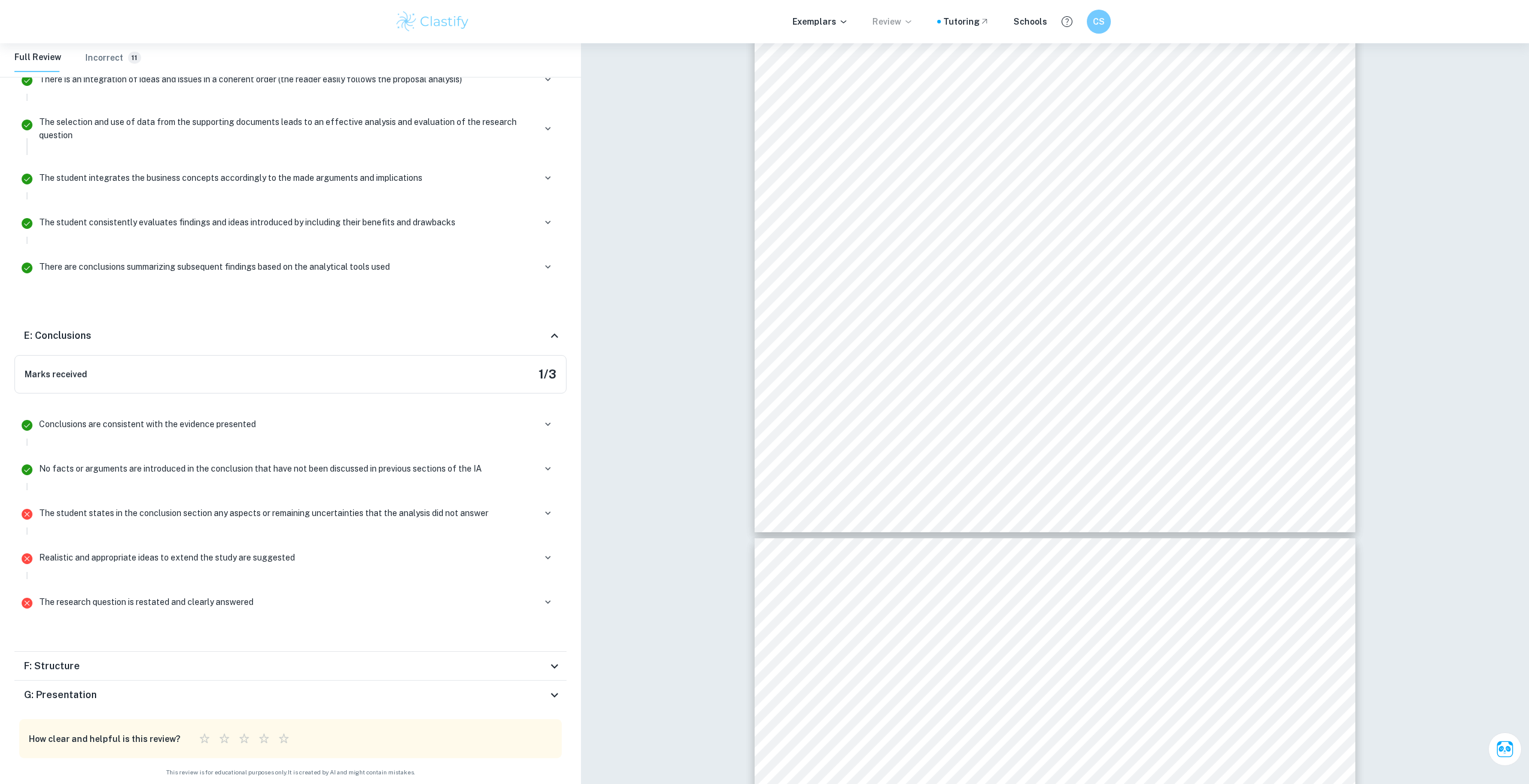
click at [162, 660] on div "F: Structure" at bounding box center [286, 666] width 523 height 14
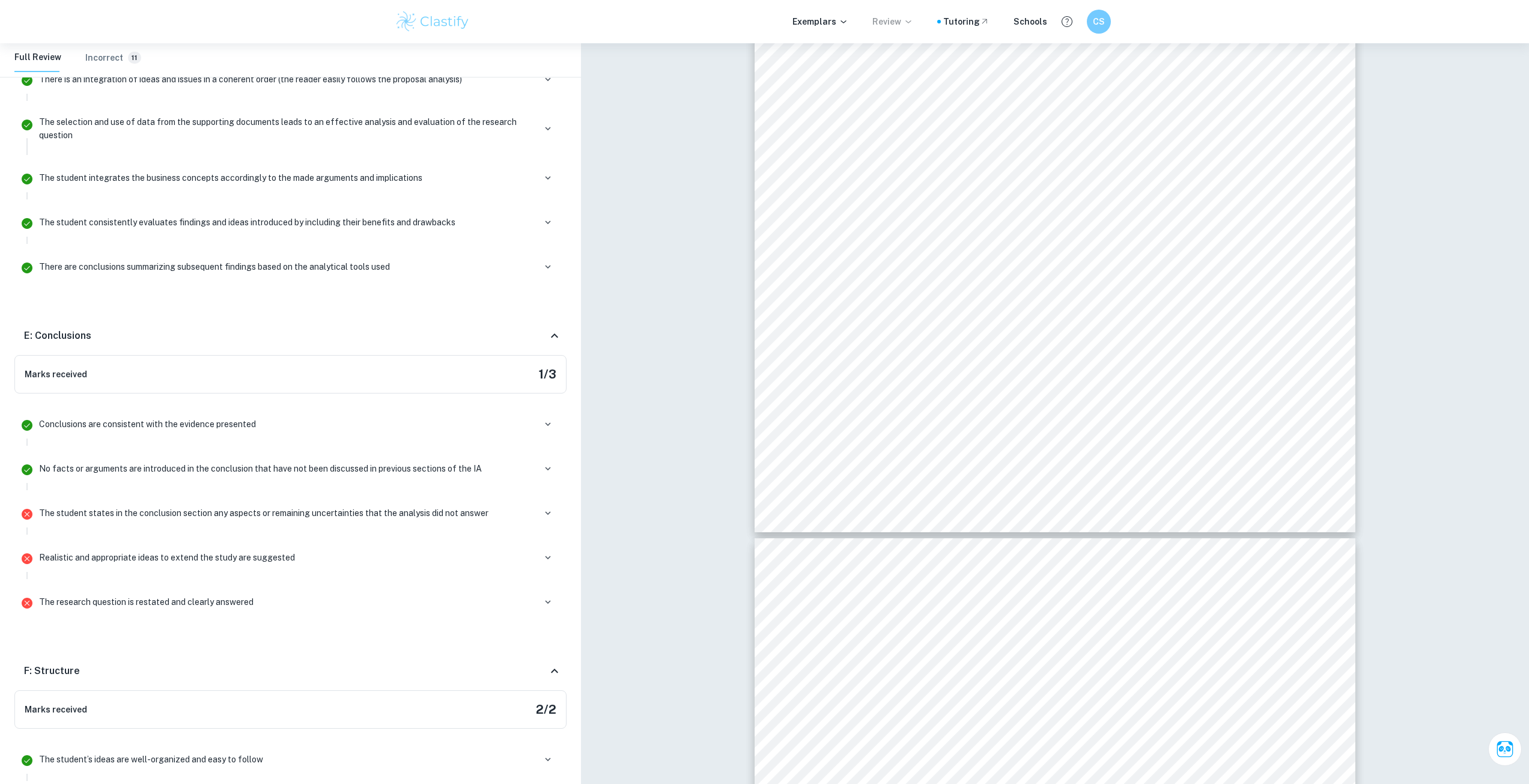
scroll to position [3595, 0]
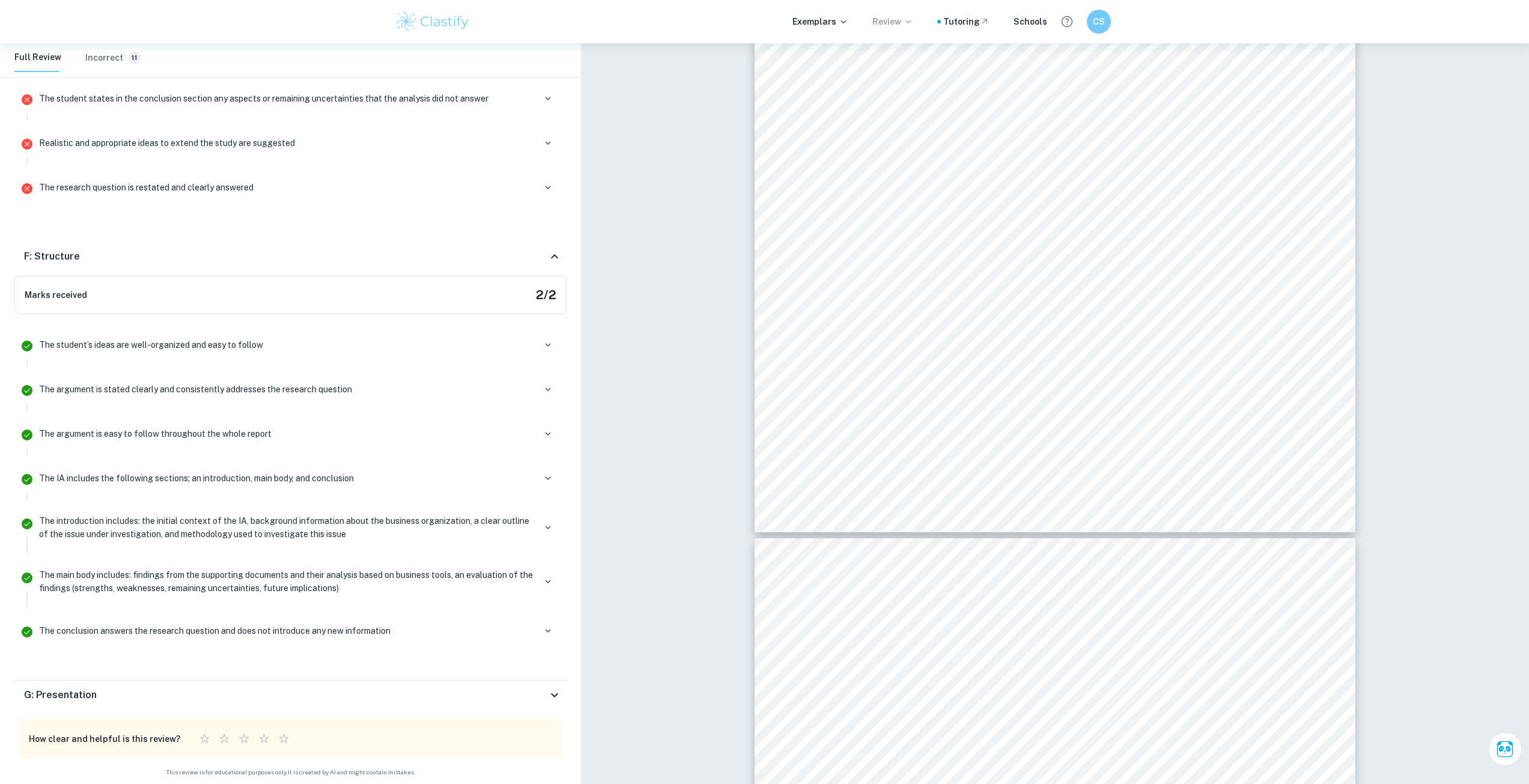
click at [140, 685] on div "G: Presentation" at bounding box center [290, 694] width 552 height 29
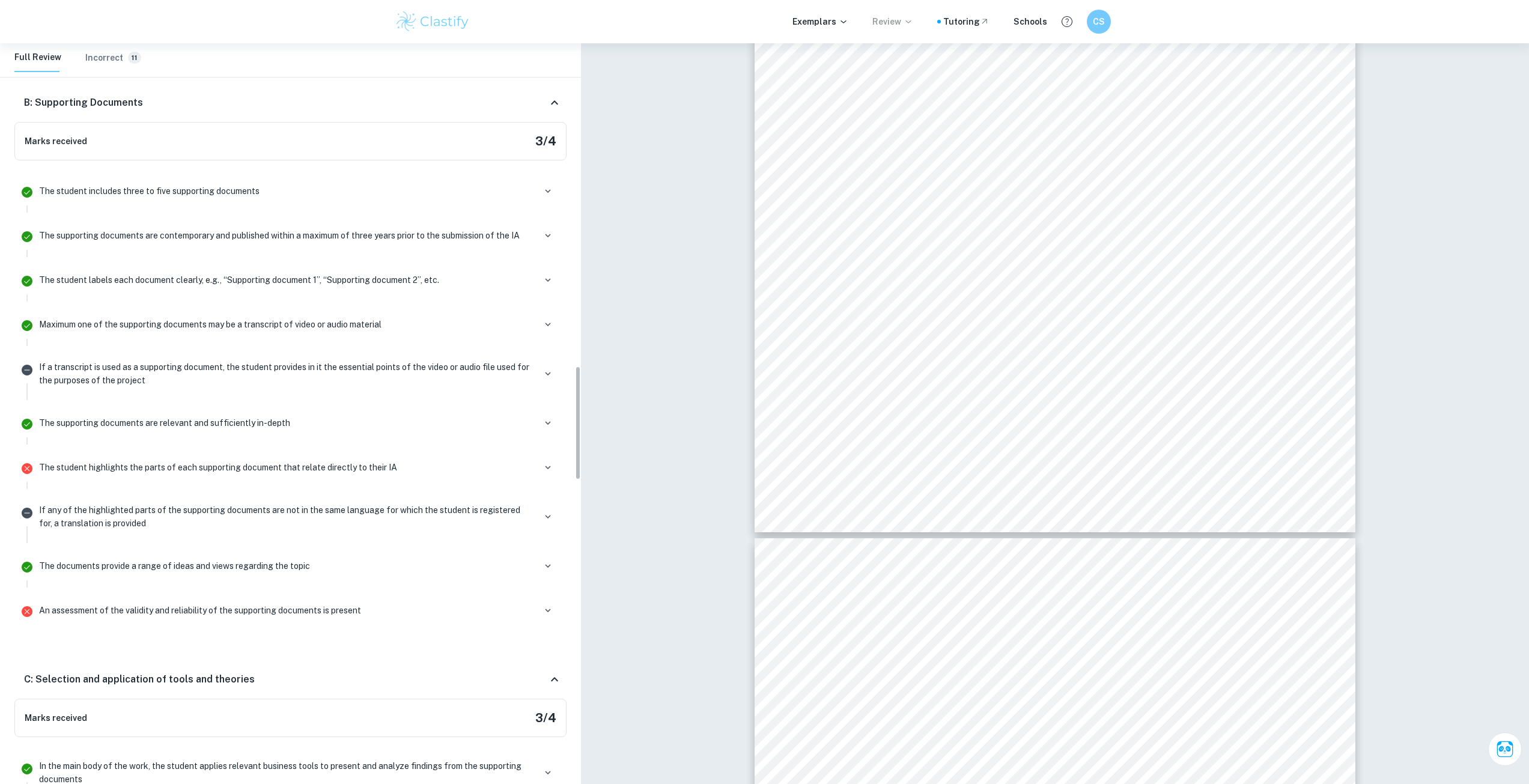
scroll to position [1762, 0]
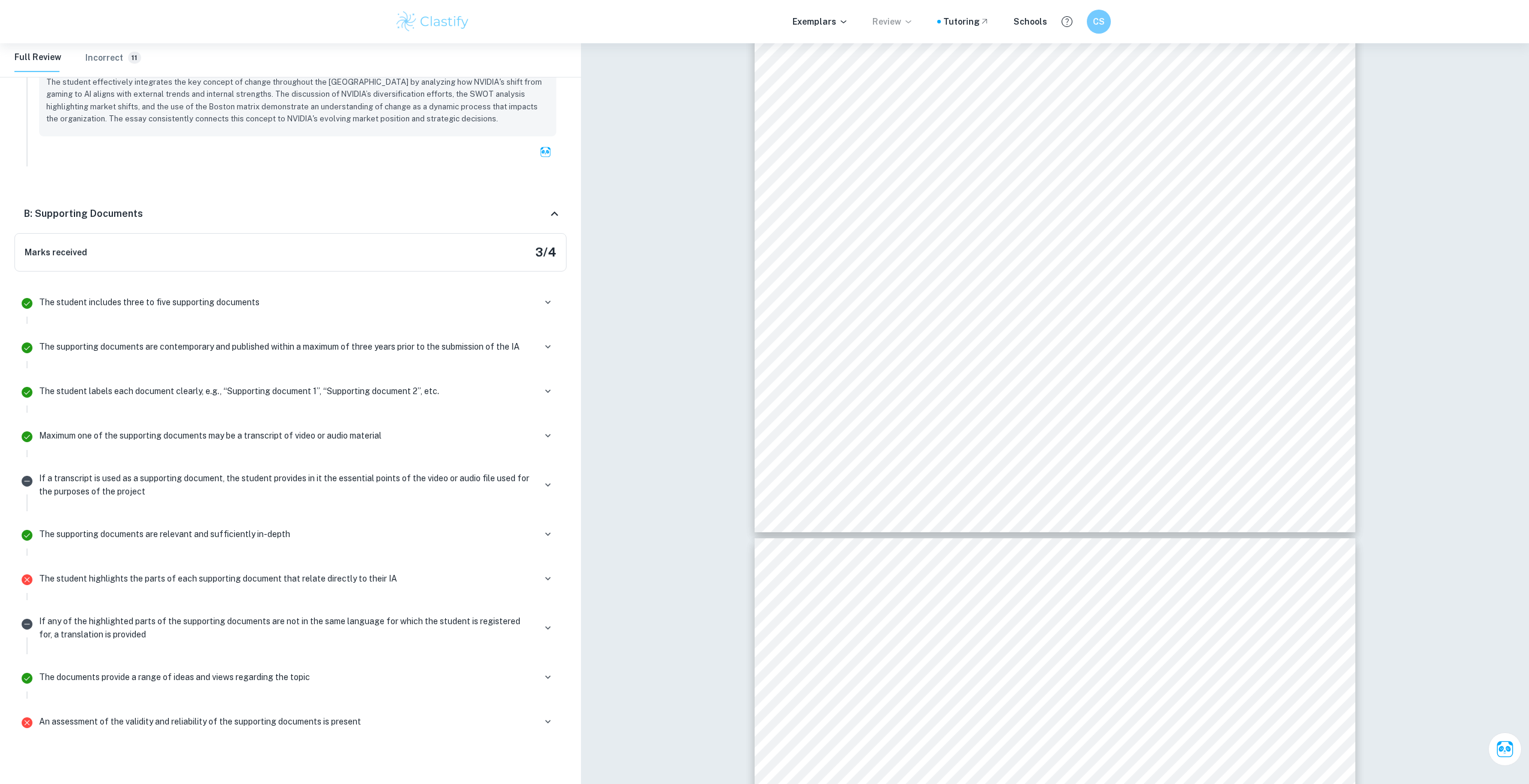
click at [100, 61] on h6 "Incorrect" at bounding box center [104, 57] width 38 height 14
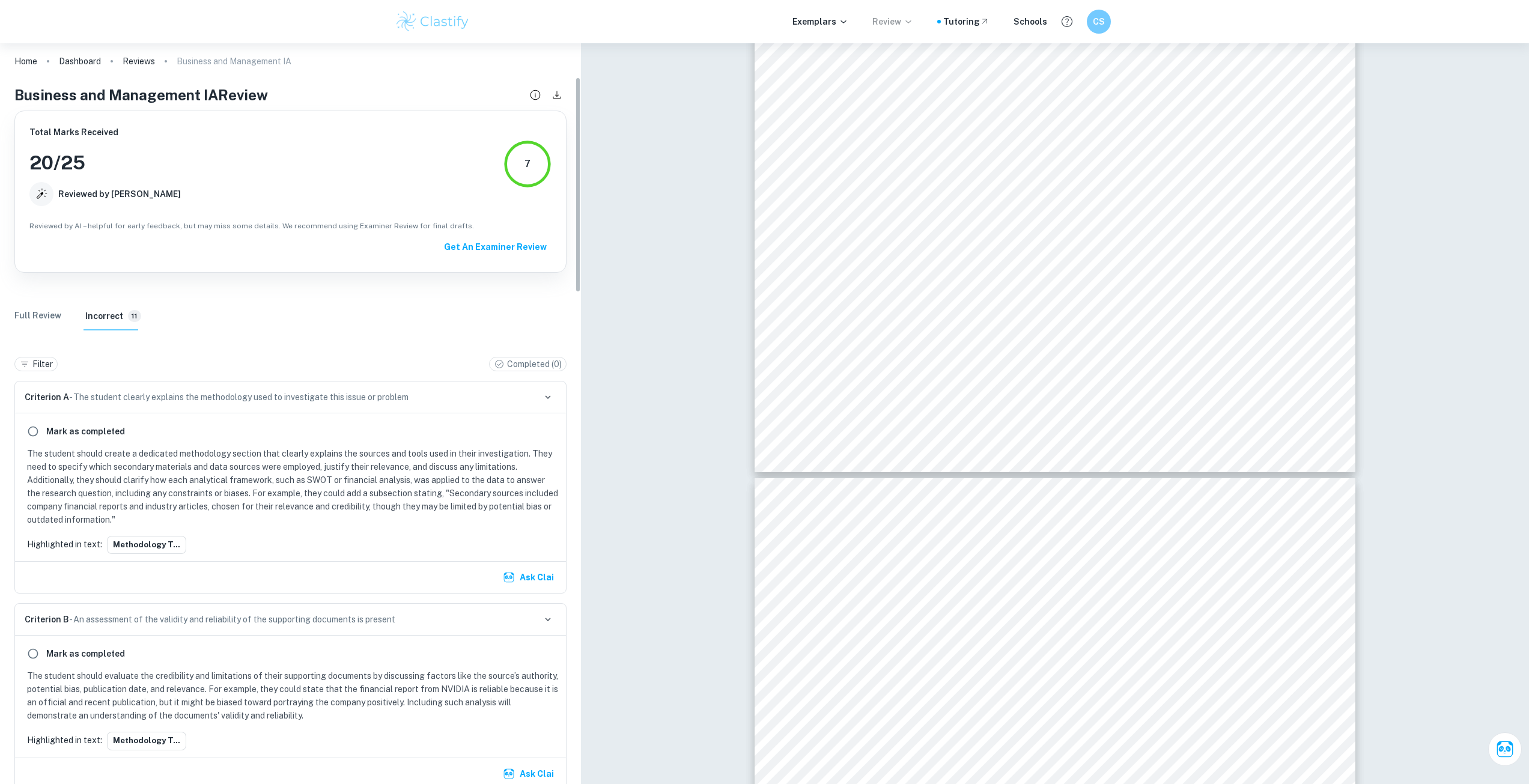
scroll to position [0, 0]
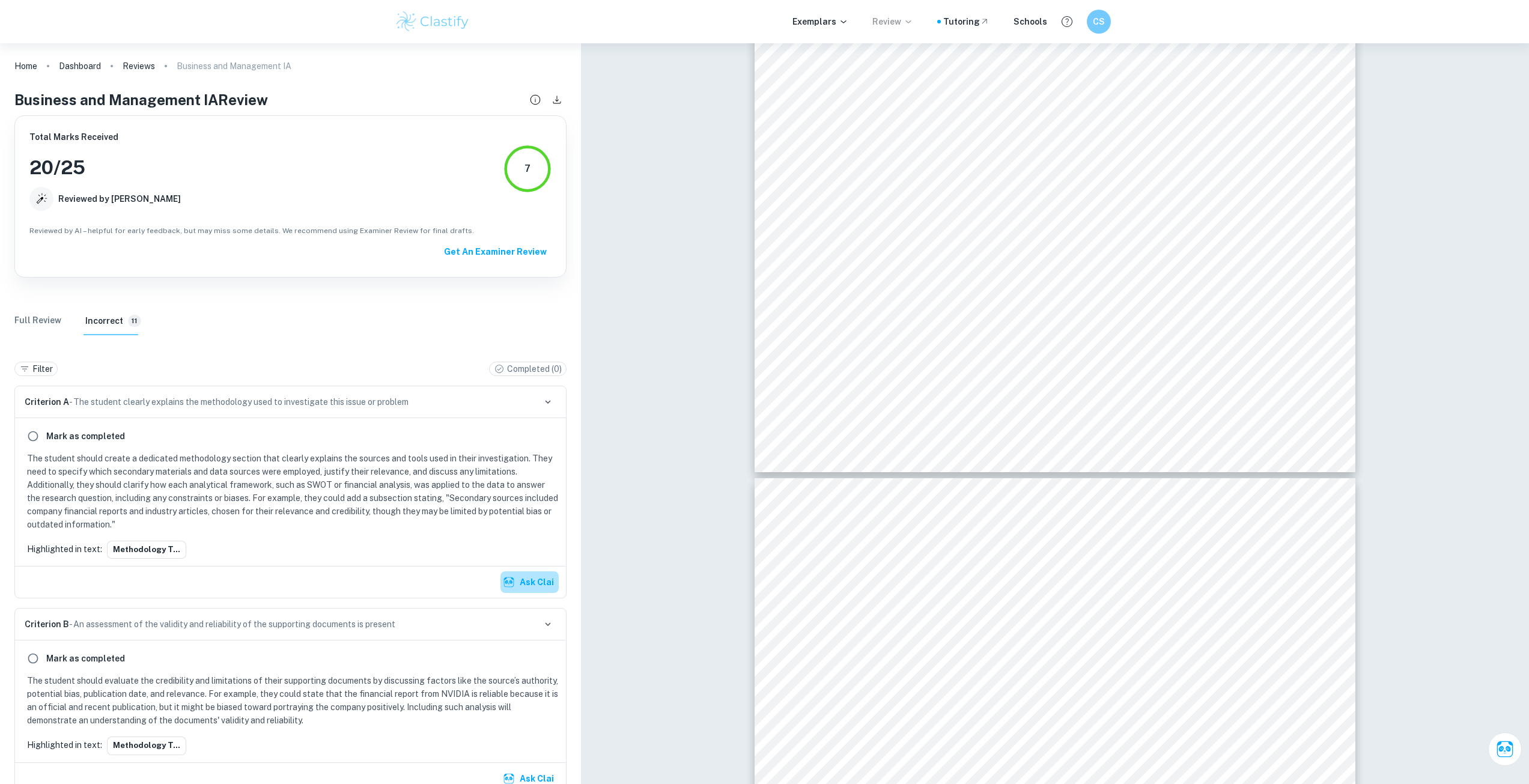
click at [526, 582] on button "Ask Clai" at bounding box center [529, 582] width 58 height 22
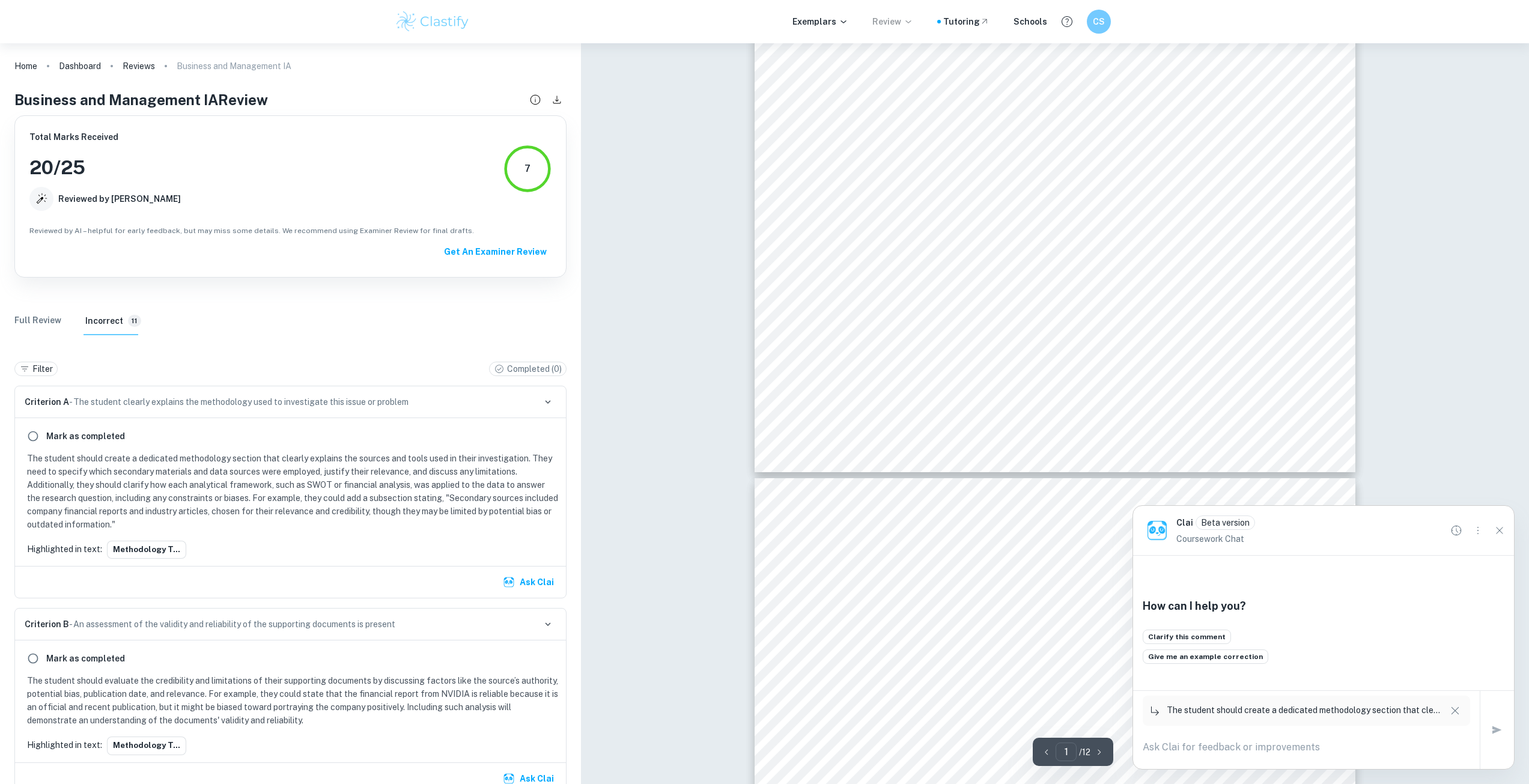
click at [1263, 758] on div "x" at bounding box center [1306, 746] width 347 height 33
click at [1255, 751] on textarea at bounding box center [1306, 746] width 328 height 14
type textarea "In criterion A, shouldnt my IA like use the key concept way more and highlight …"
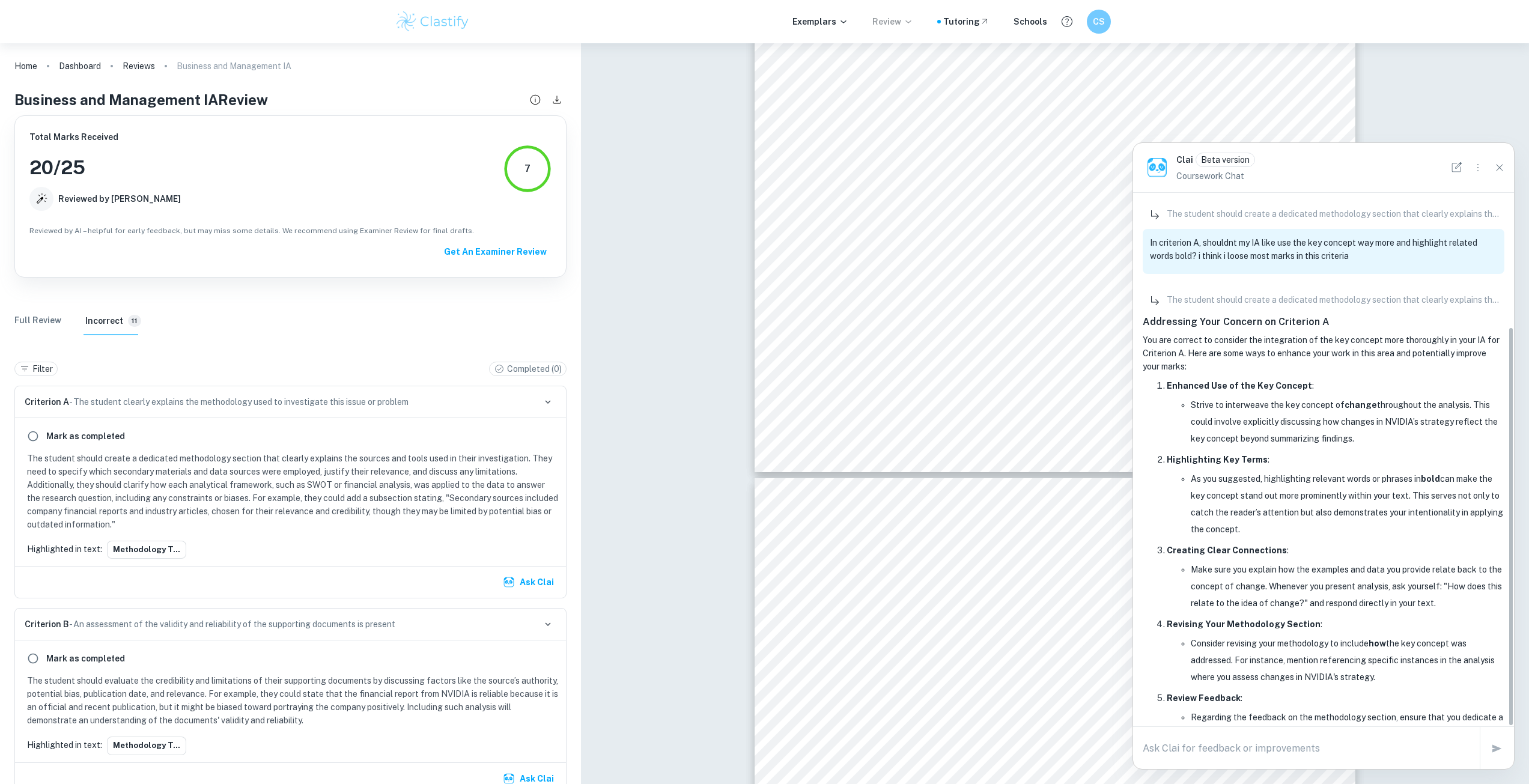
scroll to position [178, 0]
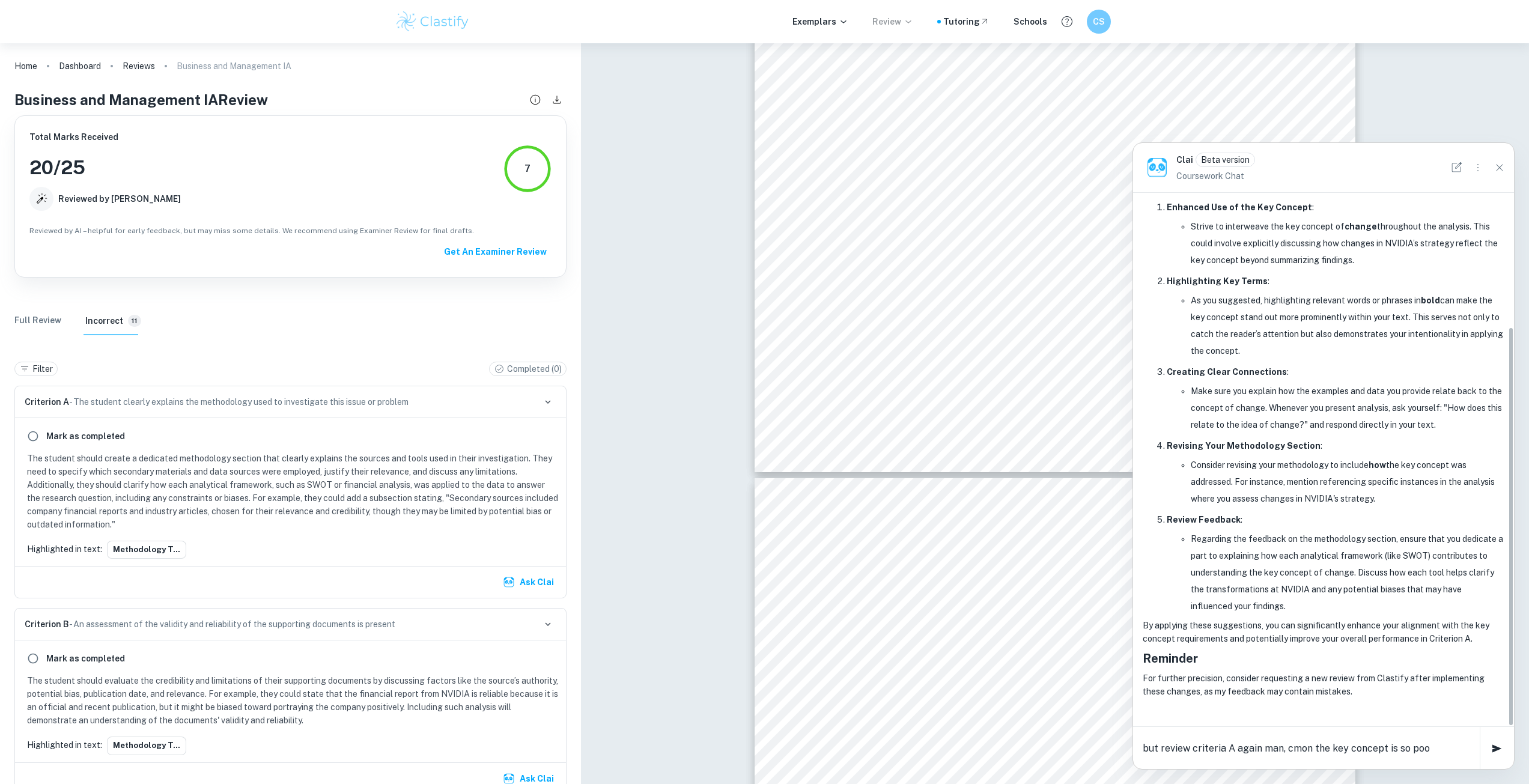
type textarea "but review criteria A again man, cmon the key concept is so poor"
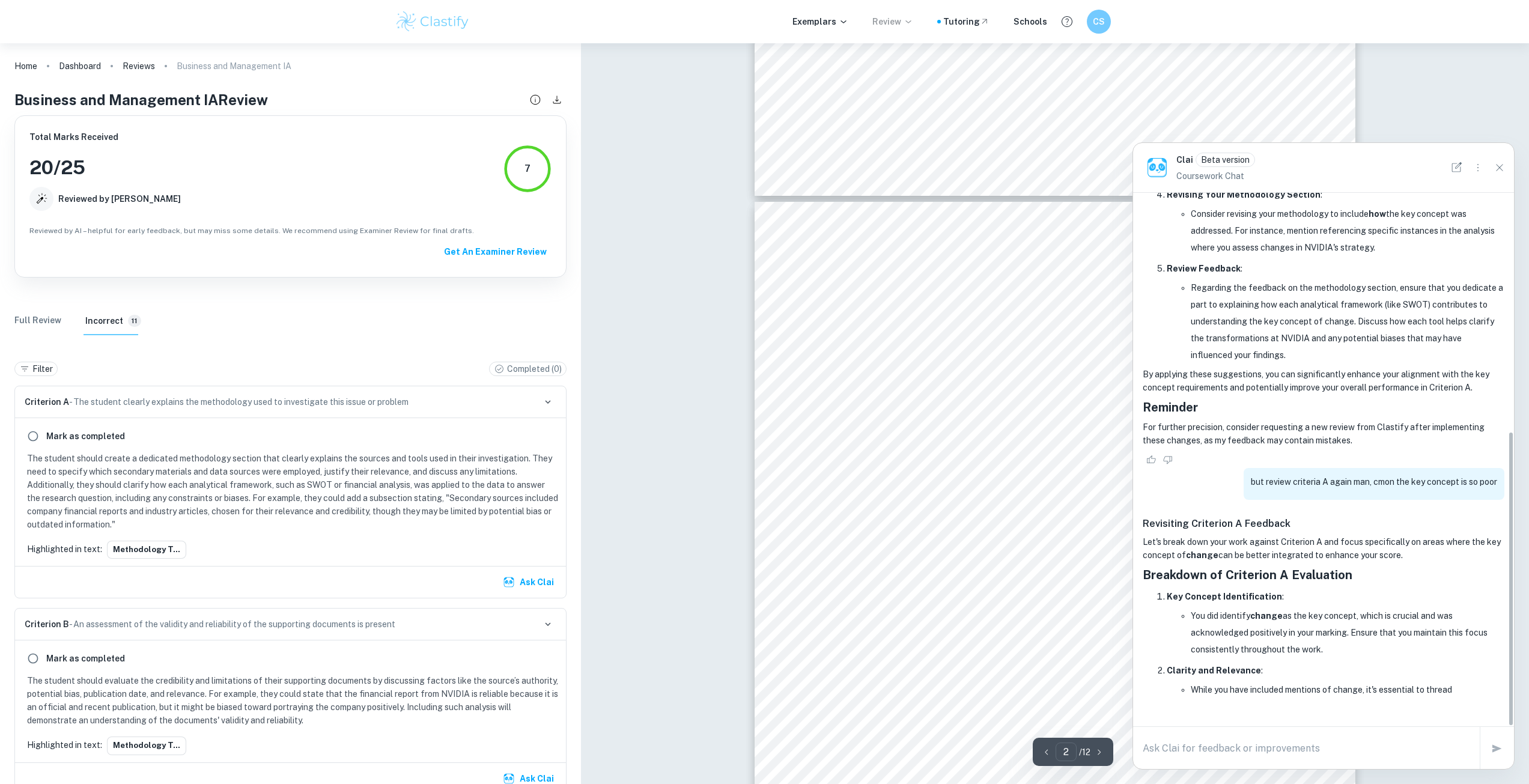
scroll to position [446, 0]
type input "1"
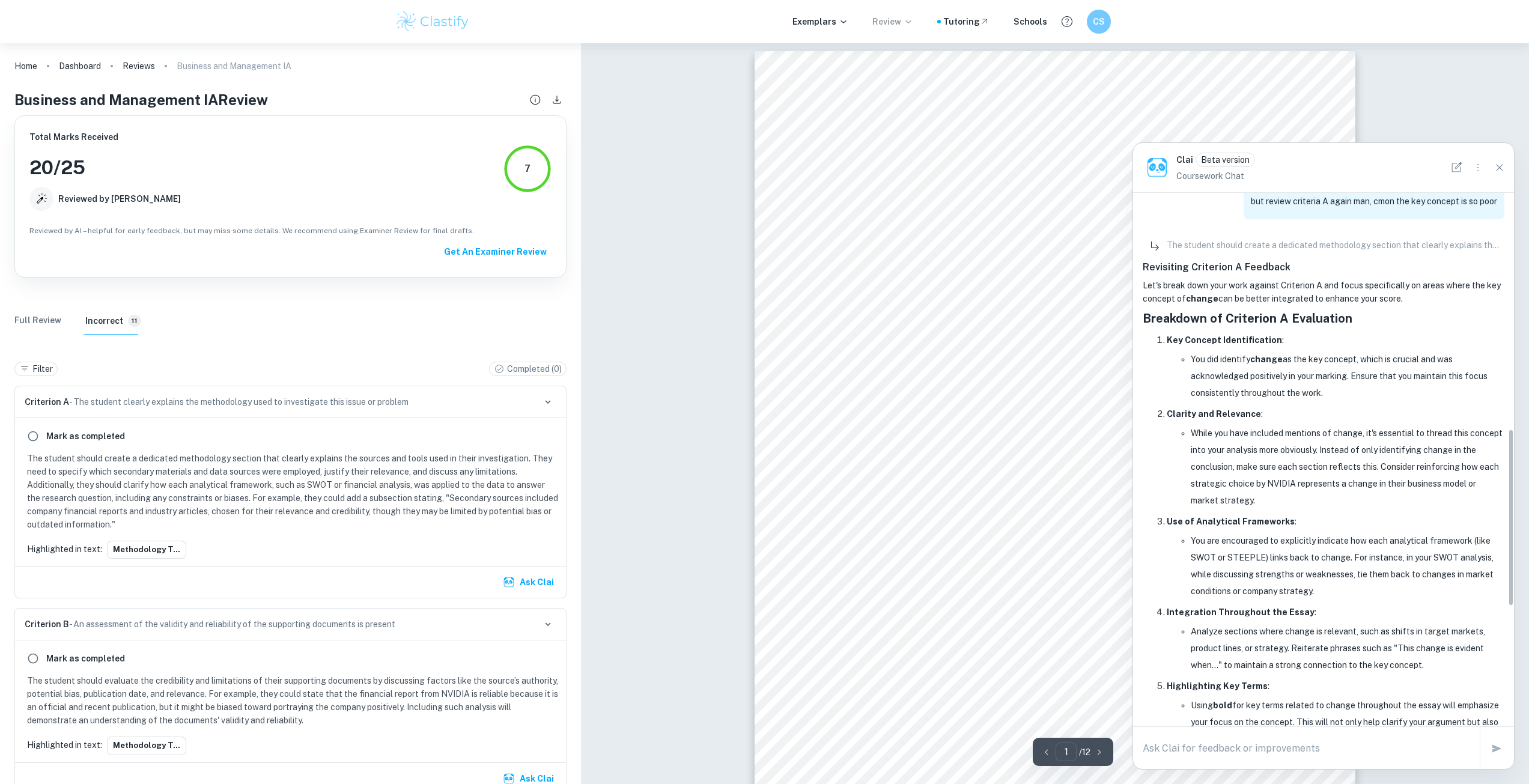
scroll to position [0, 0]
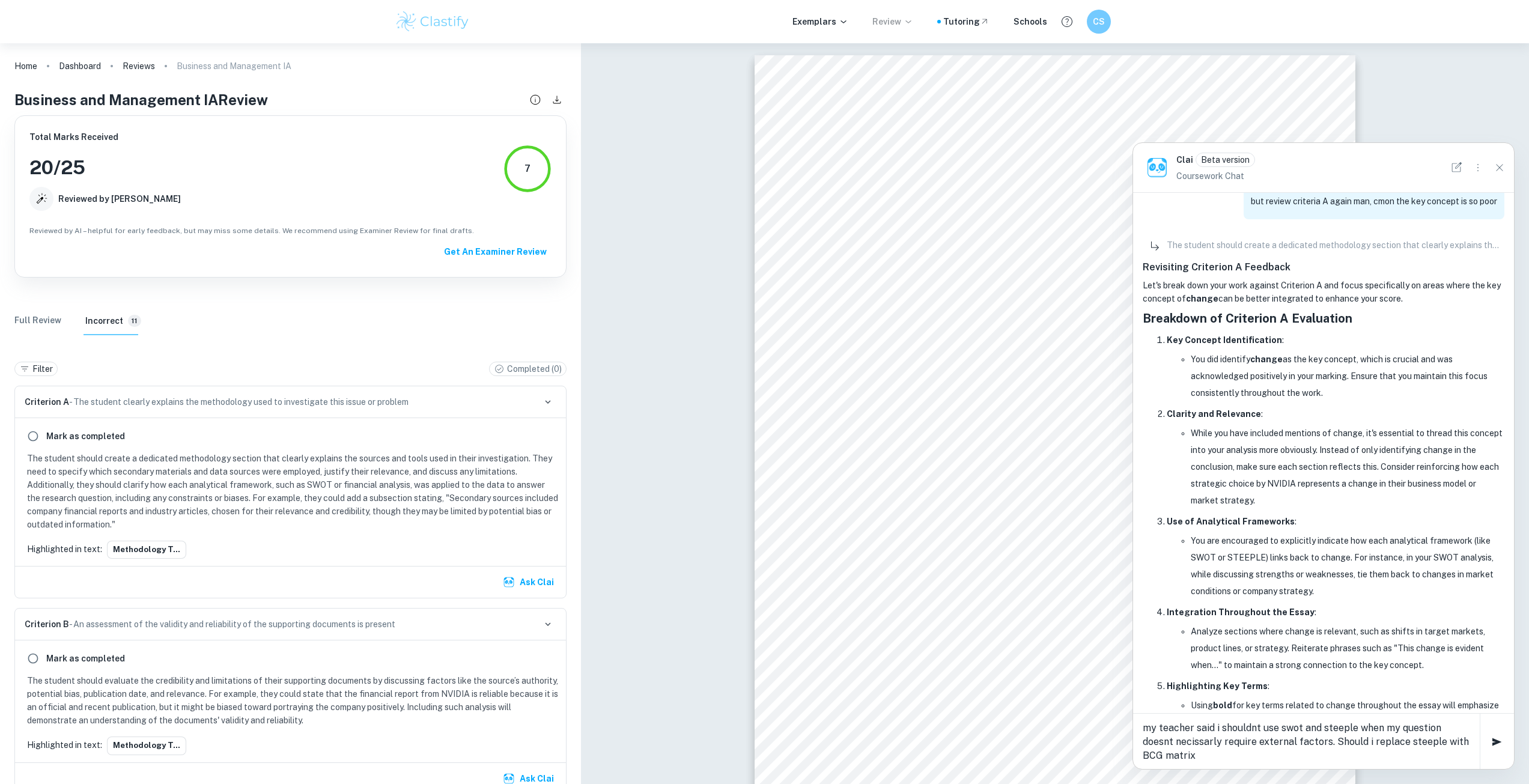
type textarea "my teacher said i shouldnt use swot and steeple when my question doesnt necissa…"
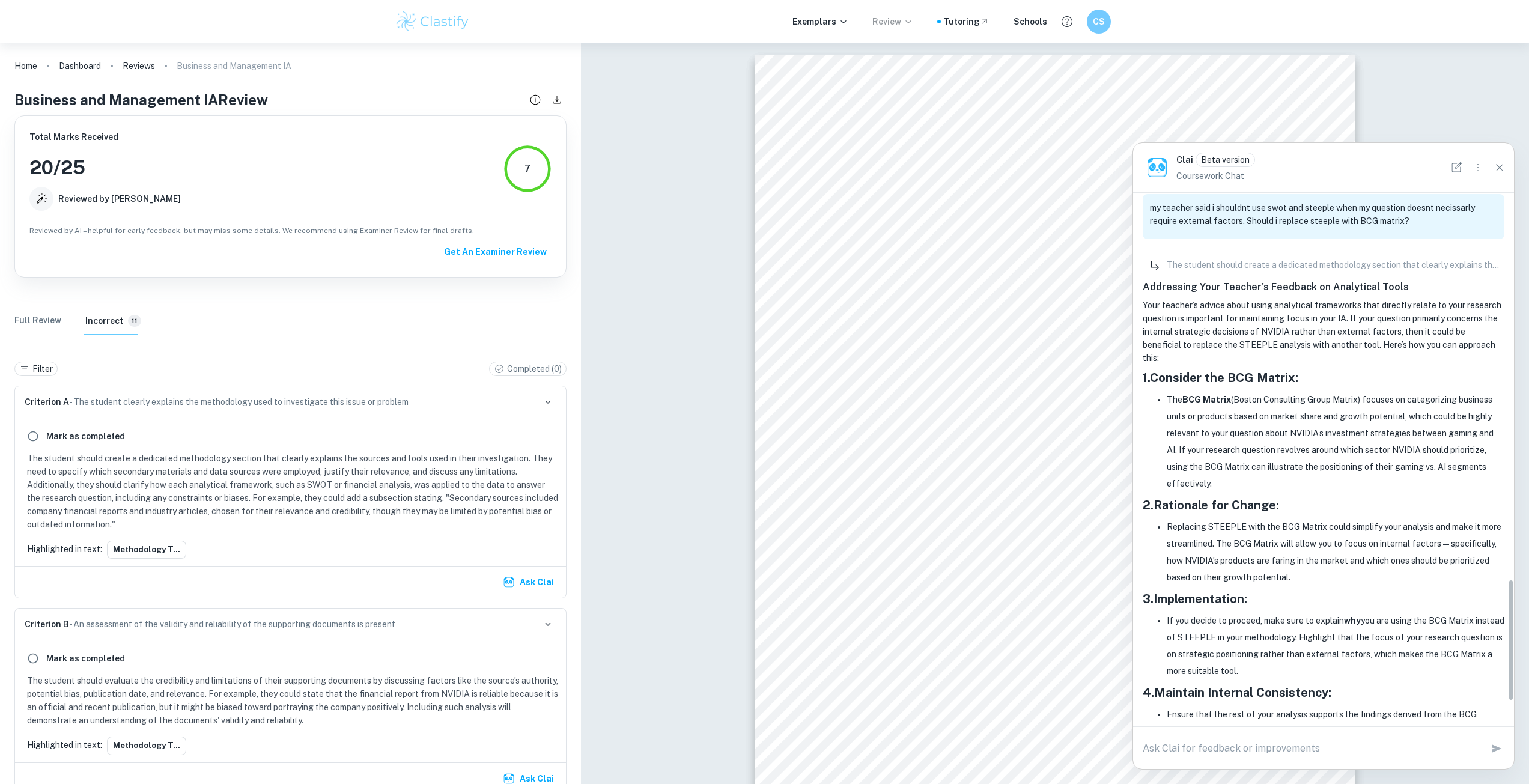
scroll to position [1549, 0]
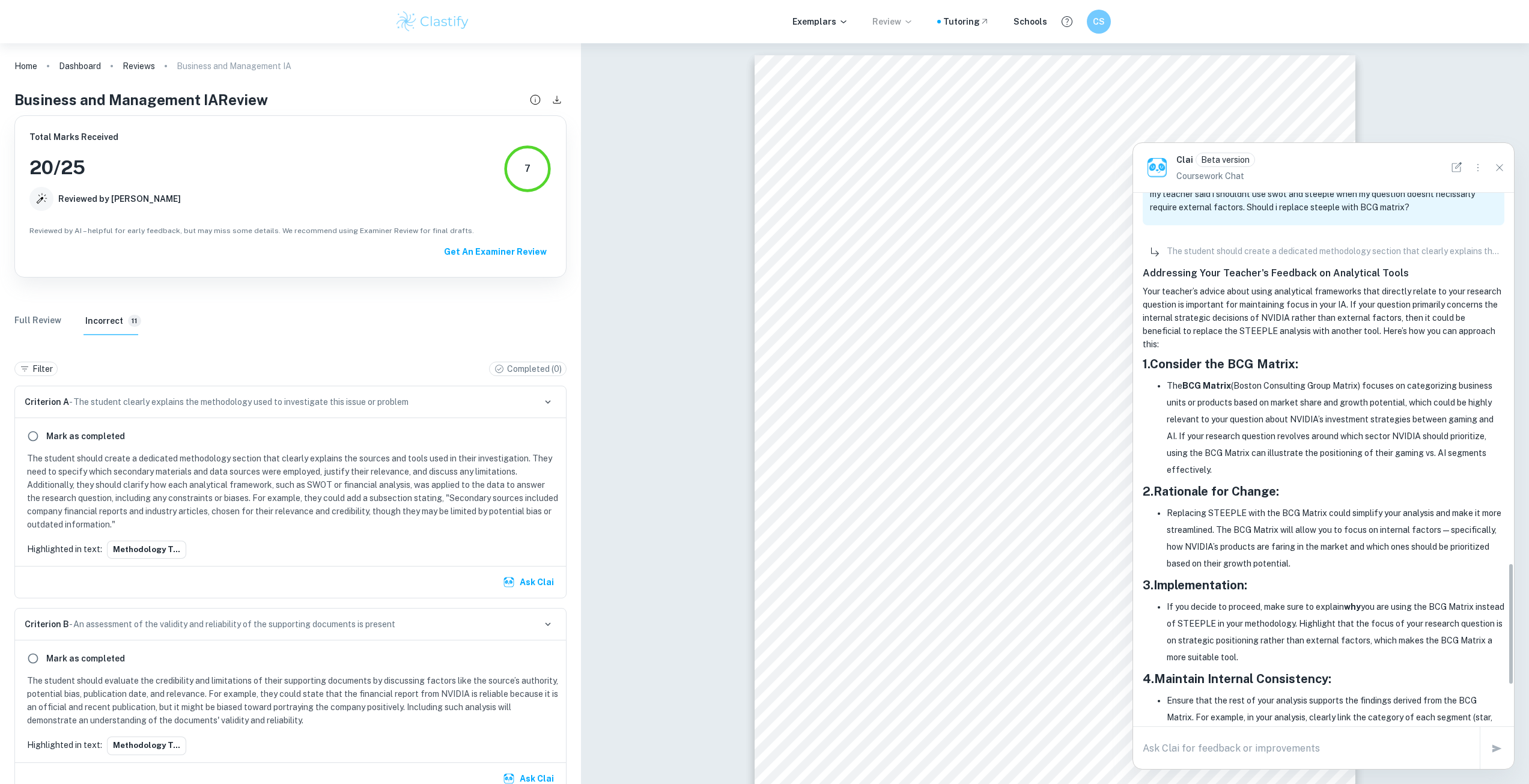
click at [1237, 578] on strong "Implementation" at bounding box center [1199, 585] width 90 height 14
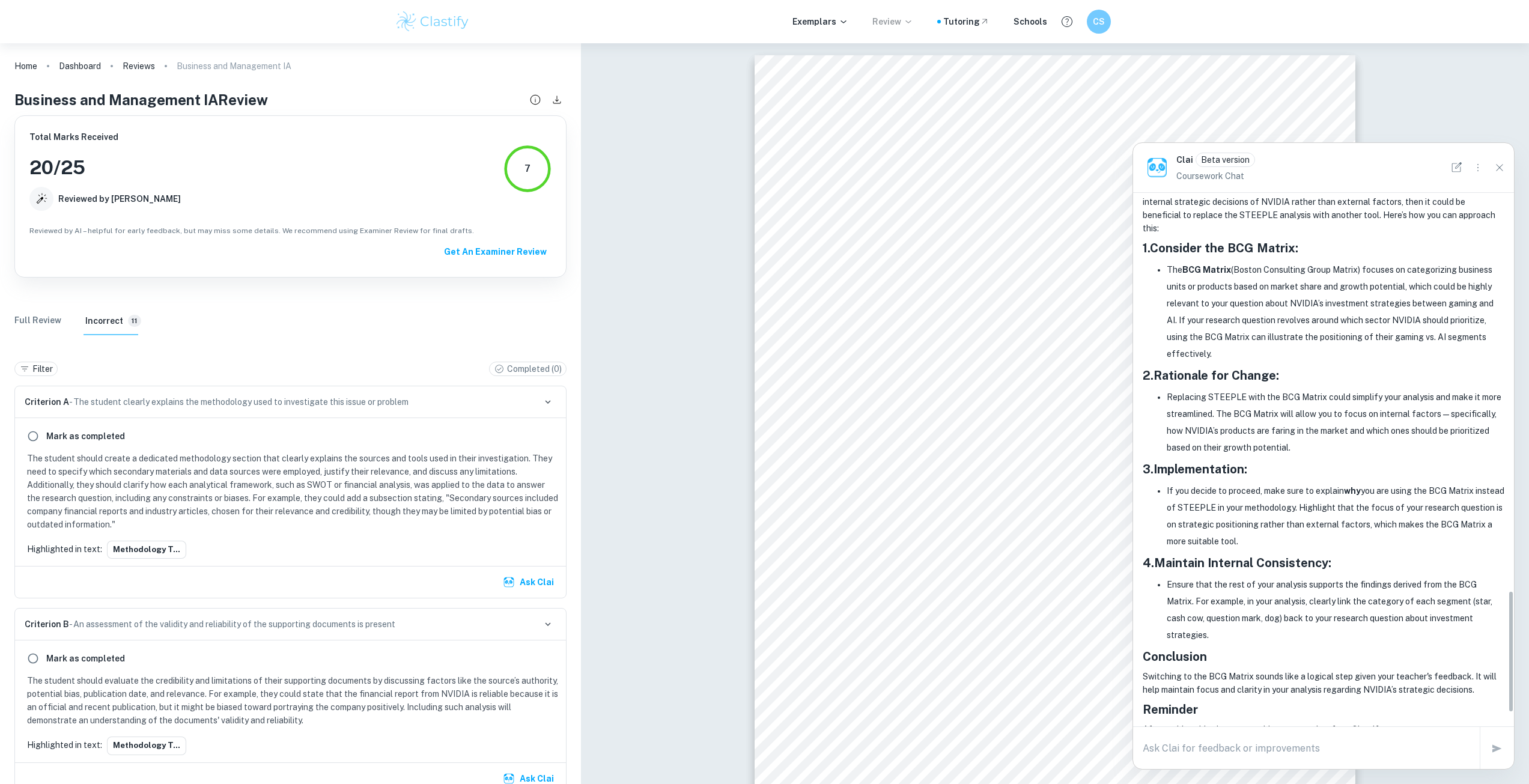
scroll to position [1729, 0]
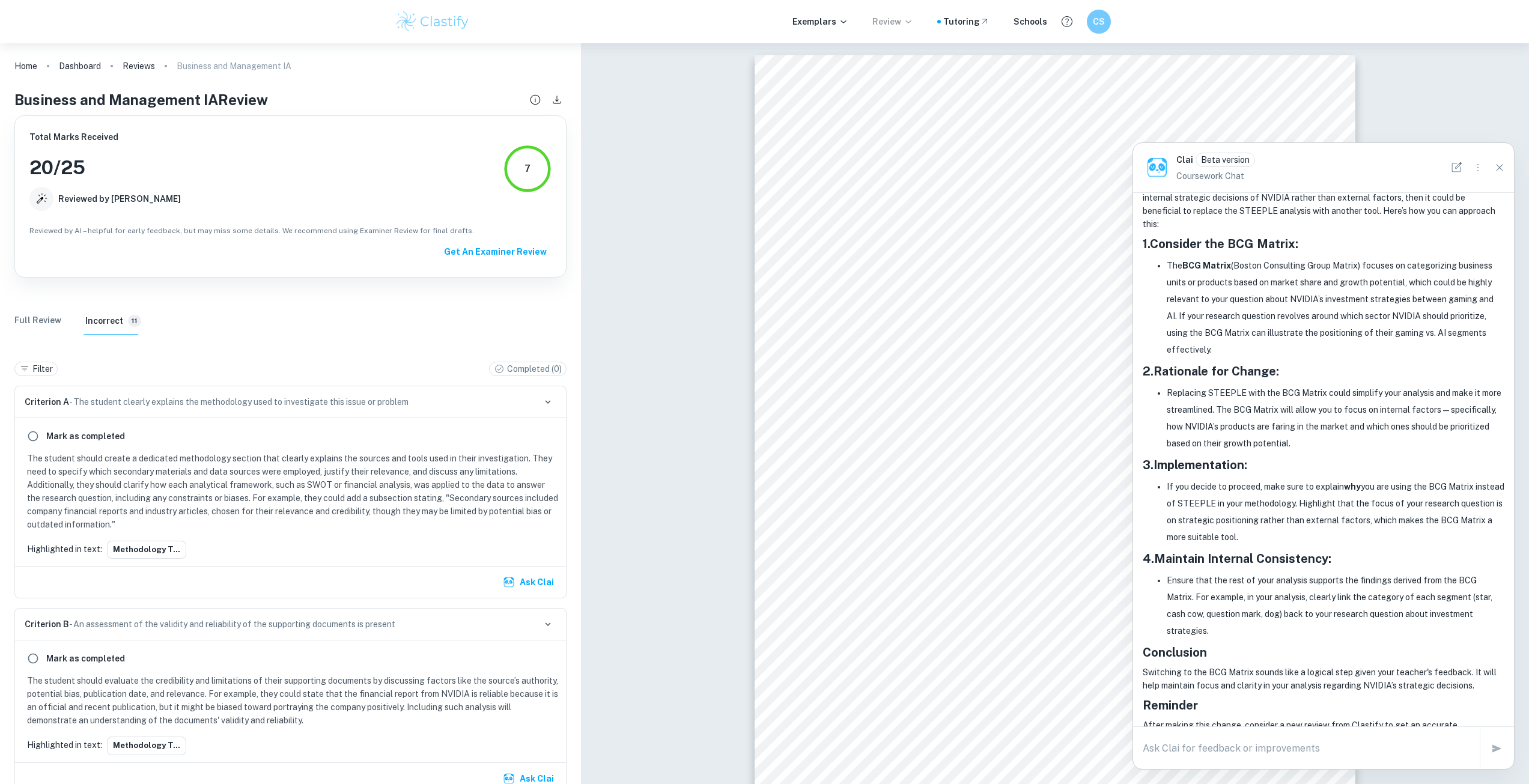
click at [1308, 491] on li "If you decide to proceed, make sure to explain why you are using the BCG Matrix…" at bounding box center [1335, 512] width 337 height 67
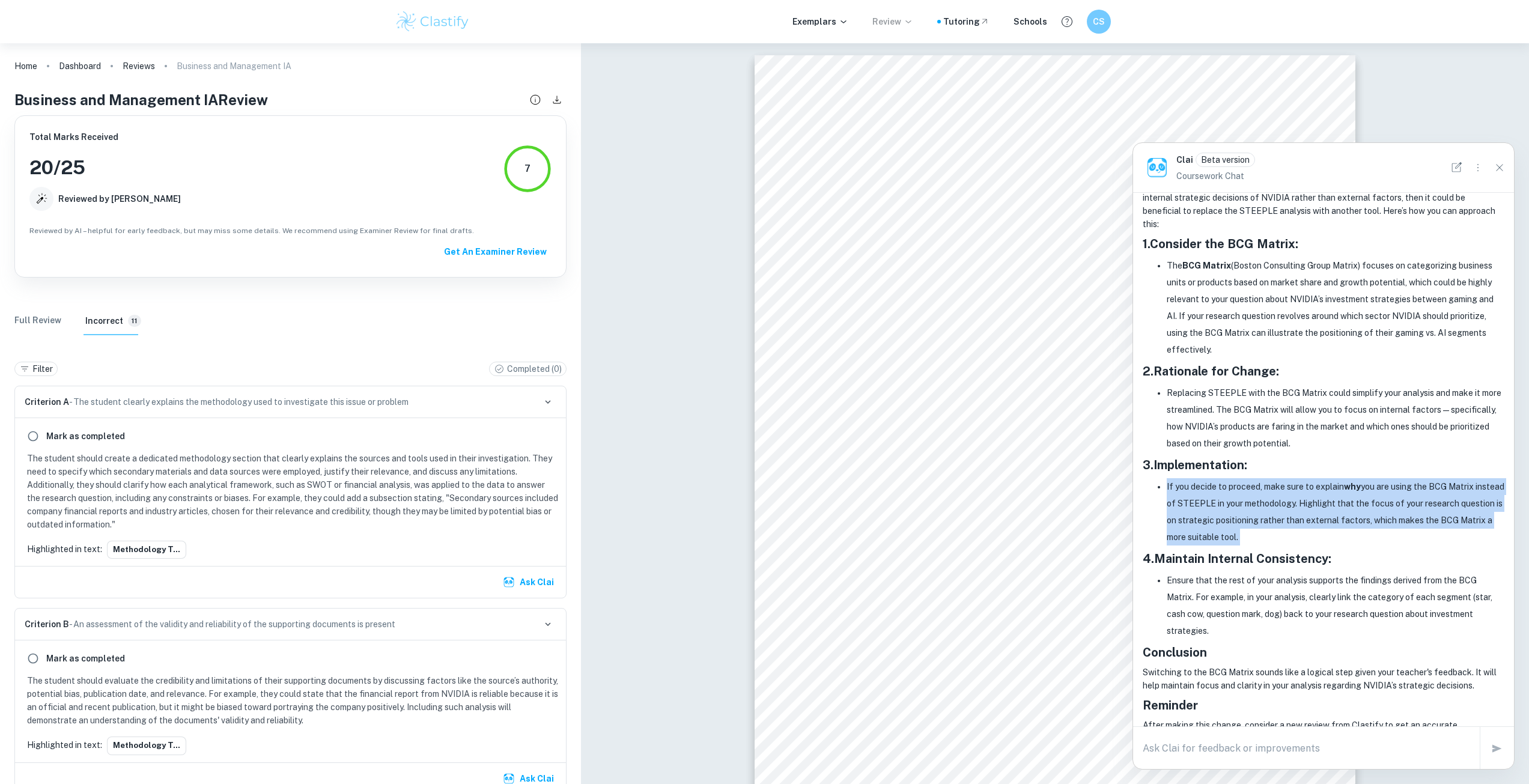
click at [1308, 491] on li "If you decide to proceed, make sure to explain why you are using the BCG Matrix…" at bounding box center [1335, 512] width 337 height 67
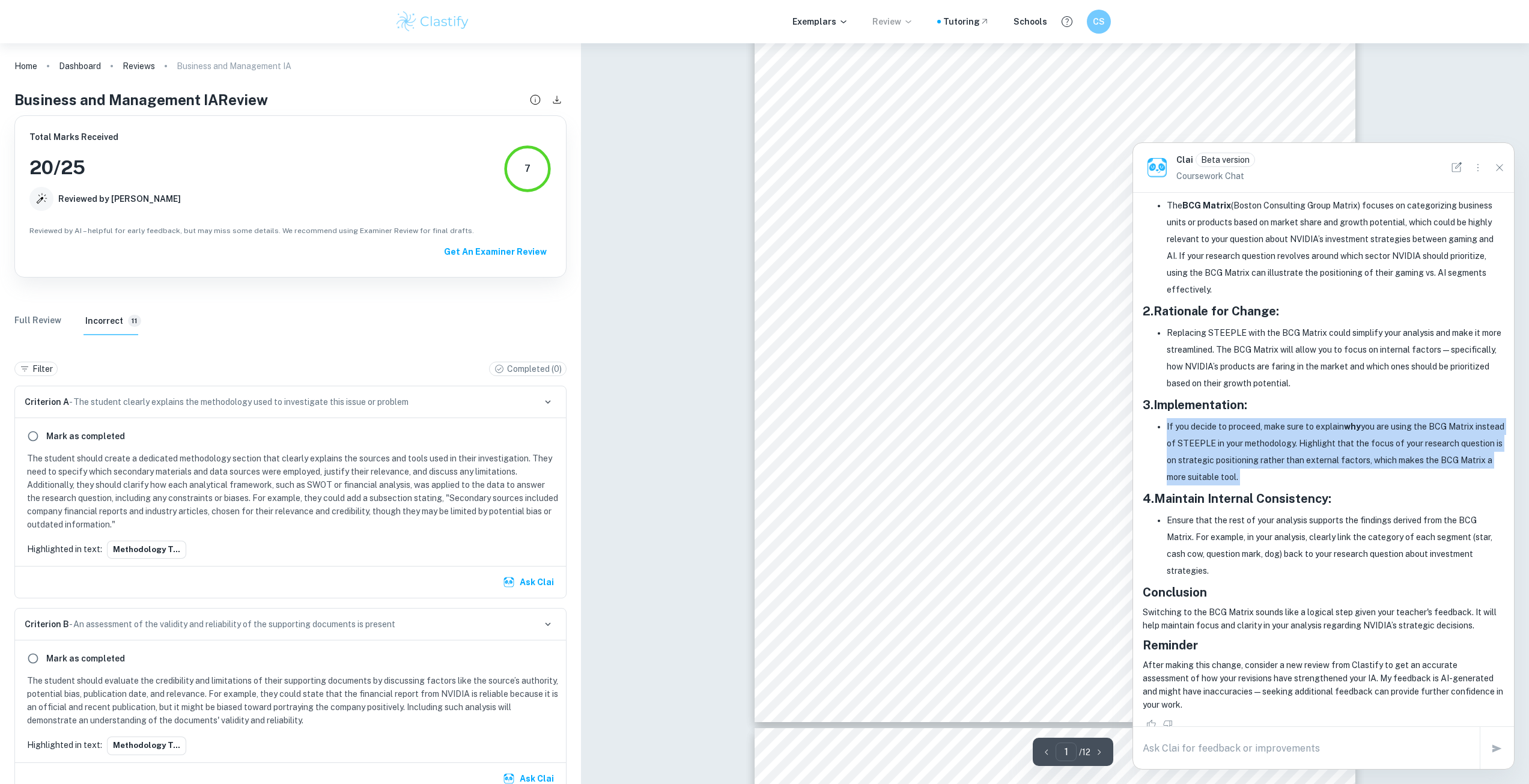
scroll to position [120, 0]
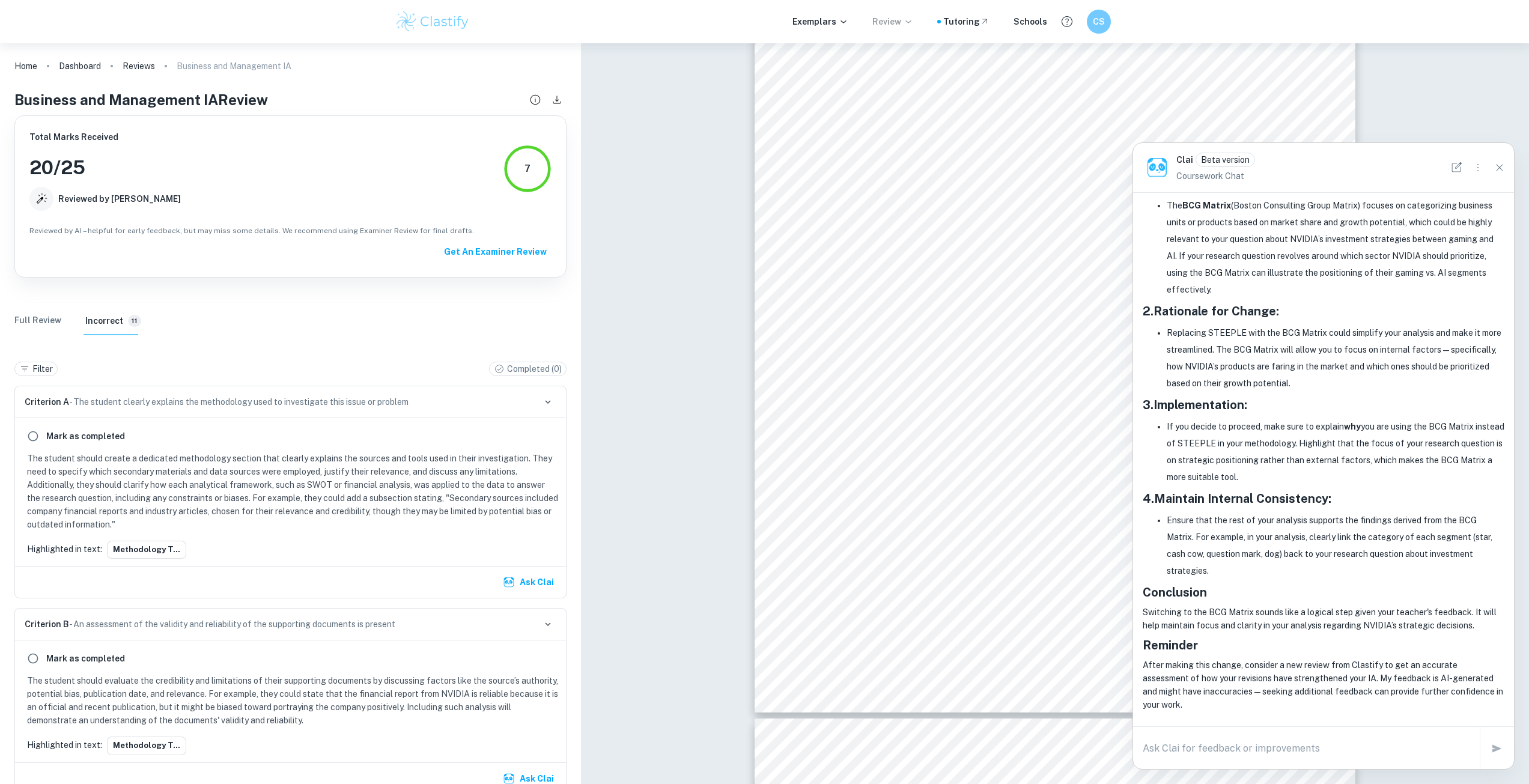
click at [1215, 753] on textarea at bounding box center [1306, 747] width 328 height 14
type textarea "how accurate are u tho?"
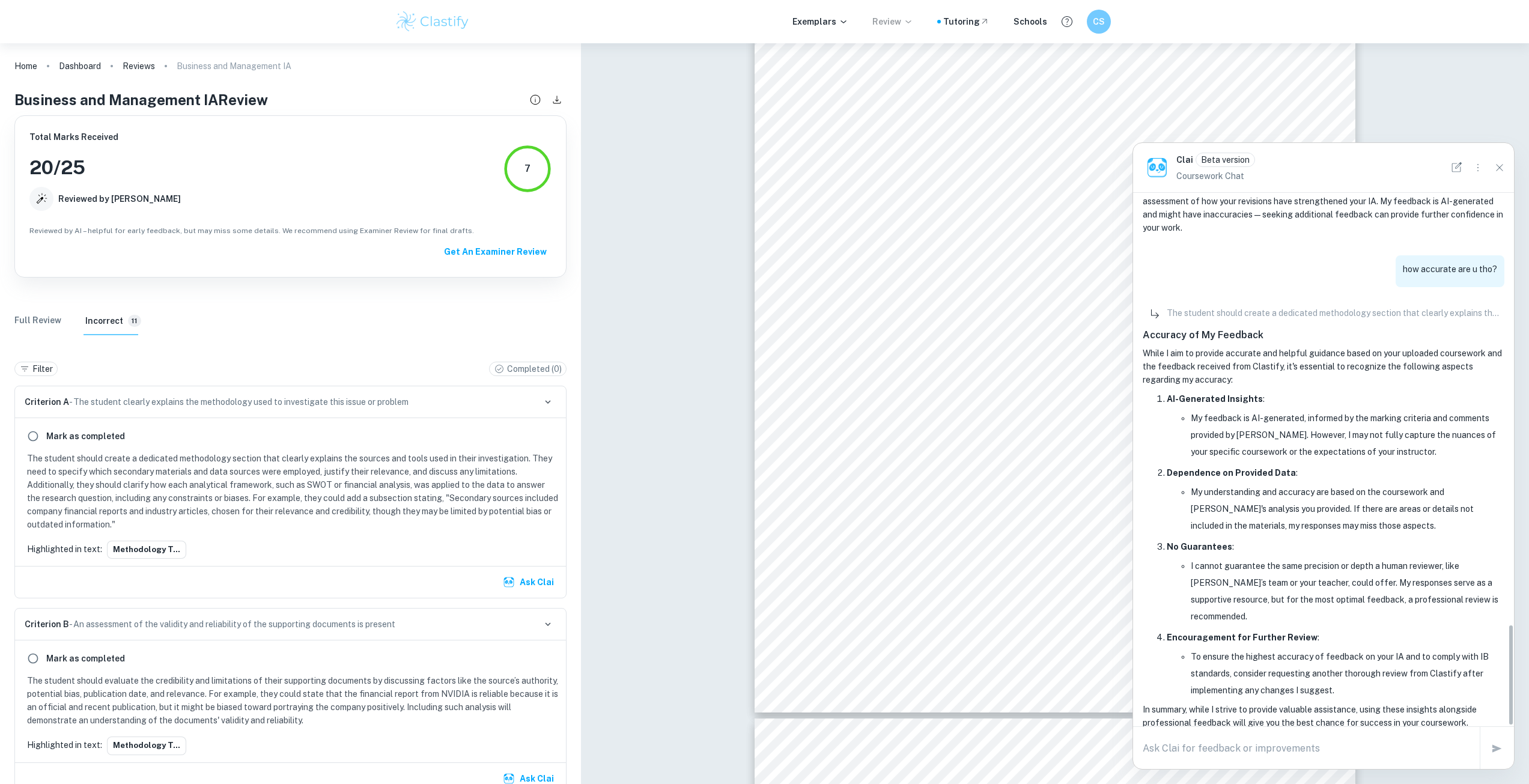
scroll to position [2267, 0]
click at [1338, 628] on li "Encouragement for Further Review : To ensure the highest accuracy of feedback o…" at bounding box center [1335, 662] width 337 height 70
click at [1277, 702] on p "In summary, while I strive to provide valuable assistance, using these insights…" at bounding box center [1324, 714] width 362 height 26
click at [1280, 702] on p "In summary, while I strive to provide valuable assistance, using these insights…" at bounding box center [1324, 714] width 362 height 26
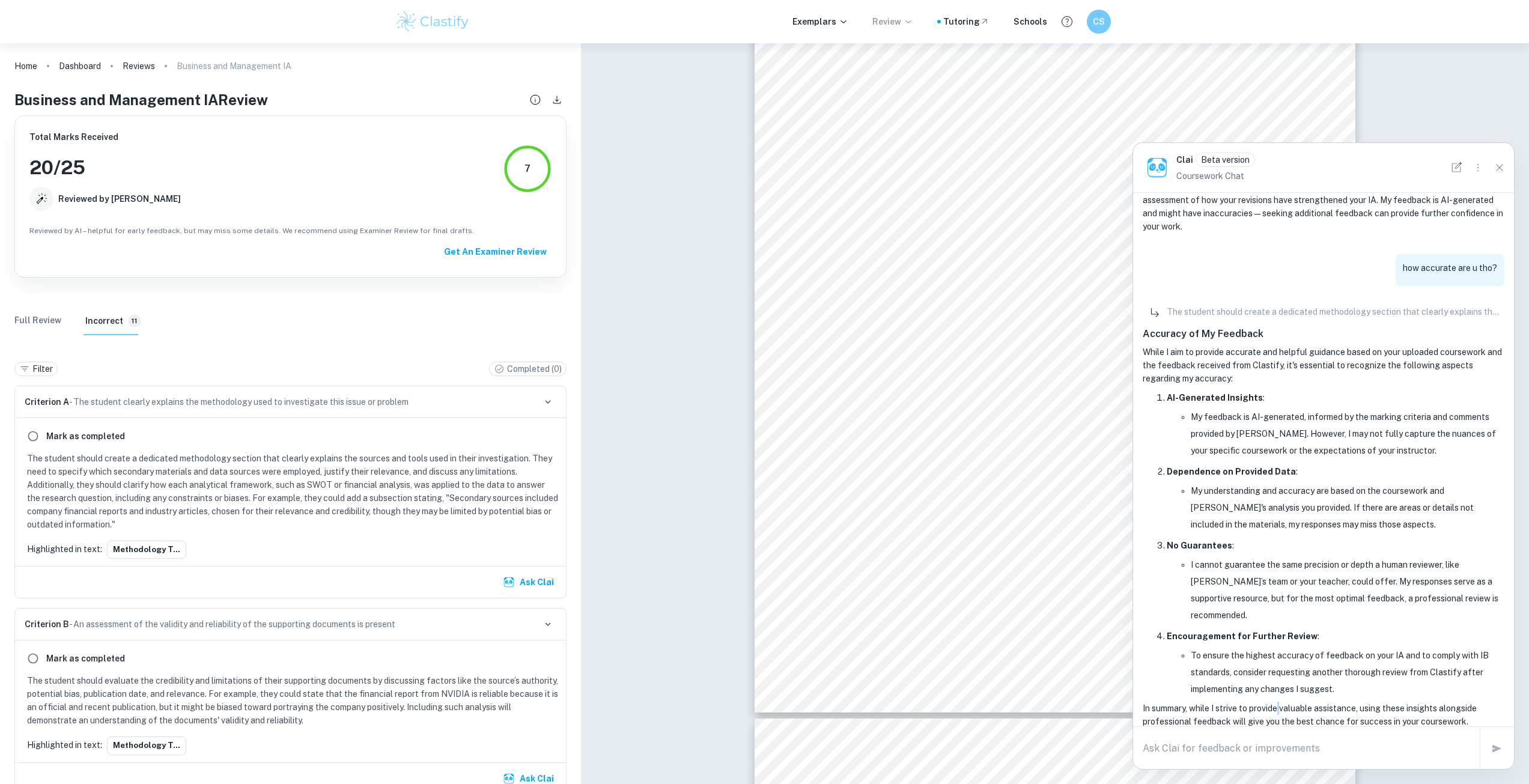
click at [1280, 702] on p "In summary, while I strive to provide valuable assistance, using these insights…" at bounding box center [1324, 714] width 362 height 26
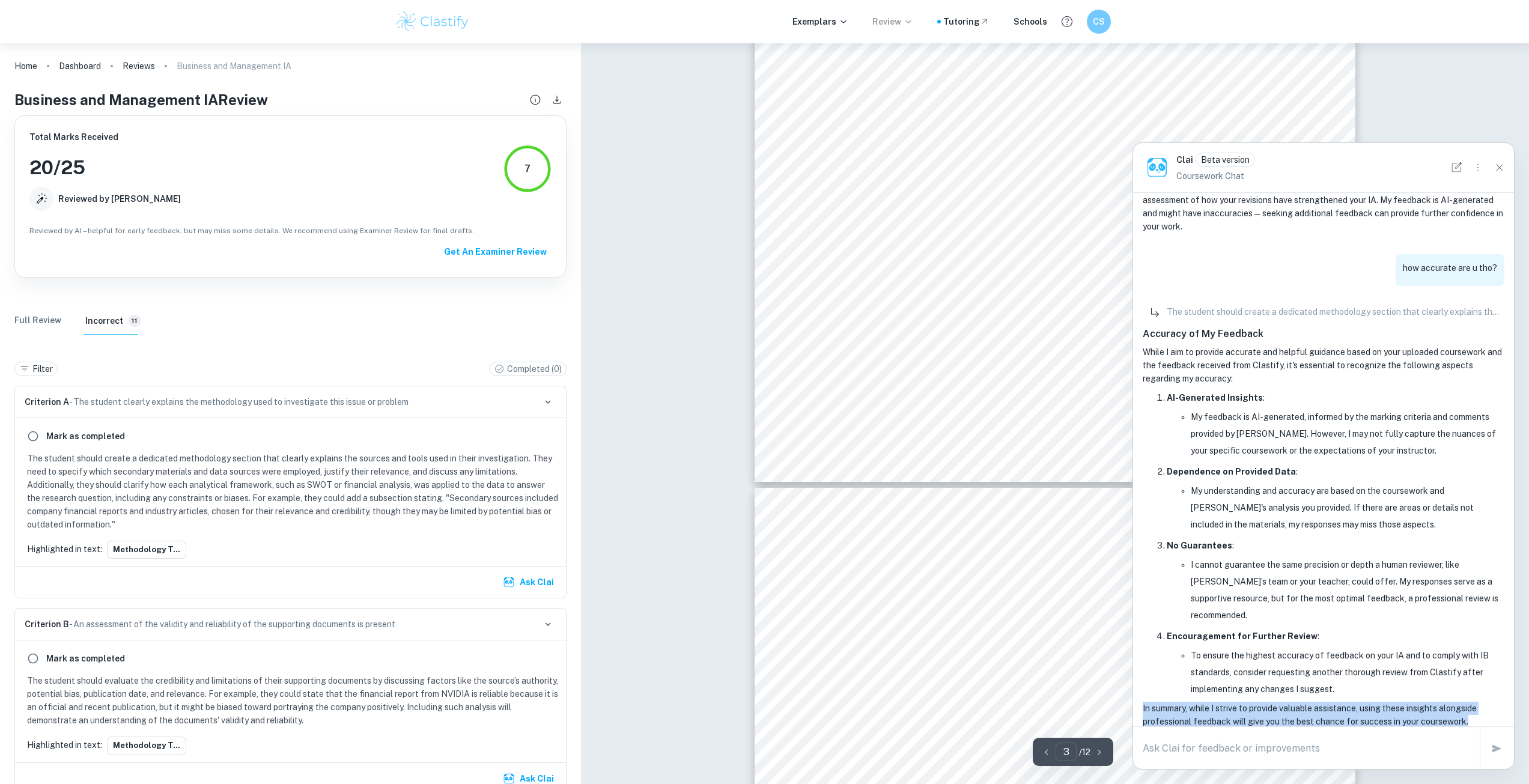
scroll to position [1922, 0]
click at [1498, 172] on icon "Close" at bounding box center [1499, 167] width 14 height 14
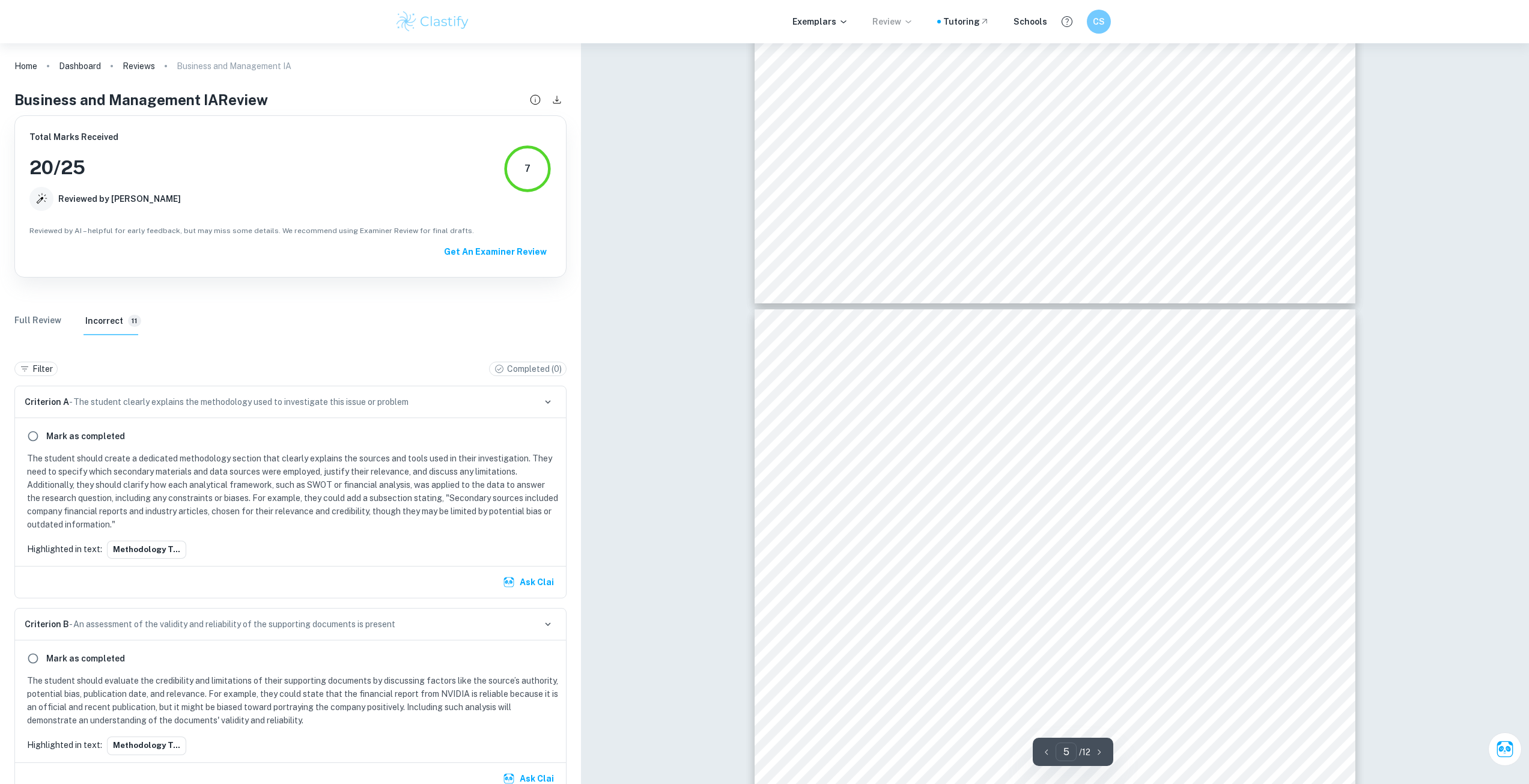
scroll to position [2874, 0]
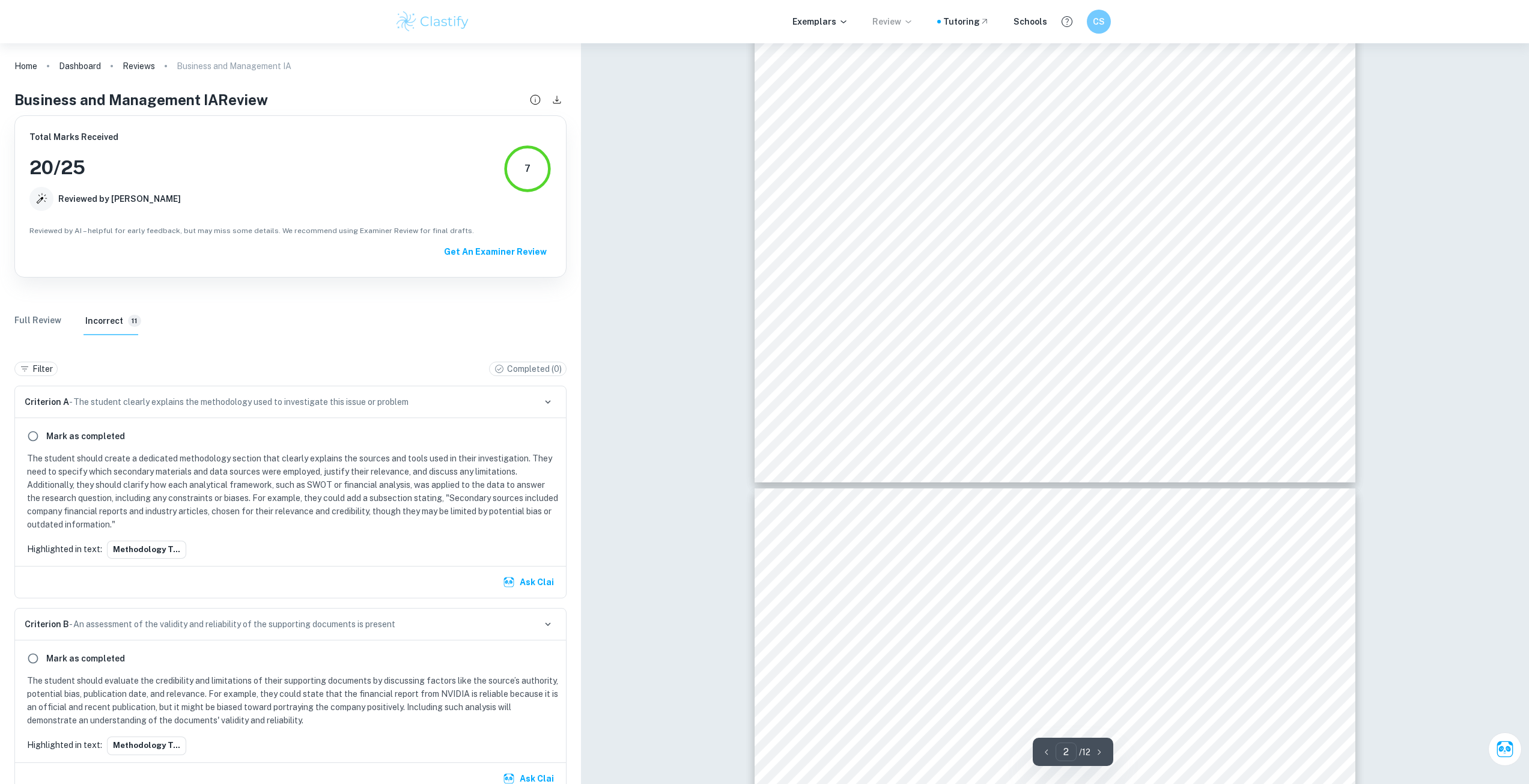
type input "3"
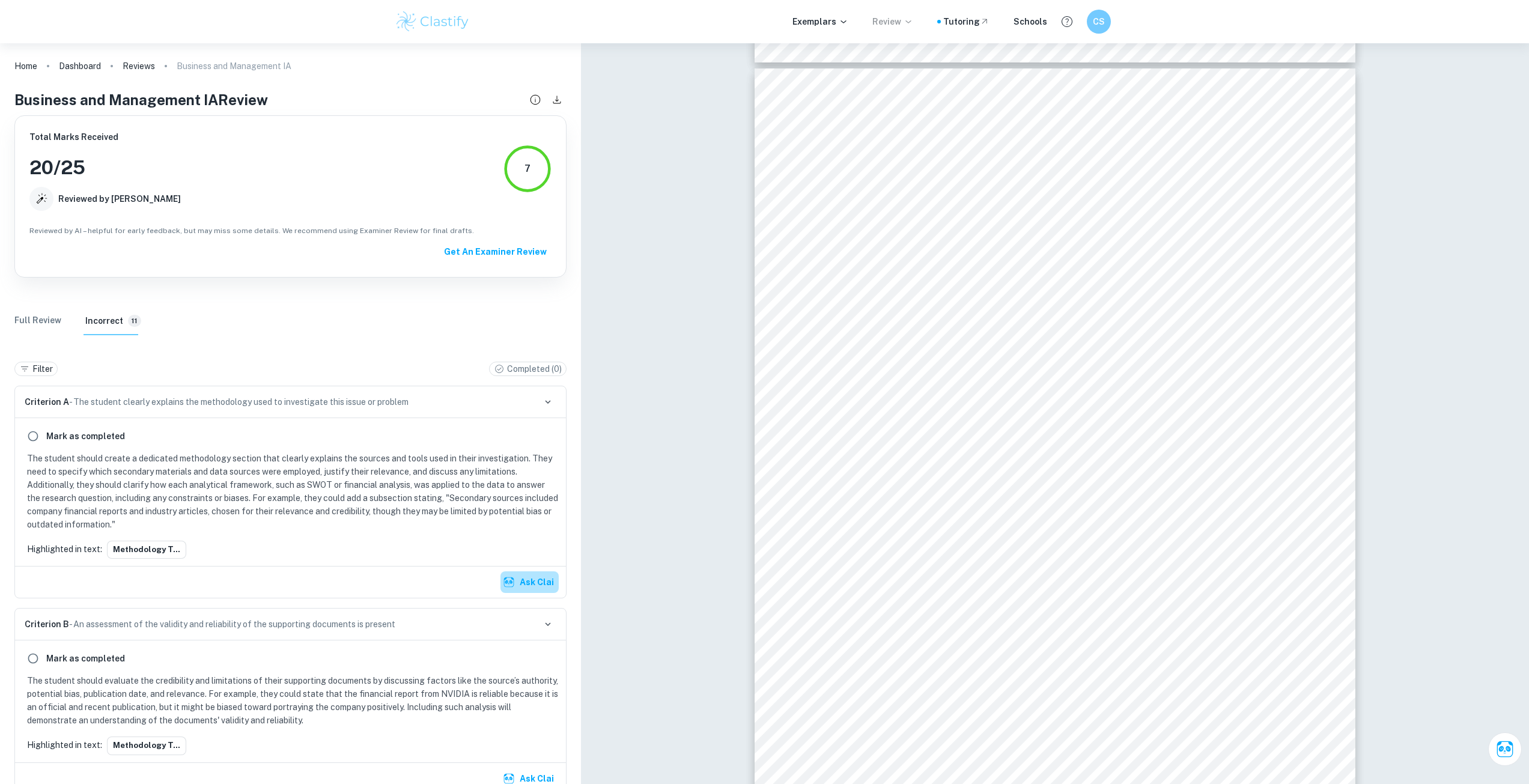
click at [536, 578] on button "Ask Clai" at bounding box center [529, 582] width 58 height 22
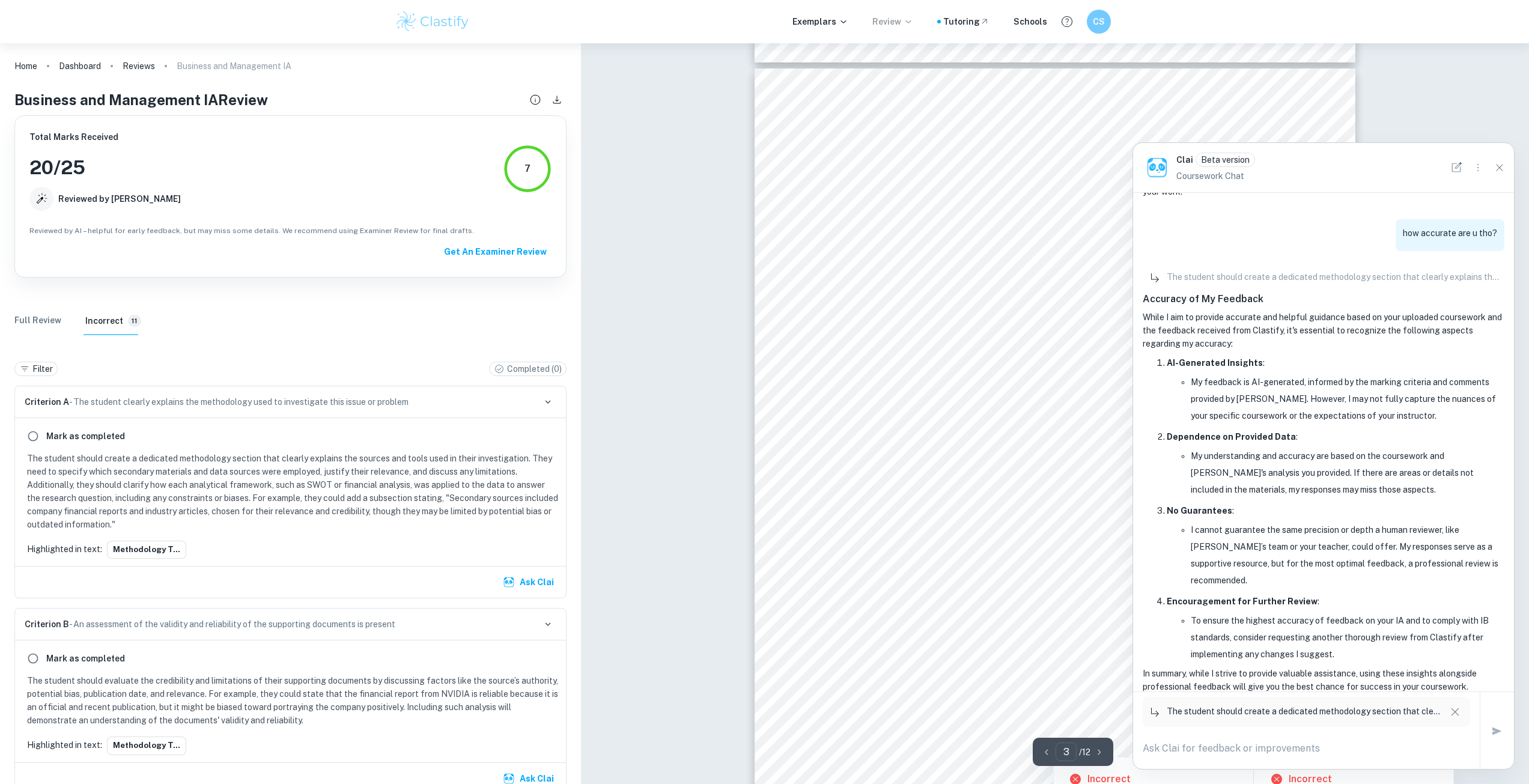
click at [1216, 744] on textarea at bounding box center [1306, 747] width 328 height 14
type textarea "in my introduction shouldnt i define the key concept?"
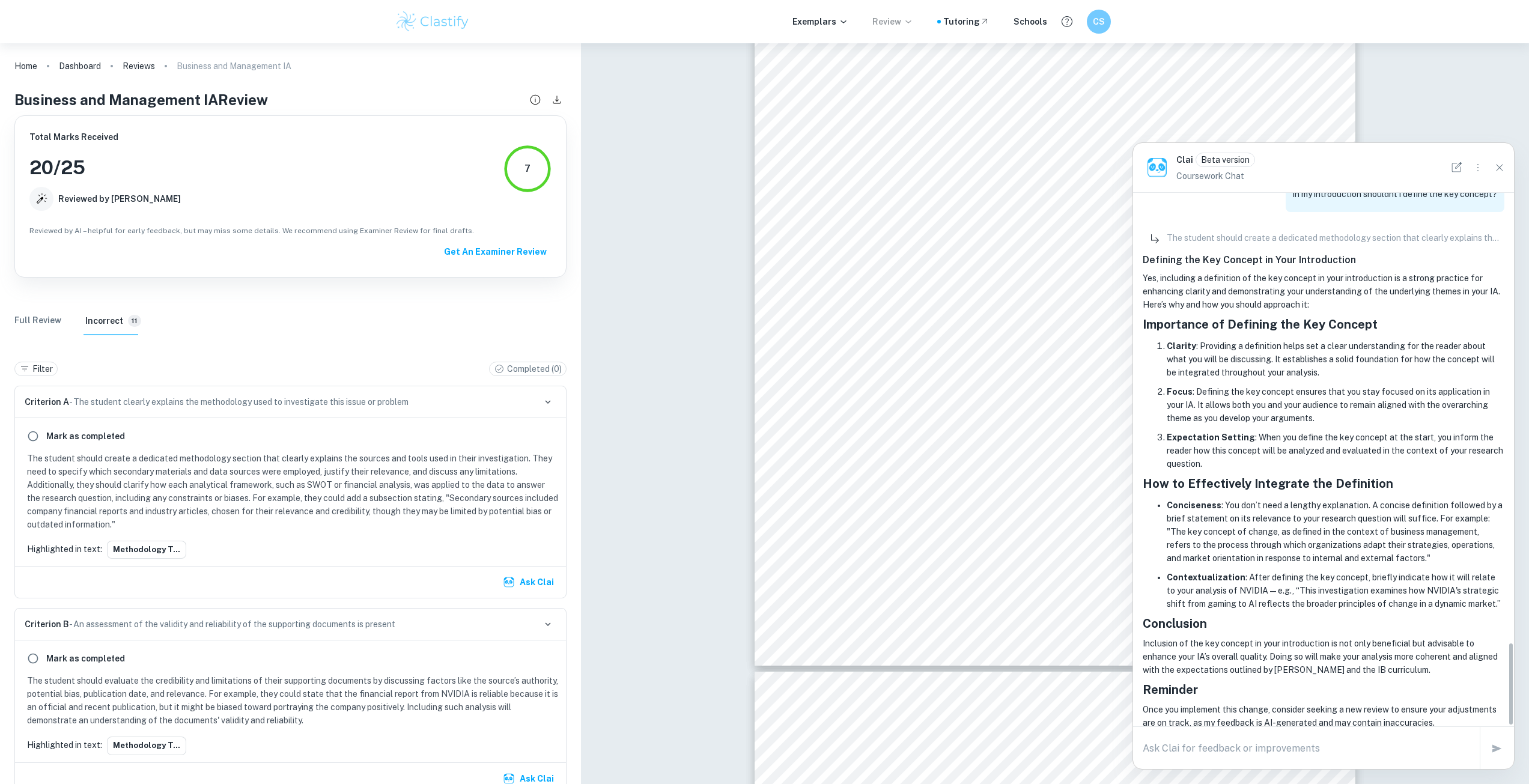
scroll to position [2860, 0]
click at [1210, 746] on textarea at bounding box center [1306, 747] width 328 height 14
type textarea "If i use a BCG matrix, were do I explain why i put the thing where i put it"
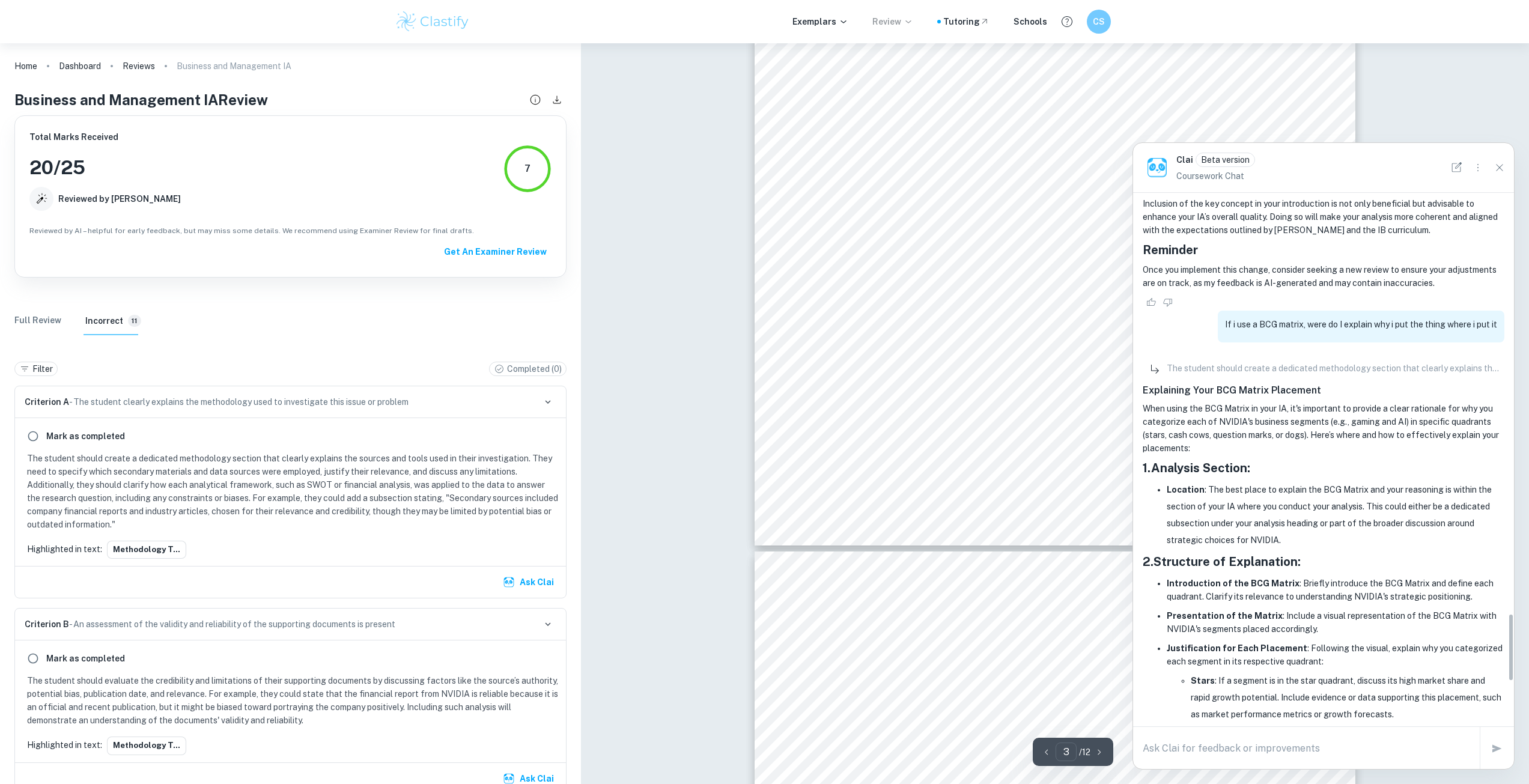
scroll to position [3293, 0]
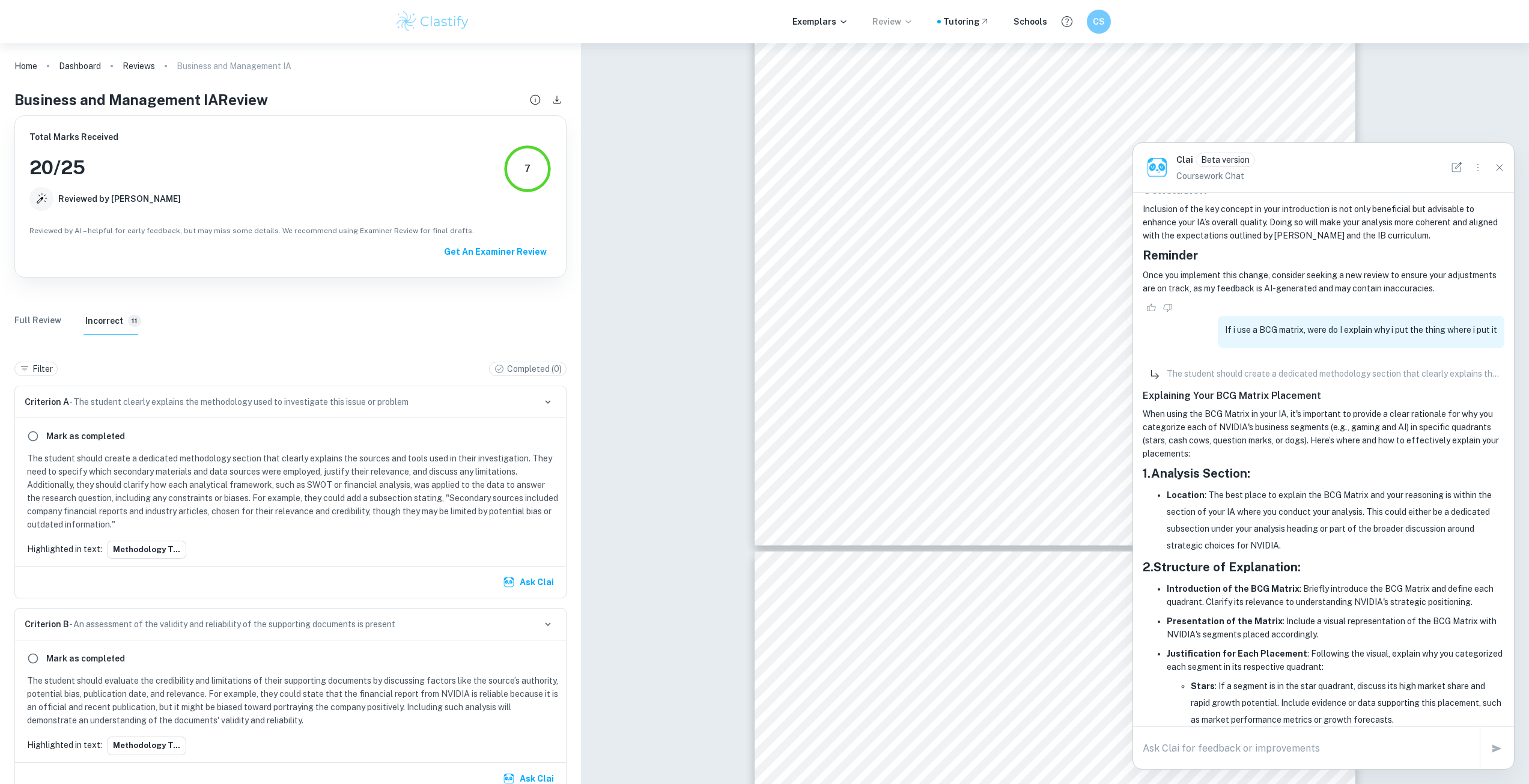
click at [1228, 486] on li "Location : The best place to explain the BCG Matrix and your reasoning is withi…" at bounding box center [1335, 520] width 337 height 67
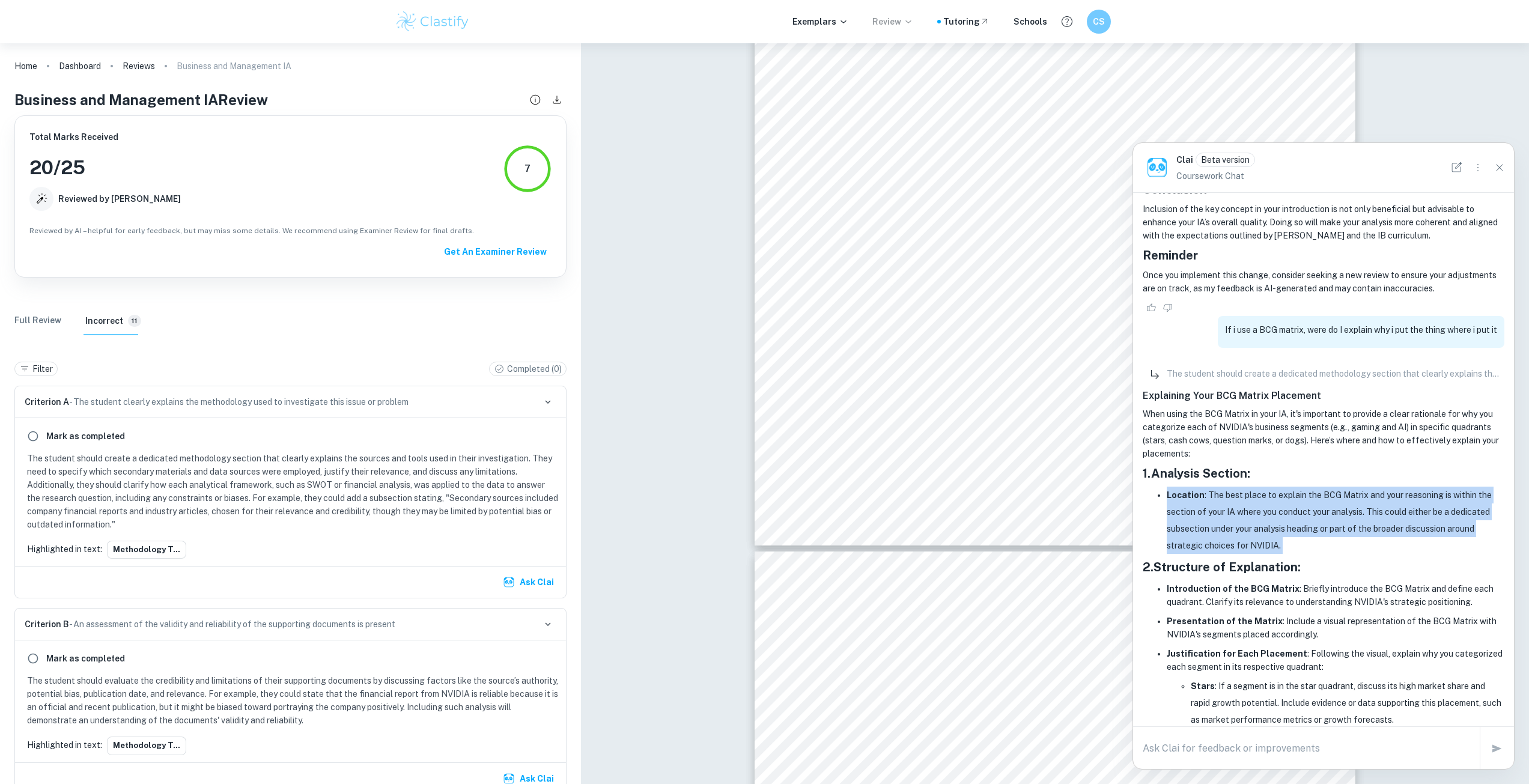
click at [1228, 486] on li "Location : The best place to explain the BCG Matrix and your reasoning is withi…" at bounding box center [1335, 520] width 337 height 67
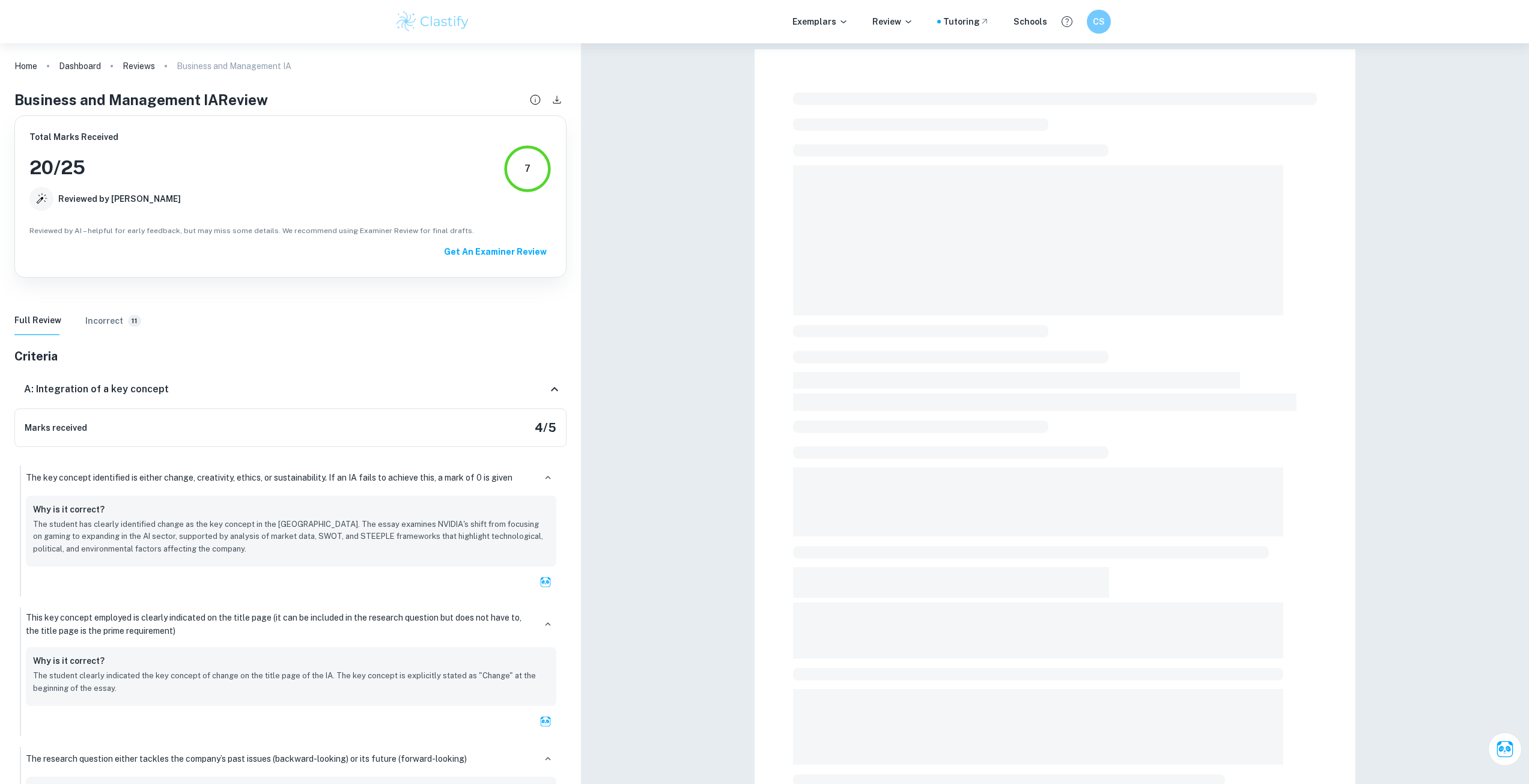
scroll to position [43, 0]
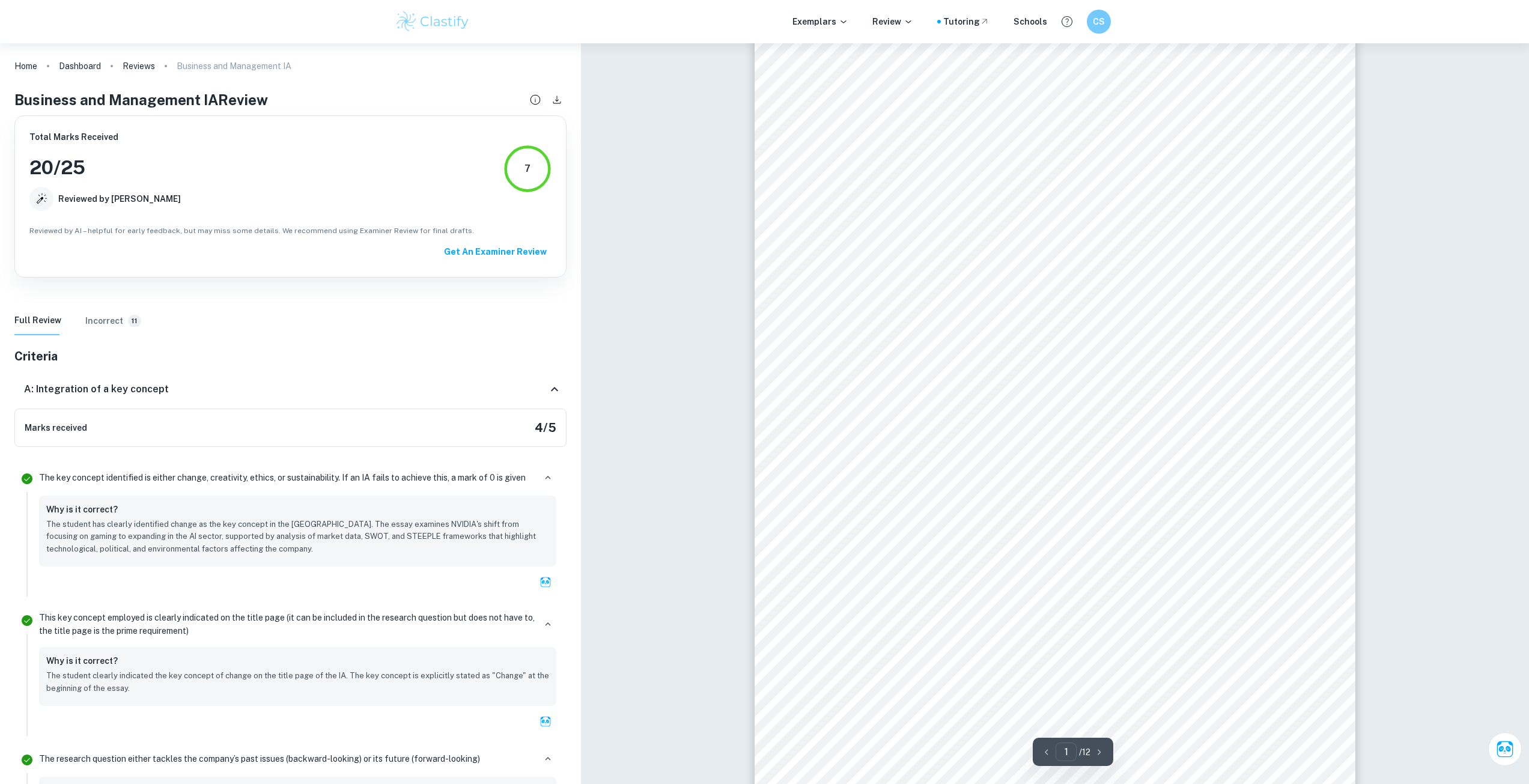
click at [841, 14] on div "Exemplars Review Tutoring Schools CS" at bounding box center [764, 22] width 769 height 24
click at [838, 17] on p "Exemplars" at bounding box center [821, 22] width 56 height 14
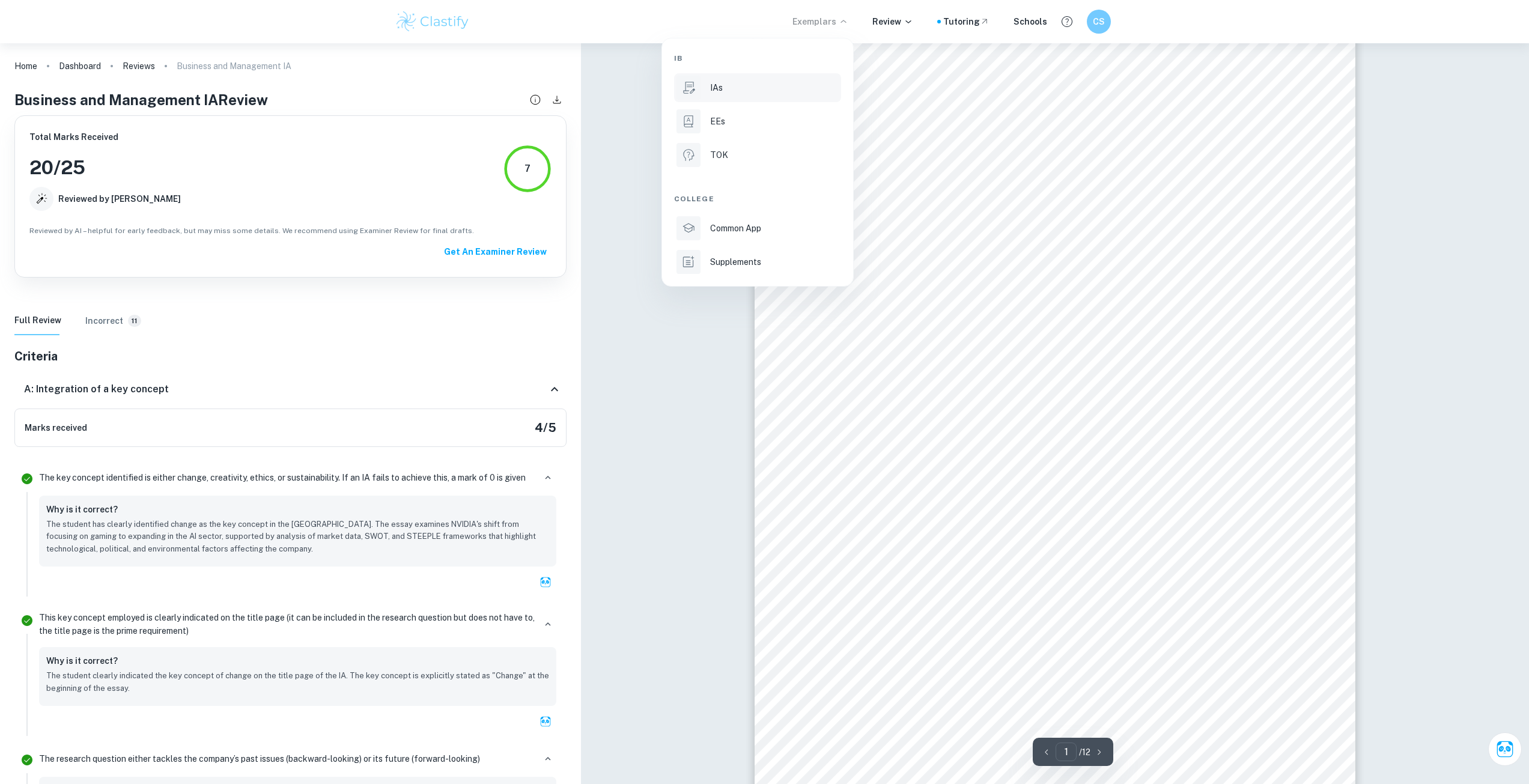
click at [755, 99] on li "IAs" at bounding box center [757, 88] width 167 height 29
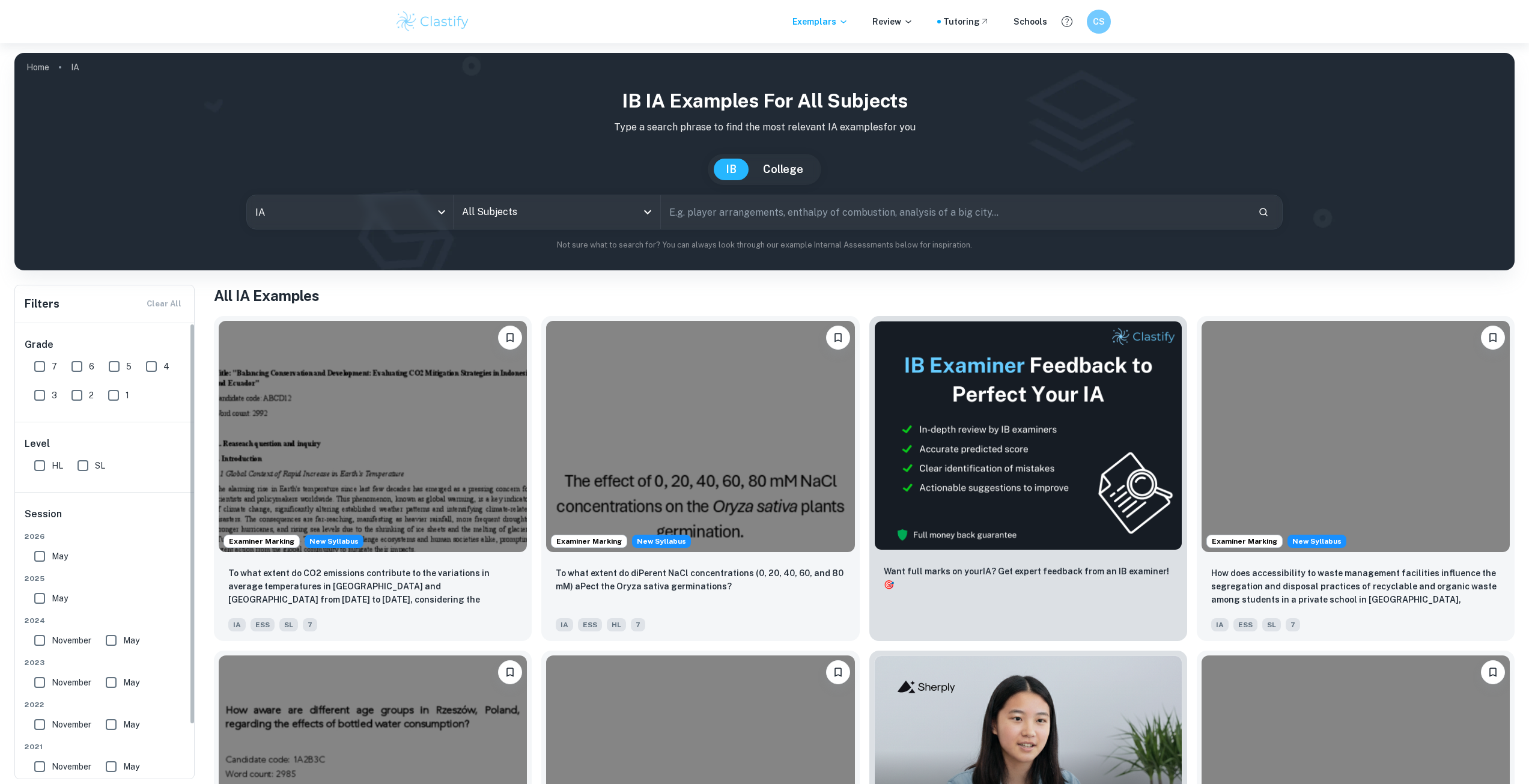
drag, startPoint x: 90, startPoint y: 468, endPoint x: 114, endPoint y: 449, distance: 30.6
click at [90, 468] on input "SL" at bounding box center [82, 465] width 24 height 24
checkbox input "true"
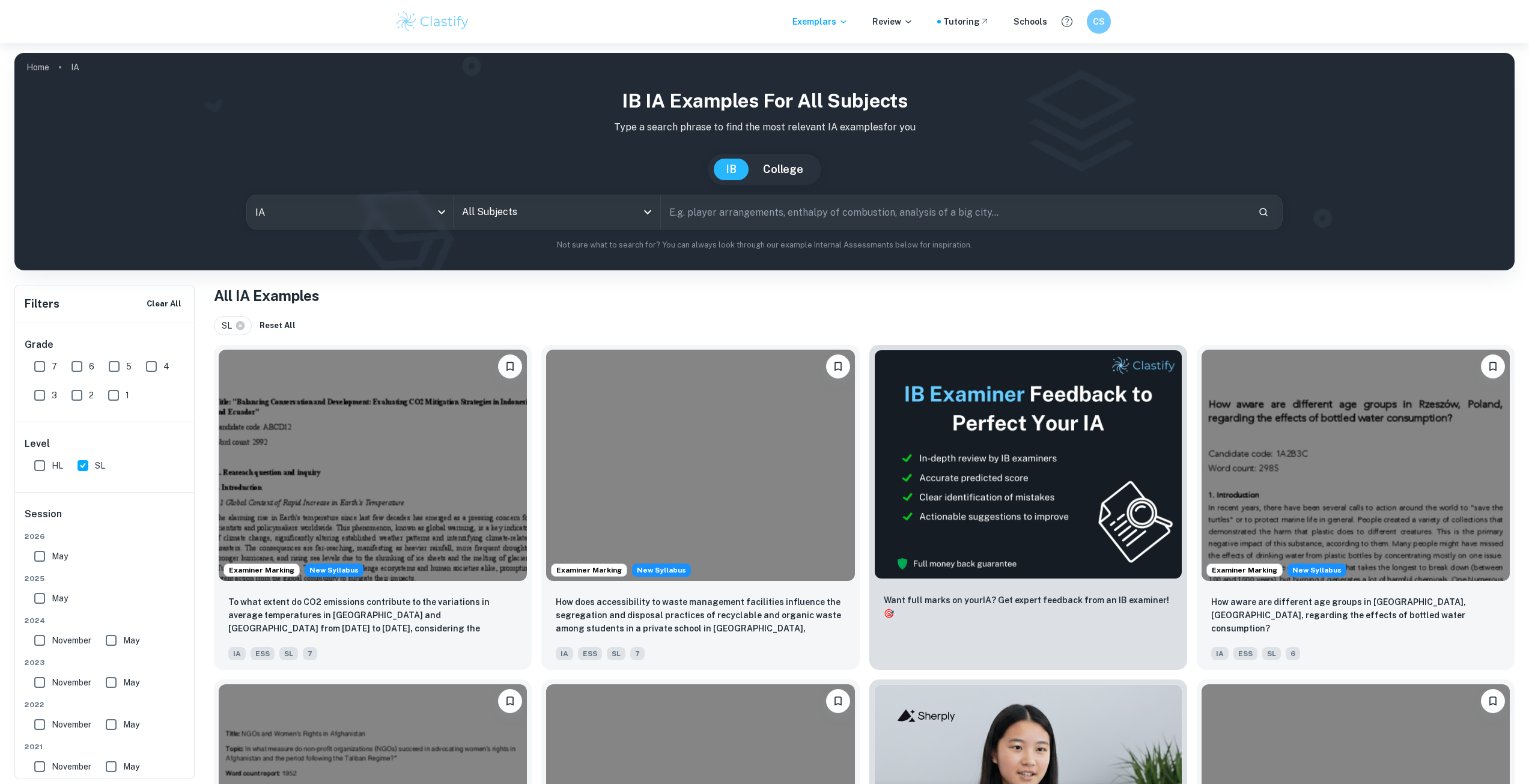
click at [530, 208] on input "All Subjects" at bounding box center [547, 212] width 178 height 23
click at [578, 269] on li "Business and Management" at bounding box center [574, 272] width 231 height 28
type input "Business and Management"
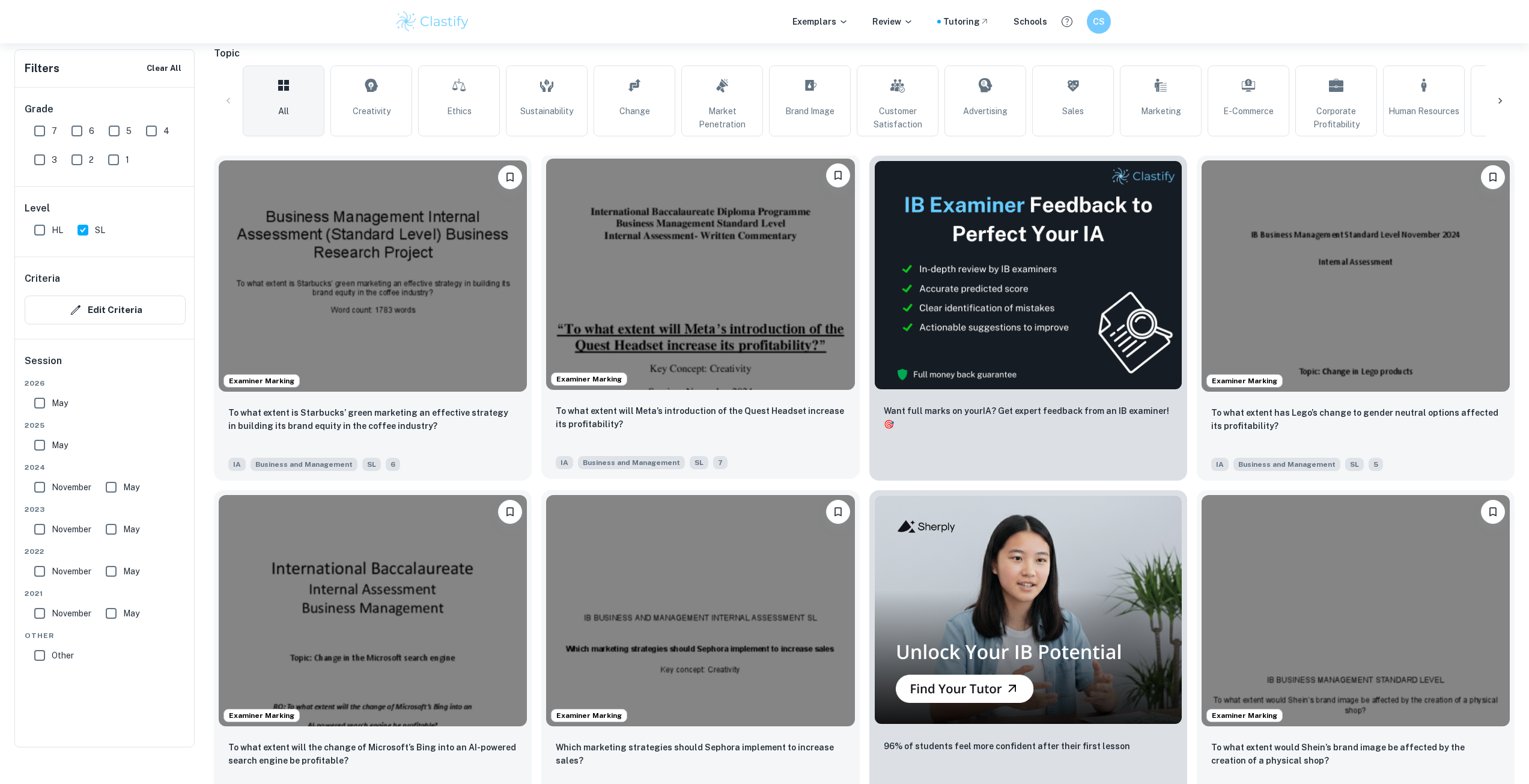
scroll to position [300, 0]
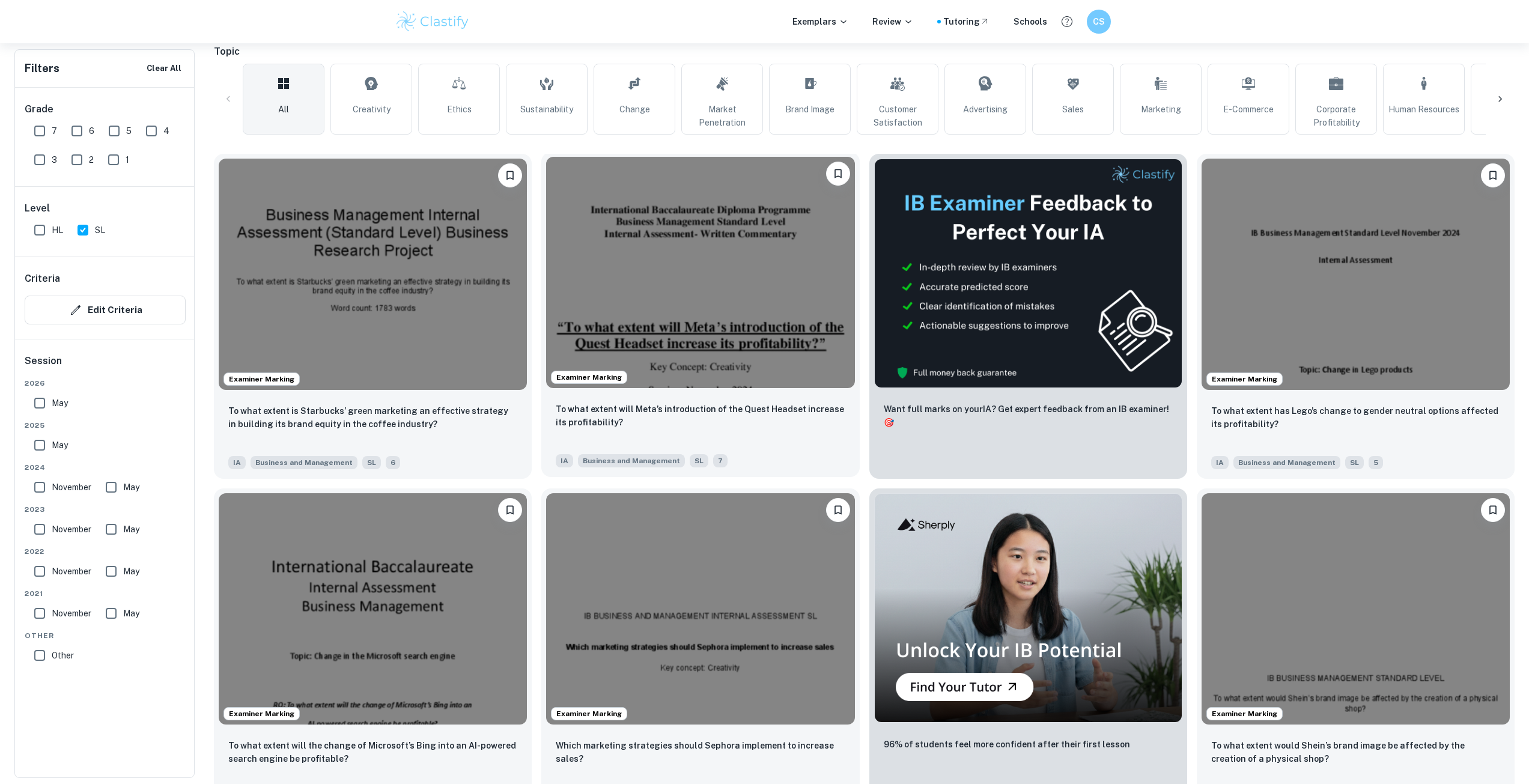
click at [717, 273] on img at bounding box center [700, 272] width 309 height 231
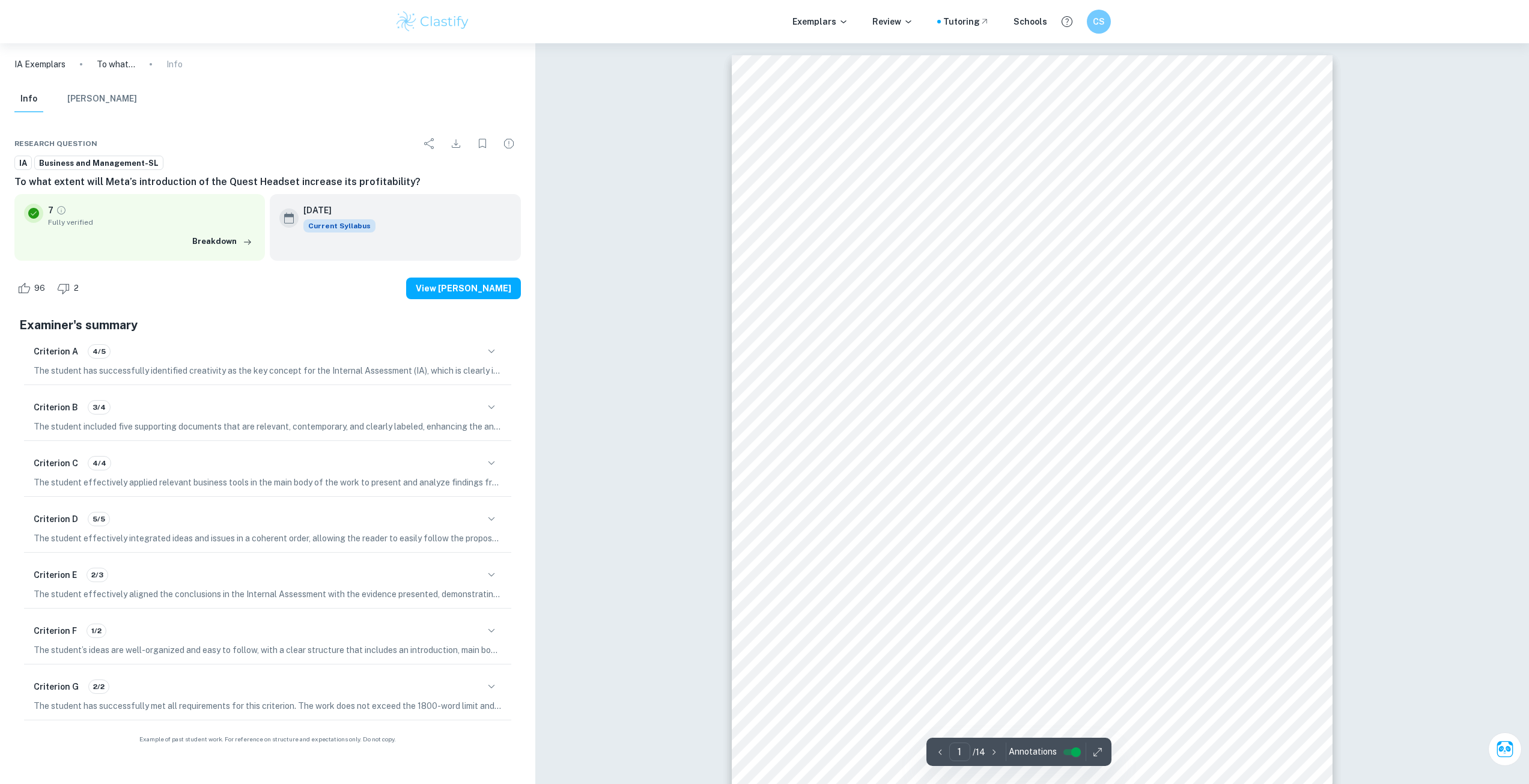
click at [493, 345] on icon "button" at bounding box center [491, 351] width 14 height 14
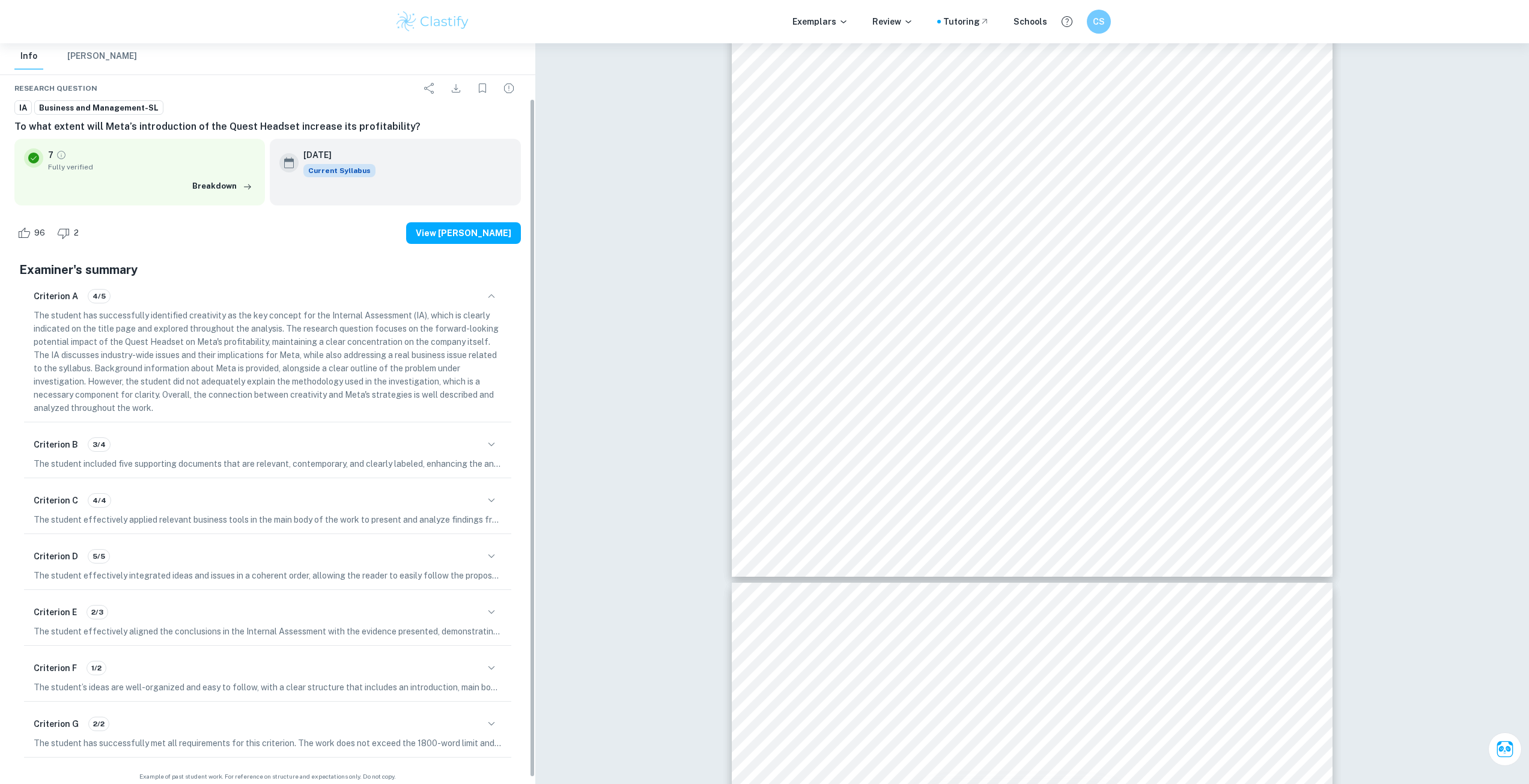
scroll to position [61, 0]
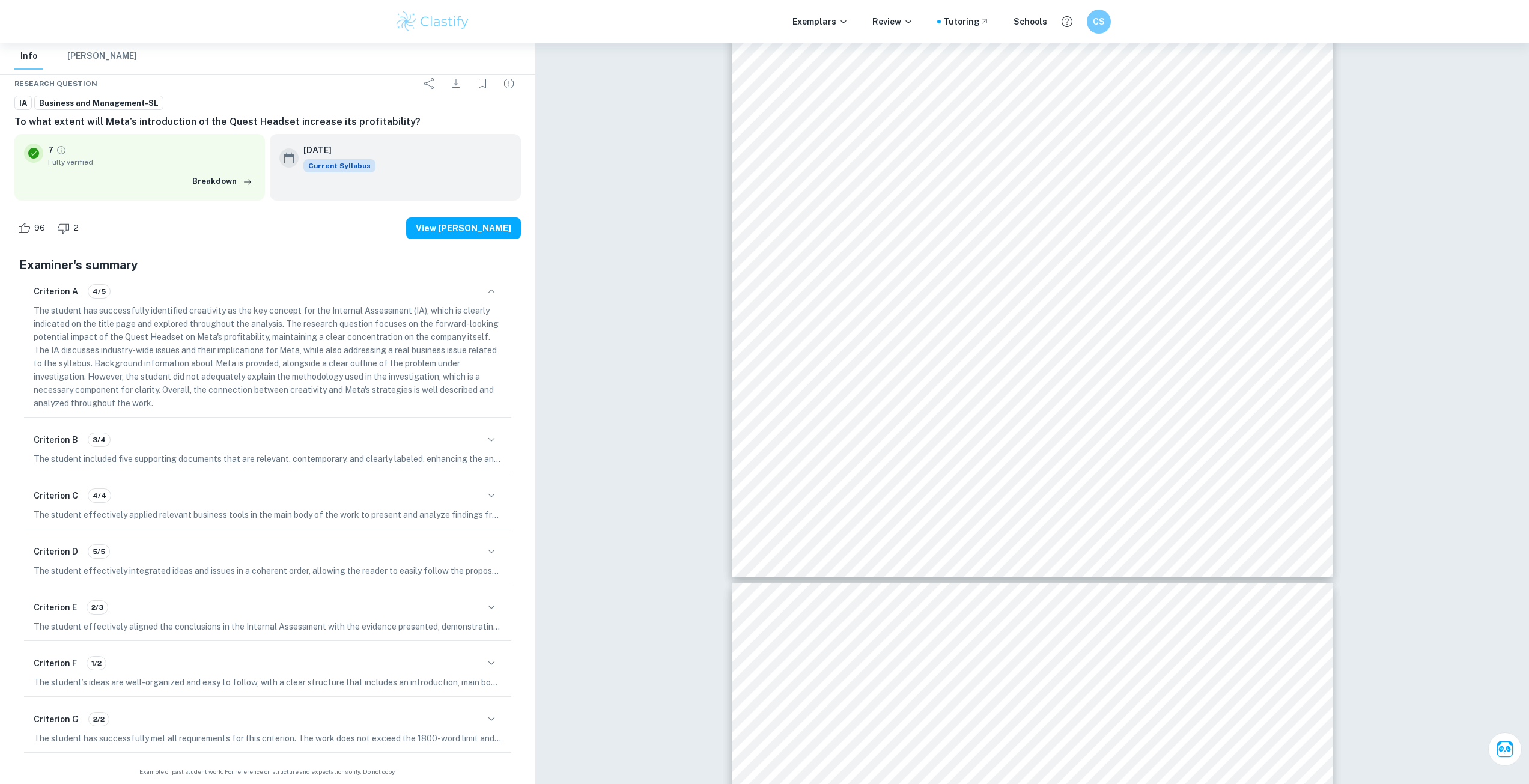
click at [273, 453] on p "The student included five supporting documents that are relevant, contemporary,…" at bounding box center [267, 458] width 468 height 14
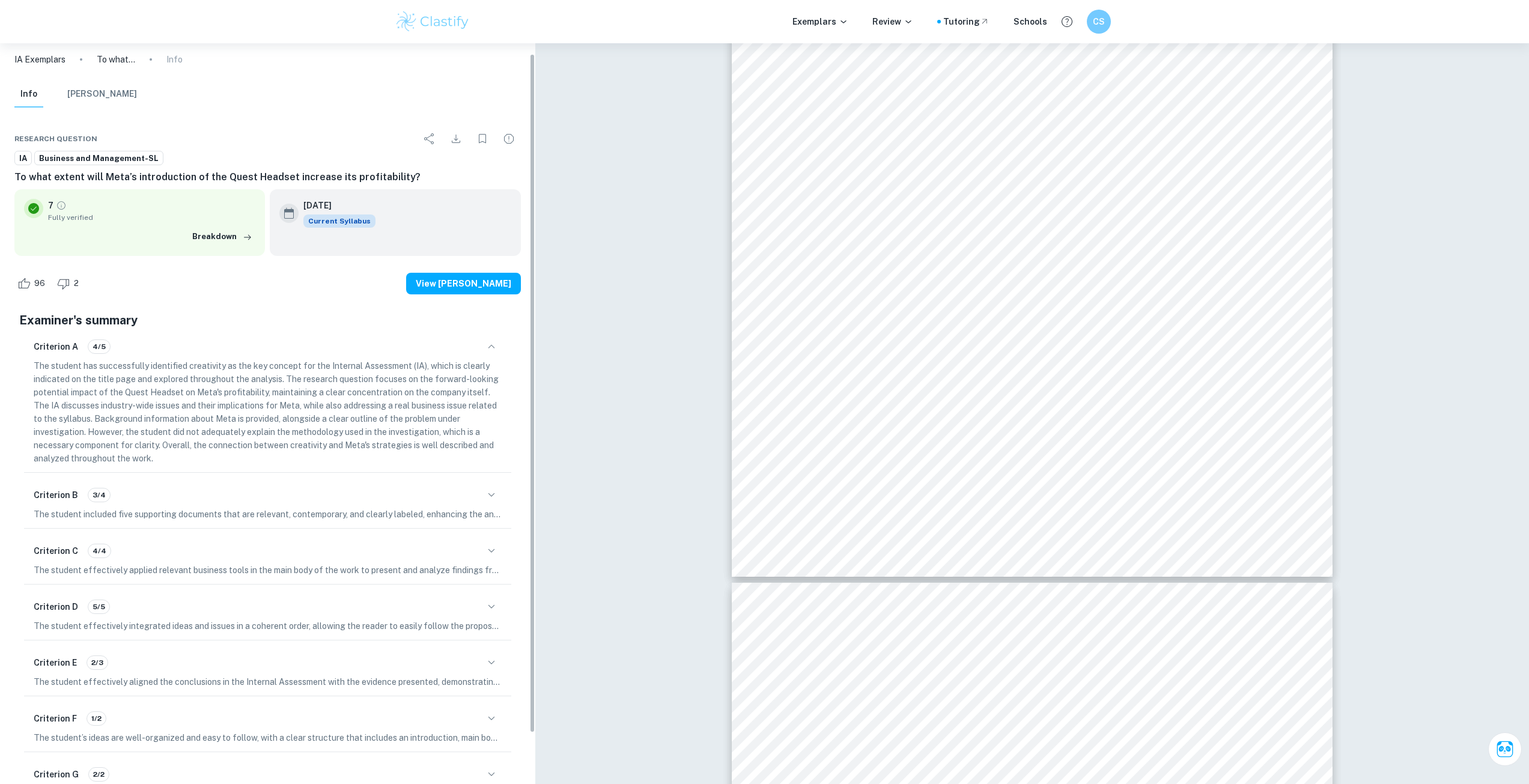
scroll to position [1, 0]
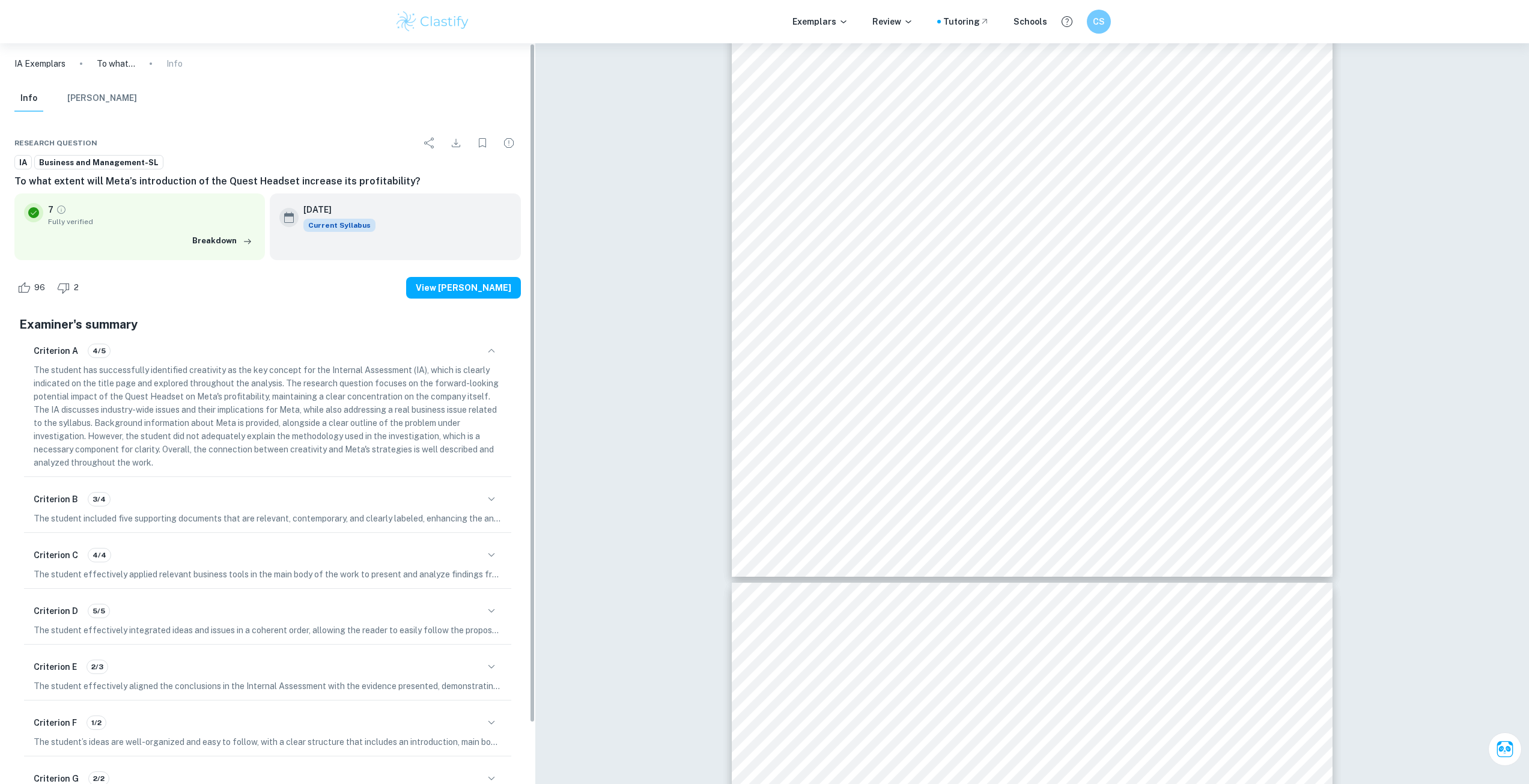
click at [217, 417] on p "The student has successfully identified creativity as the key concept for the I…" at bounding box center [267, 416] width 468 height 106
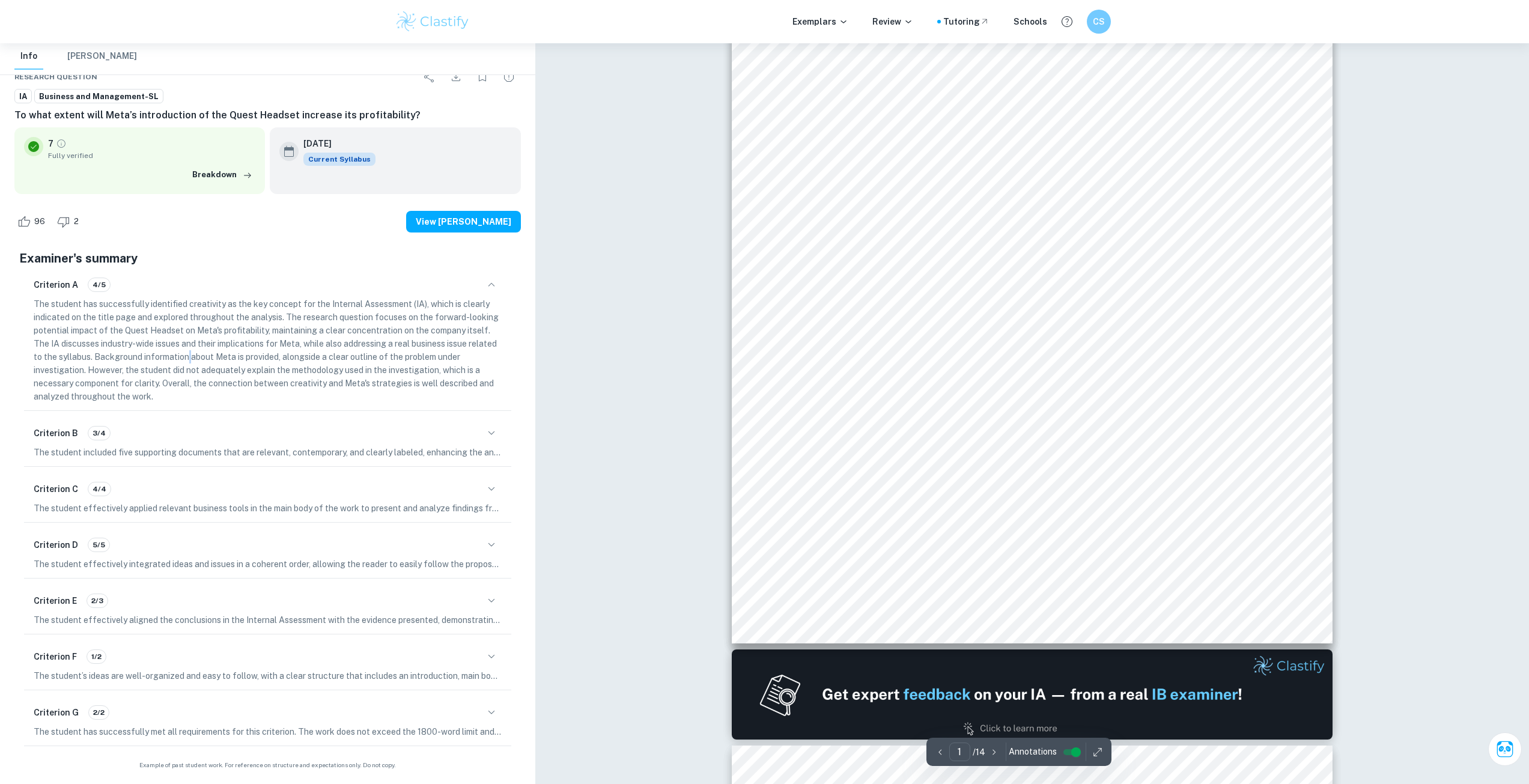
scroll to position [124, 0]
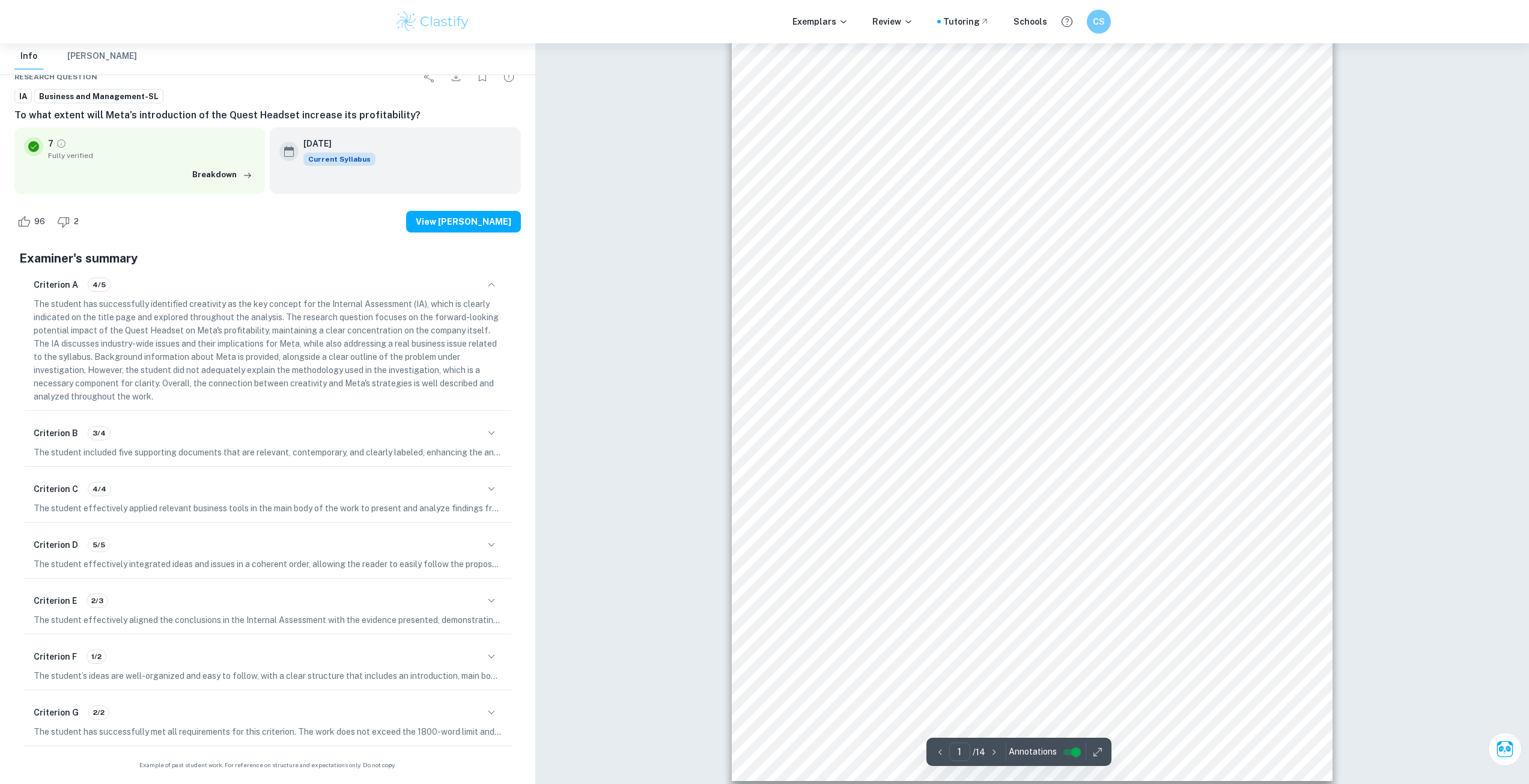
click at [1125, 467] on span "of this written commentary. I have acknowledged the use of any" at bounding box center [1032, 467] width 414 height 16
click at [1083, 481] on span "information collected from primary and/or secondary sources. All" at bounding box center [1031, 485] width 424 height 16
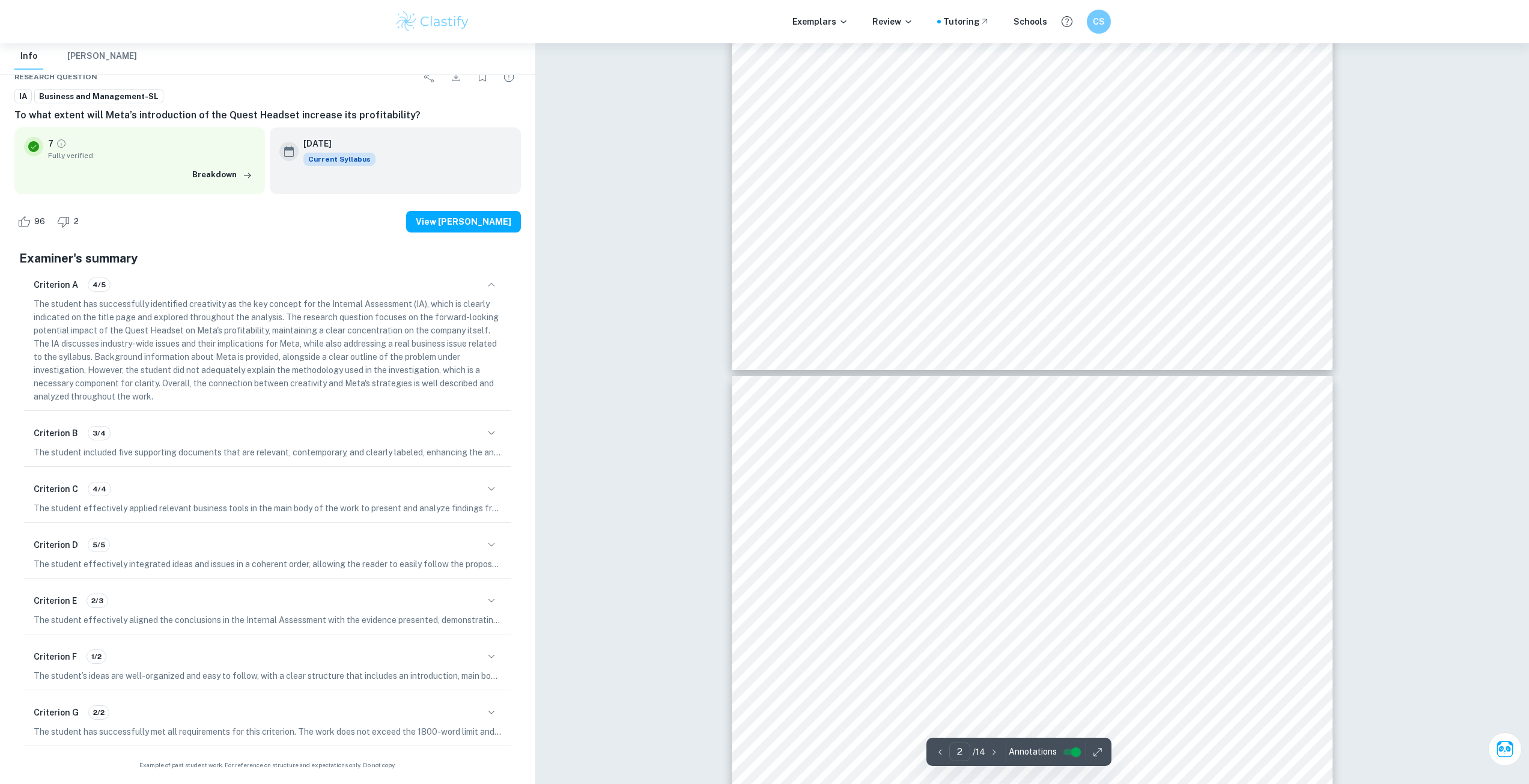
type input "3"
